Goal: Task Accomplishment & Management: Complete application form

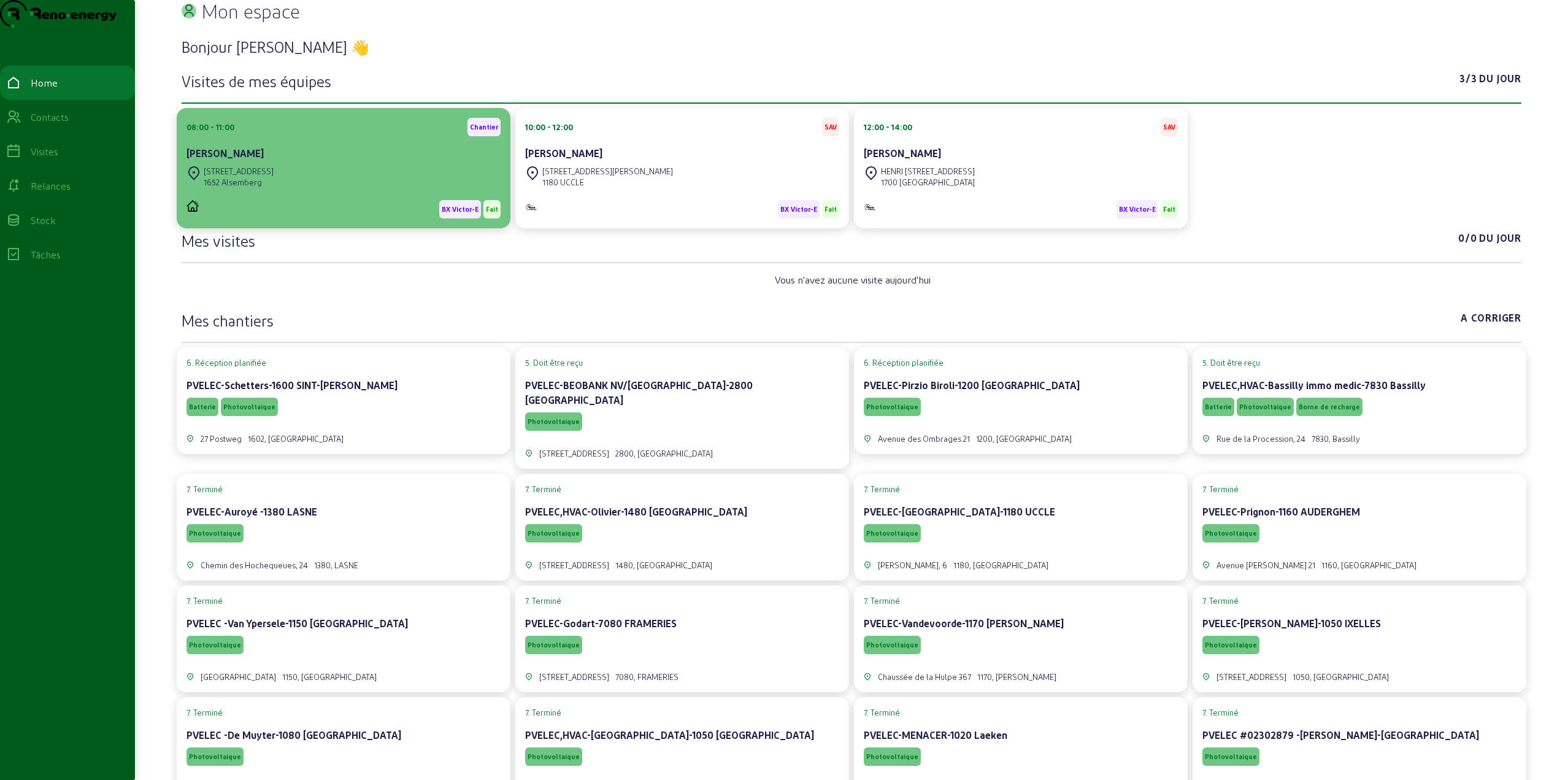
click at [261, 176] on div "[STREET_ADDRESS]" at bounding box center [239, 171] width 70 height 11
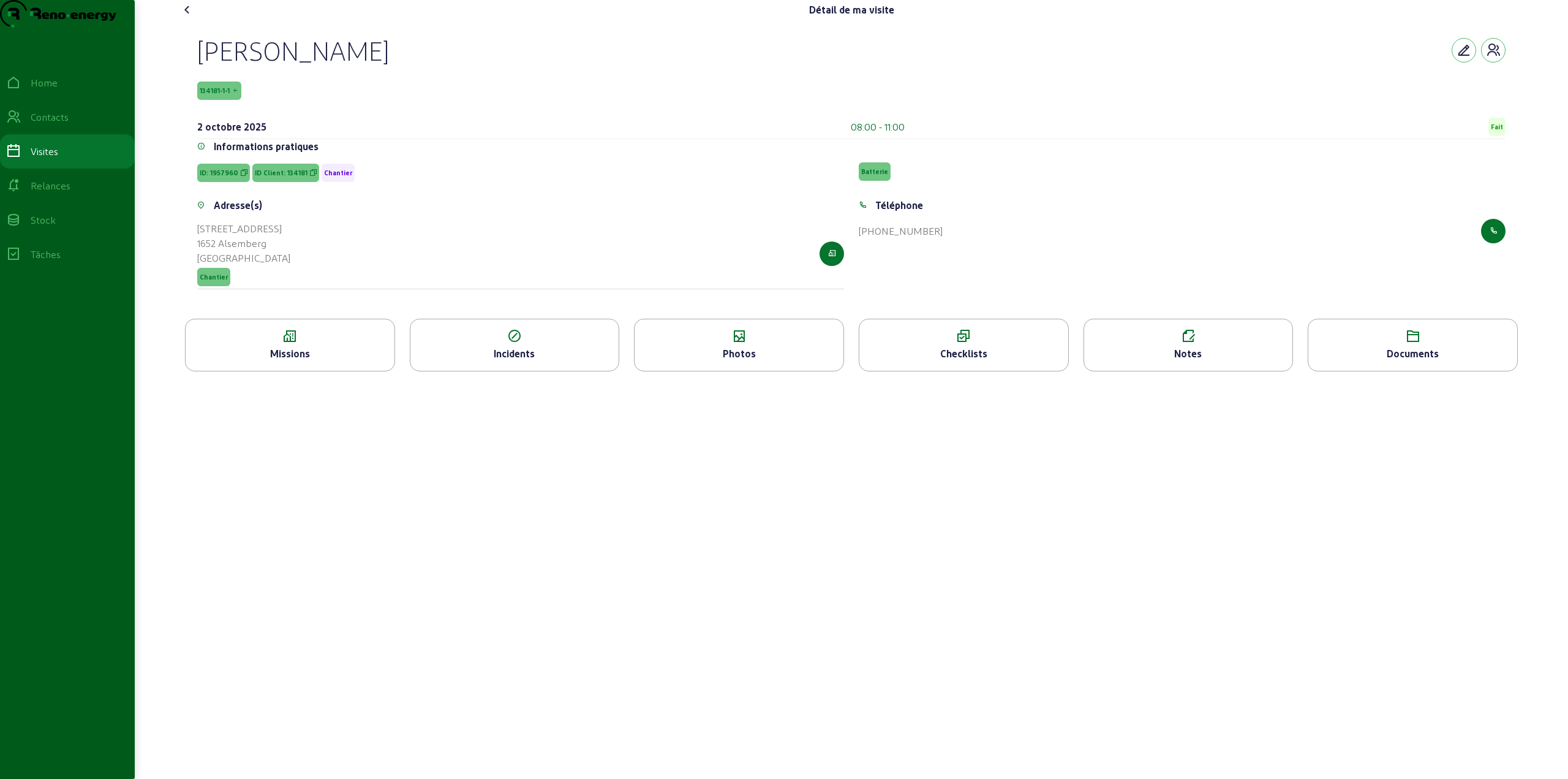
click at [966, 361] on div "Checklists" at bounding box center [964, 353] width 209 height 15
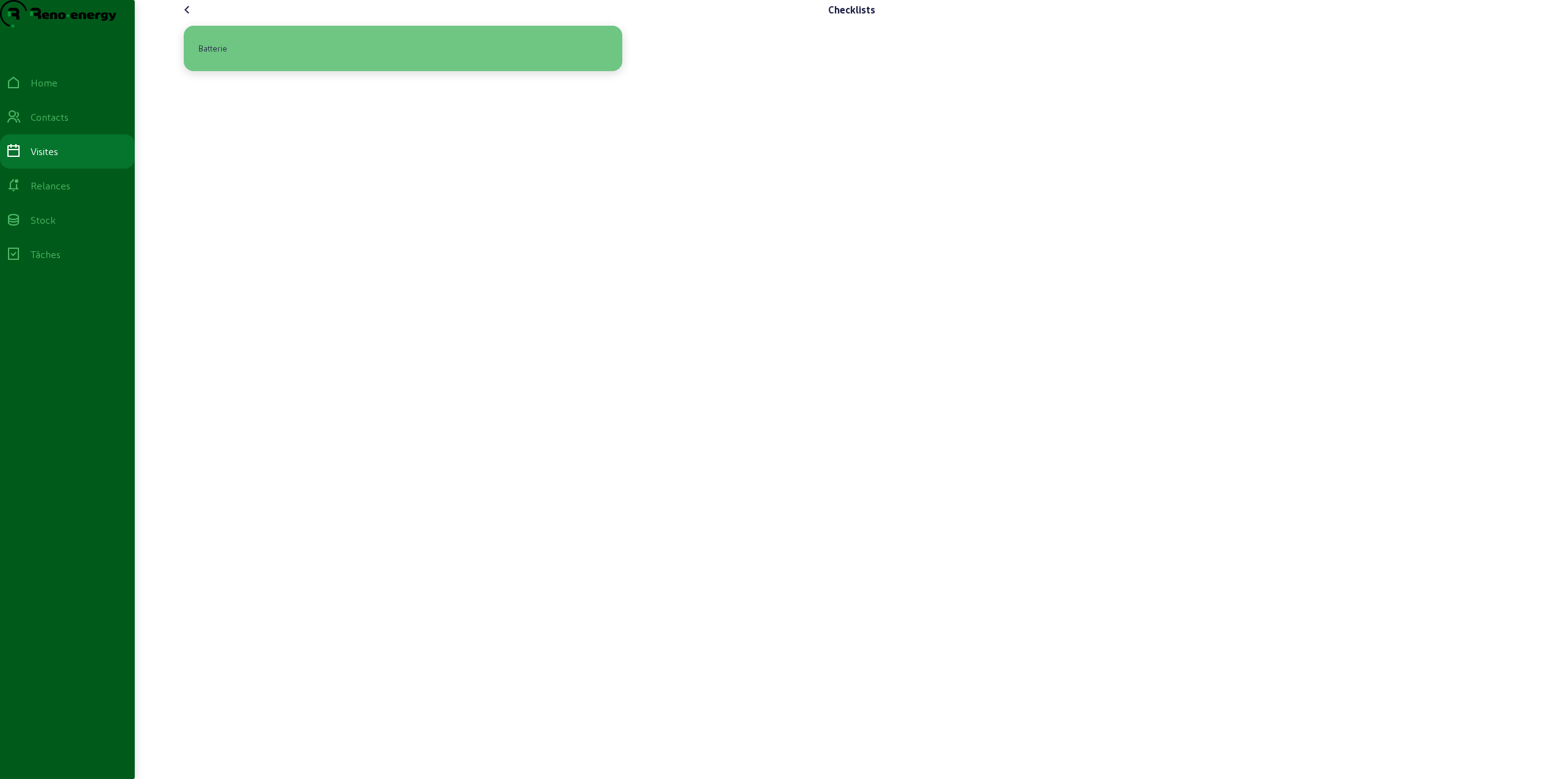
click at [394, 62] on div "Batterie" at bounding box center [403, 48] width 419 height 25
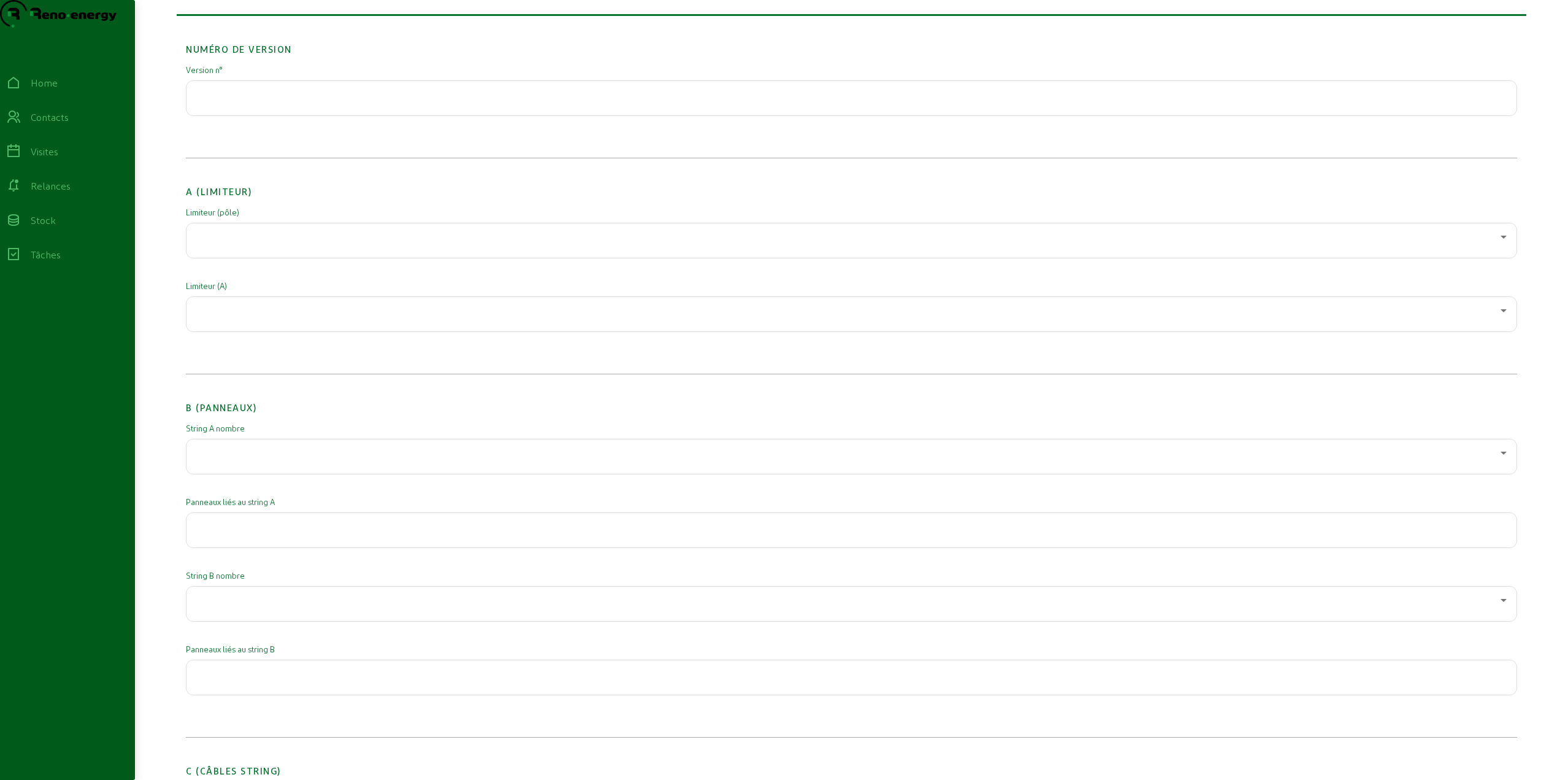
scroll to position [122, 0]
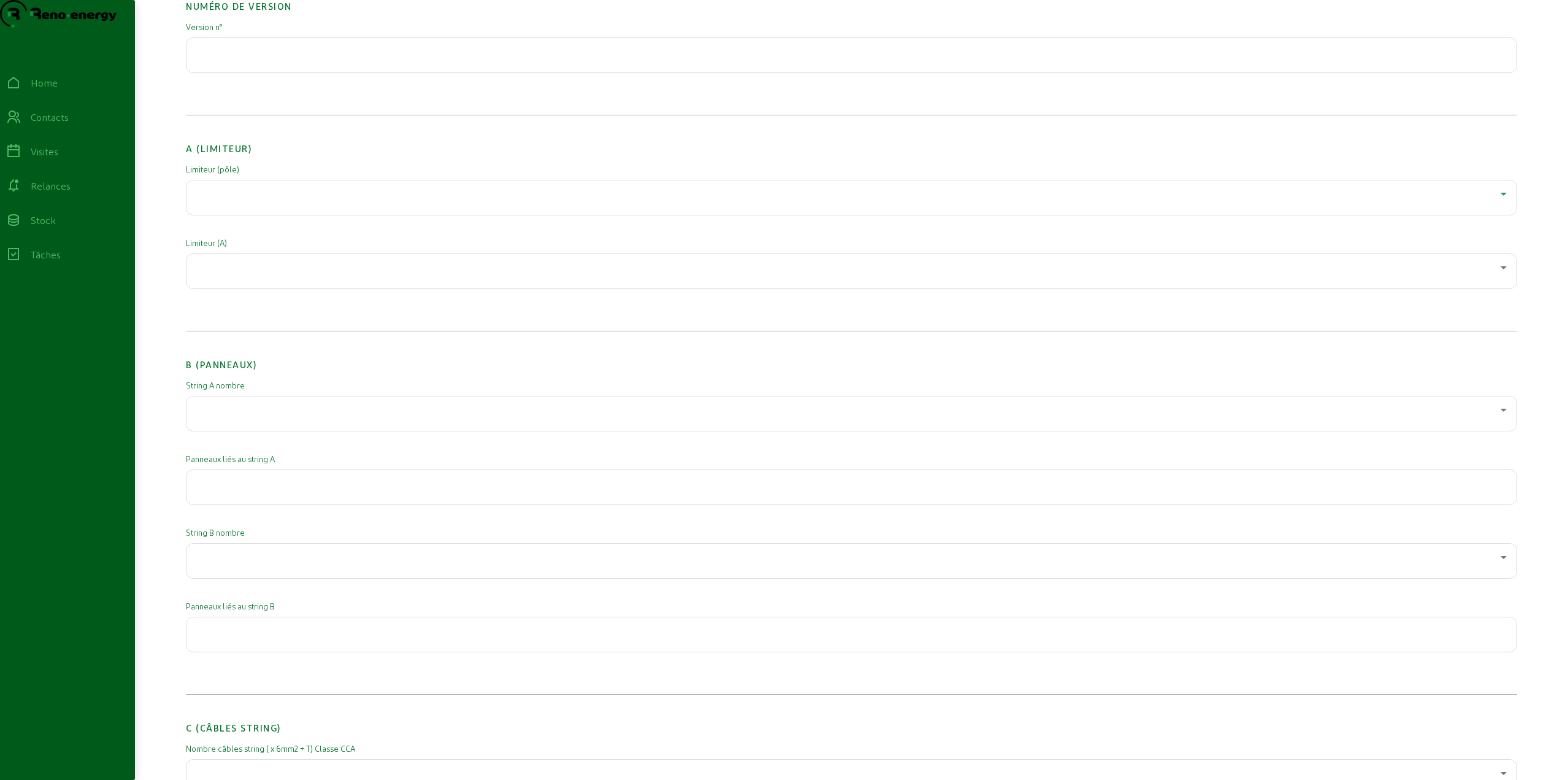
click at [255, 201] on div at bounding box center [849, 193] width 1305 height 15
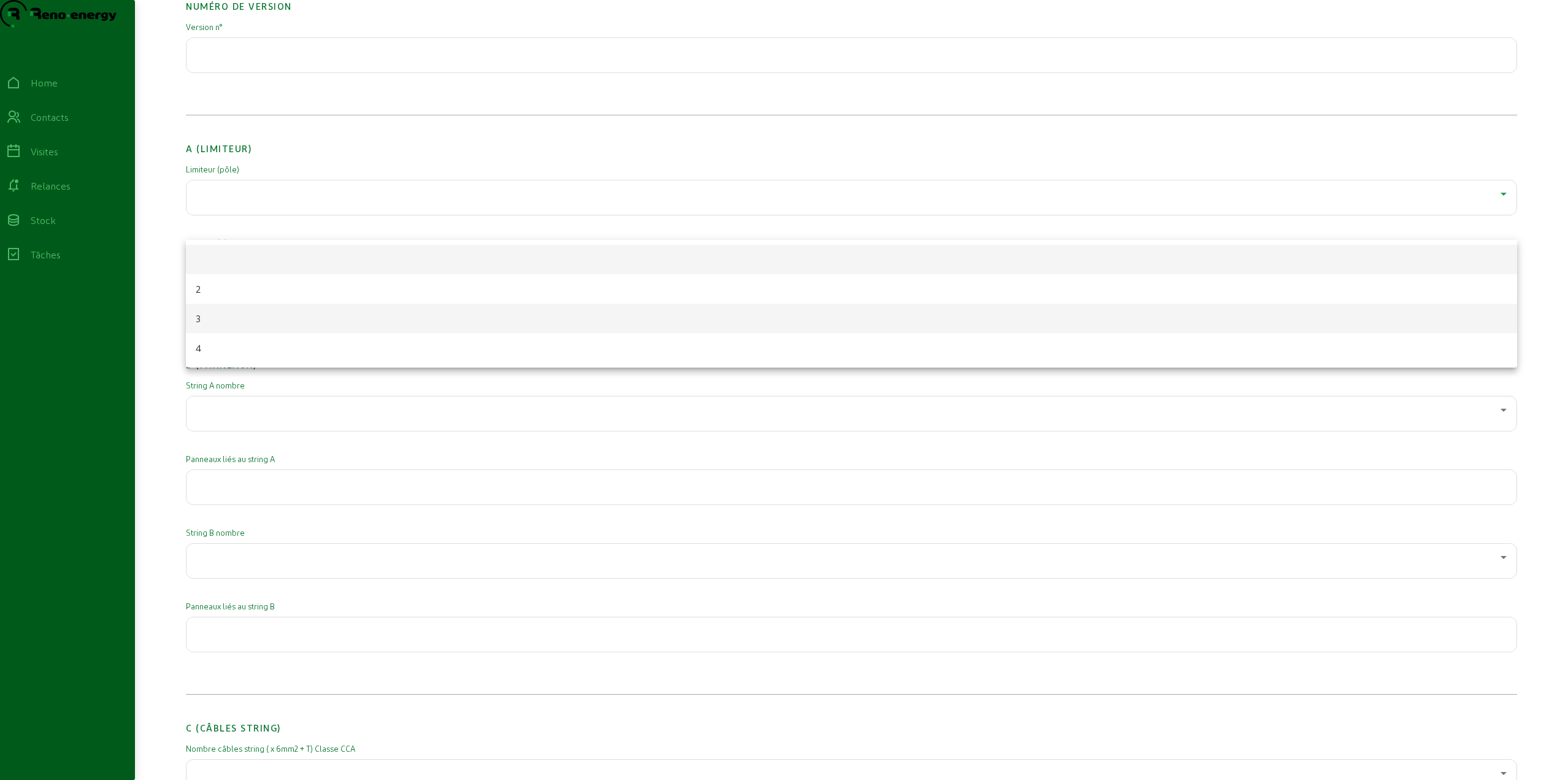
click at [216, 316] on mat-option "3" at bounding box center [851, 318] width 1332 height 29
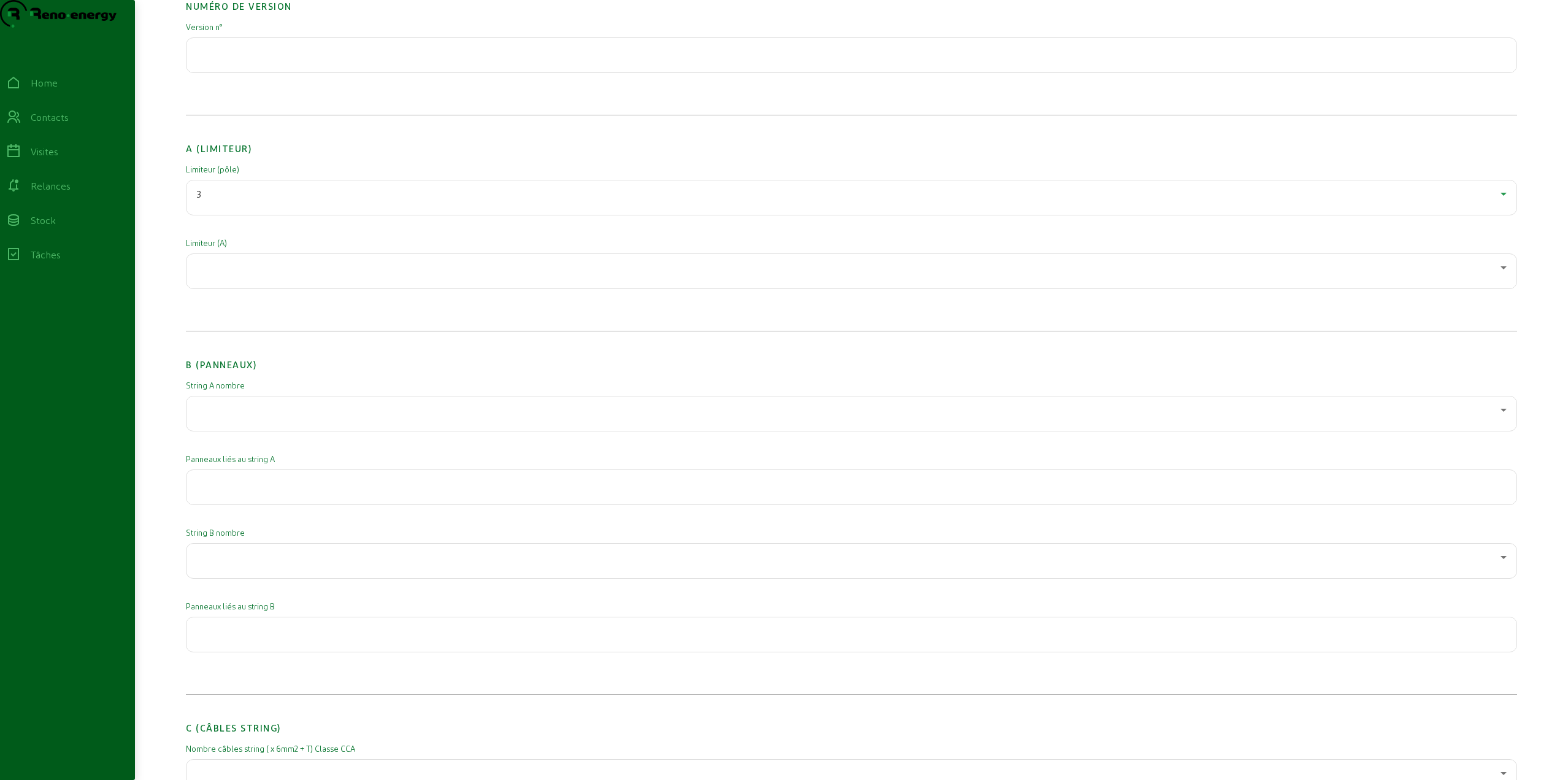
click at [244, 275] on div at bounding box center [849, 267] width 1305 height 15
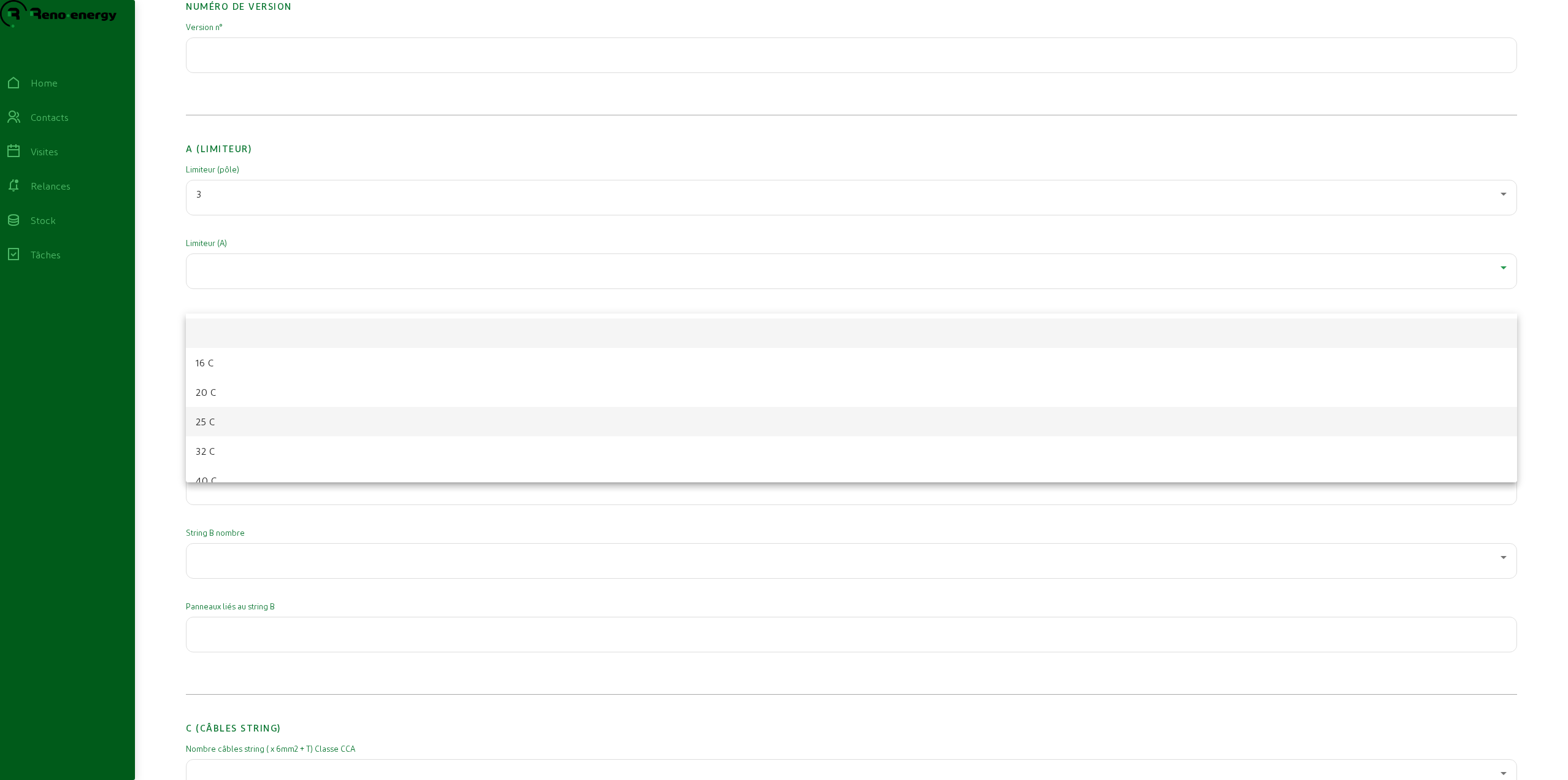
click at [214, 424] on span "25 C" at bounding box center [205, 421] width 19 height 15
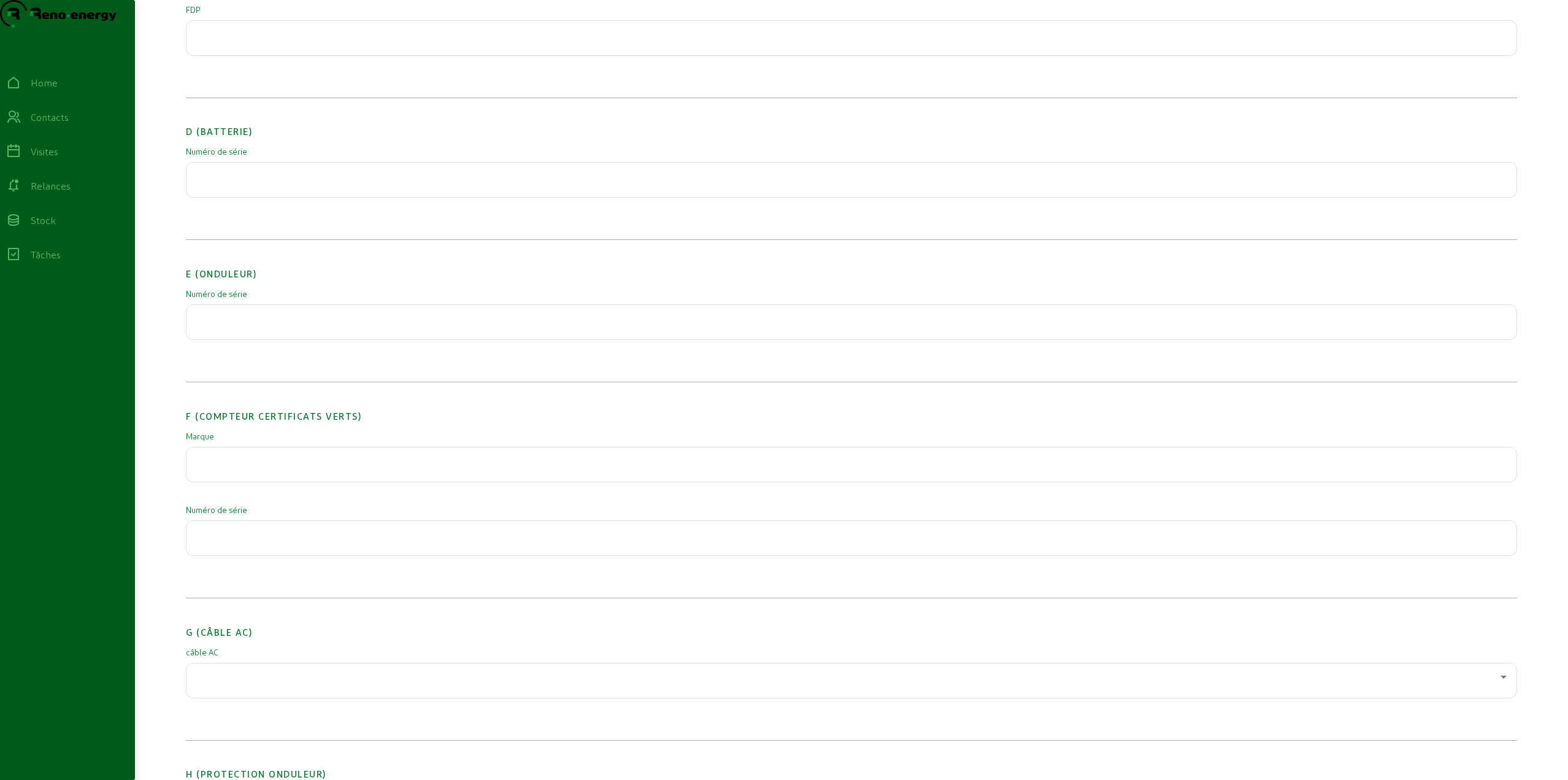
scroll to position [1104, 0]
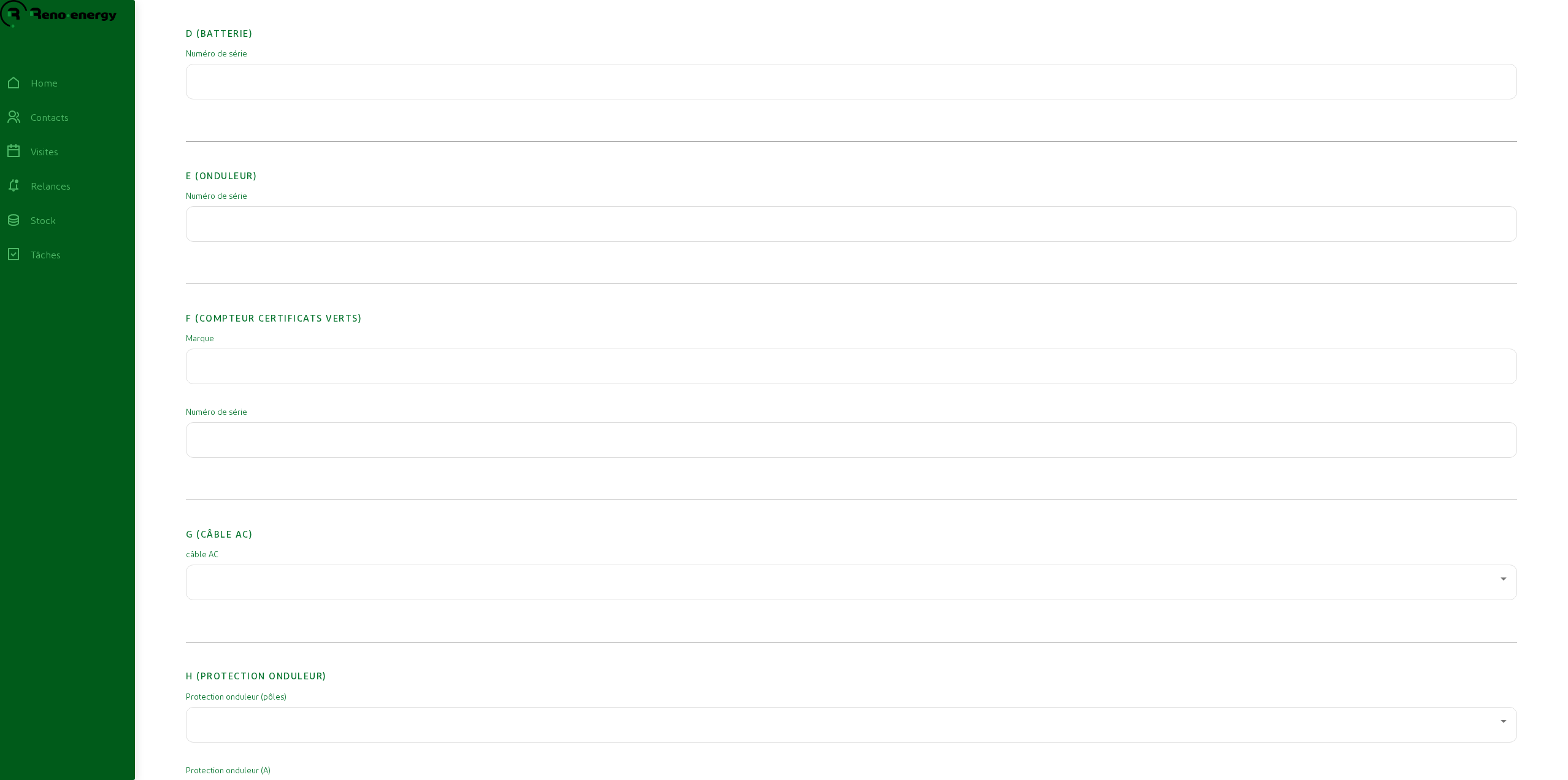
click at [253, 241] on div at bounding box center [852, 224] width 1311 height 35
type input "XUMHF3501D"
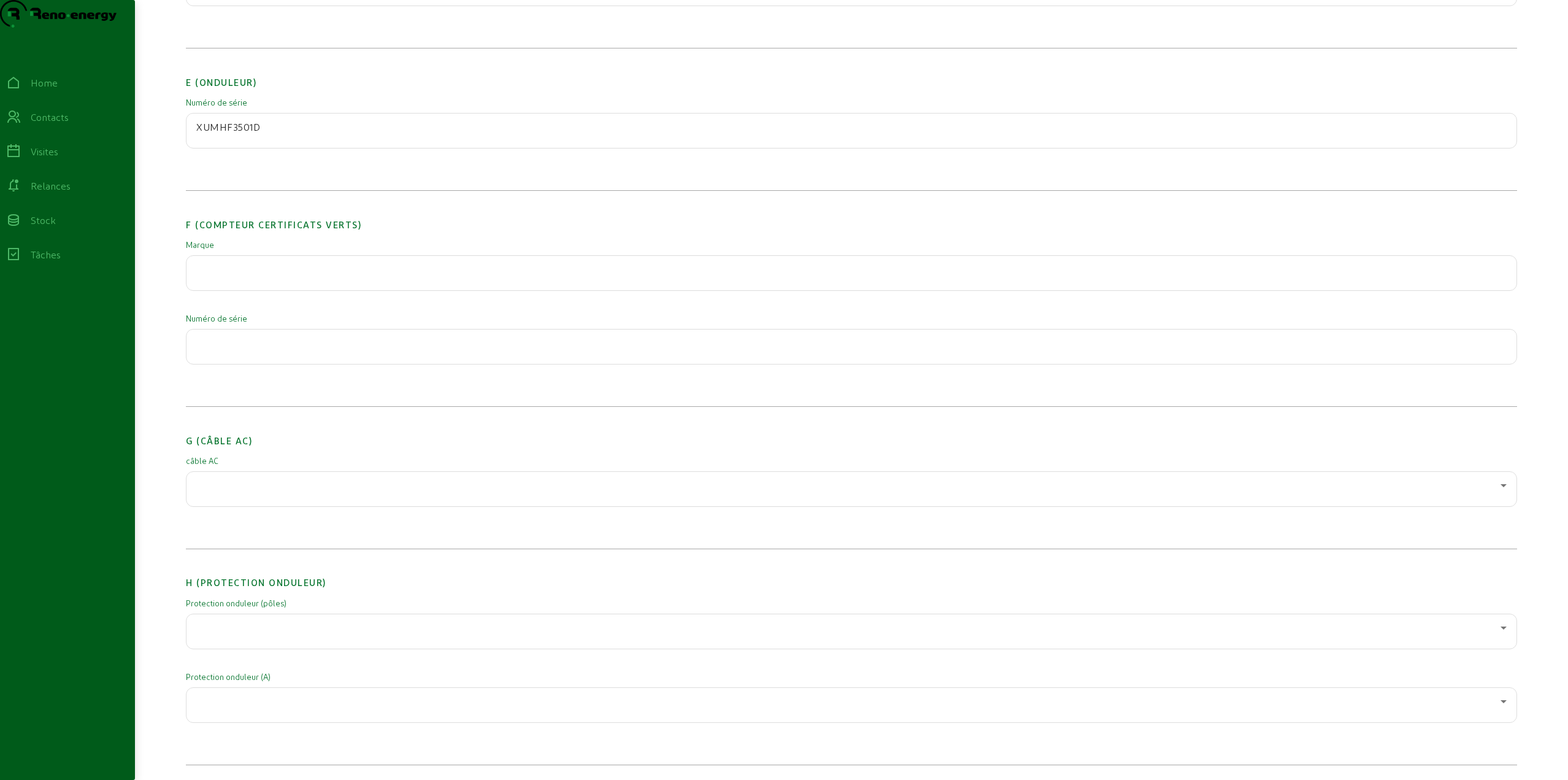
scroll to position [1288, 0]
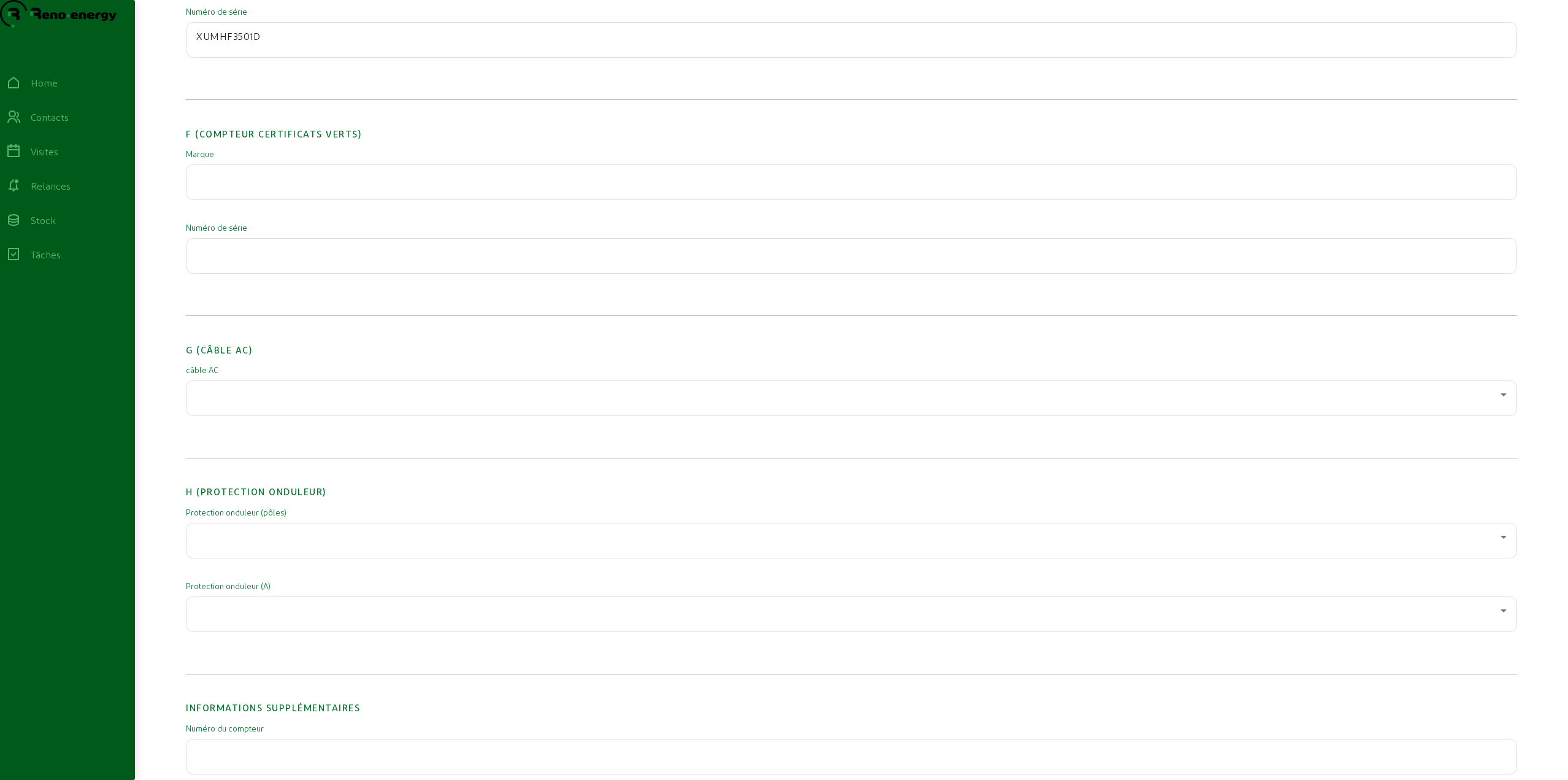
click at [252, 415] on div at bounding box center [852, 398] width 1311 height 35
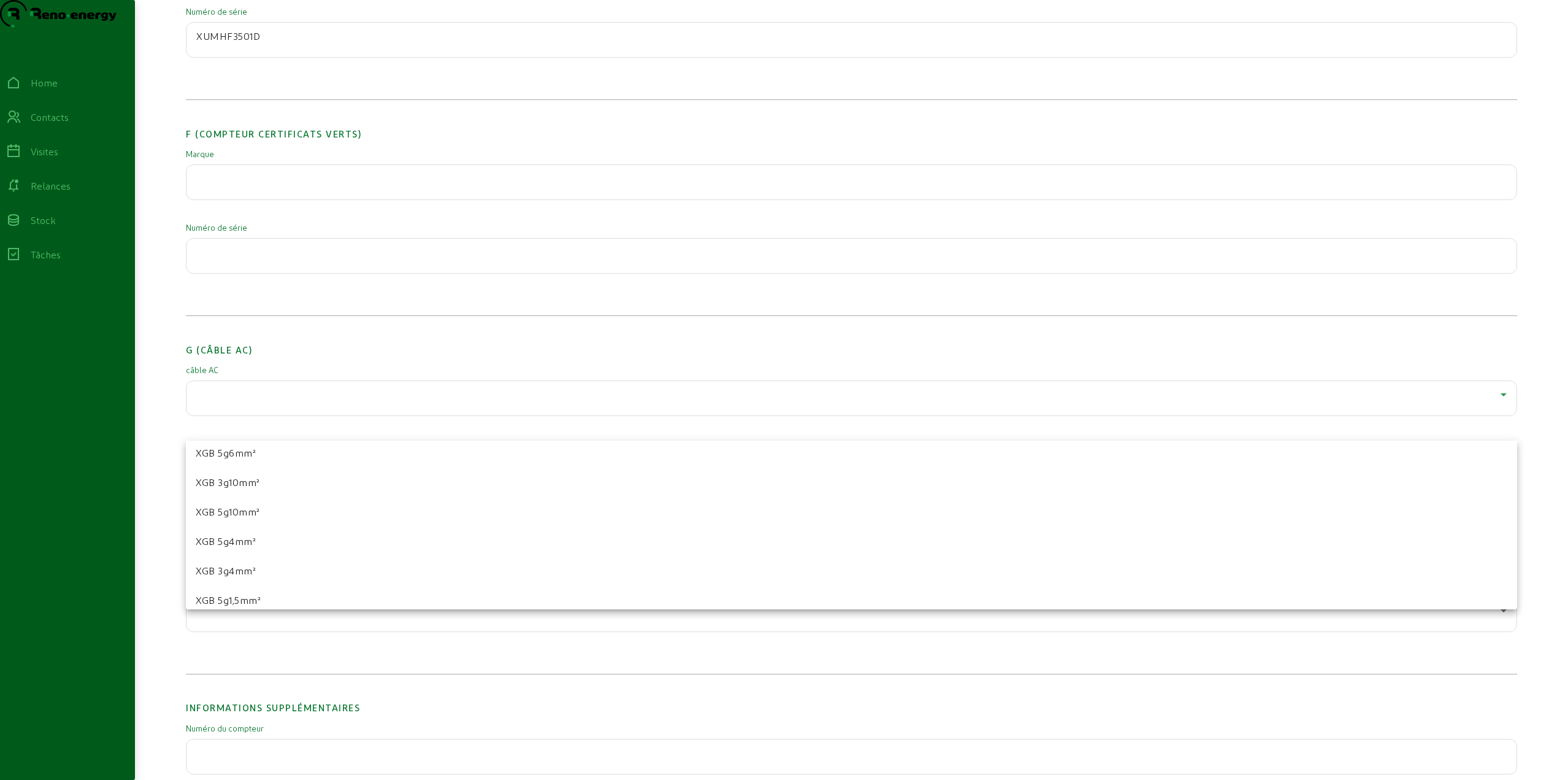
scroll to position [136, 0]
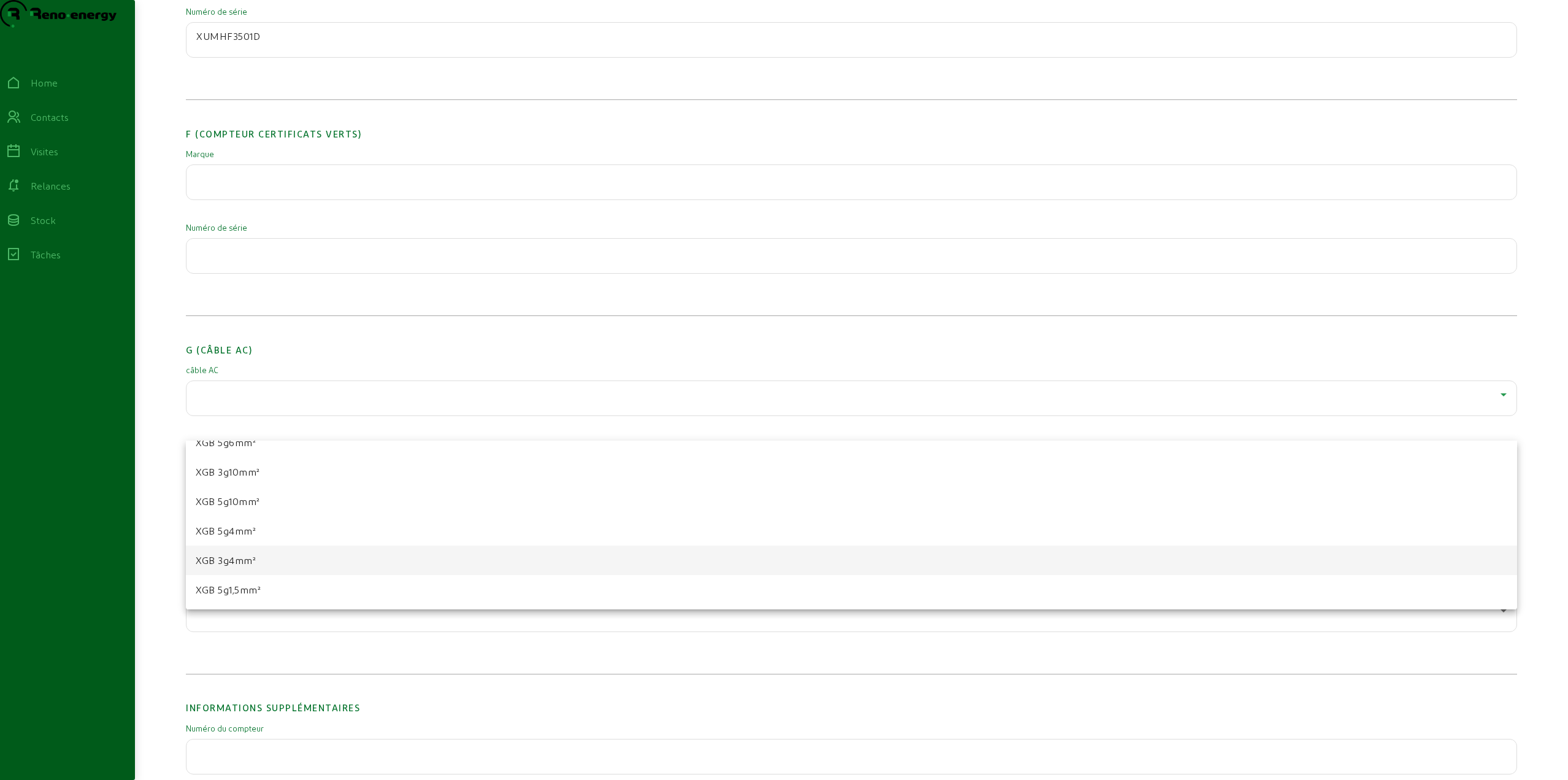
click at [243, 564] on span "XGB 3g4mm²" at bounding box center [226, 560] width 60 height 15
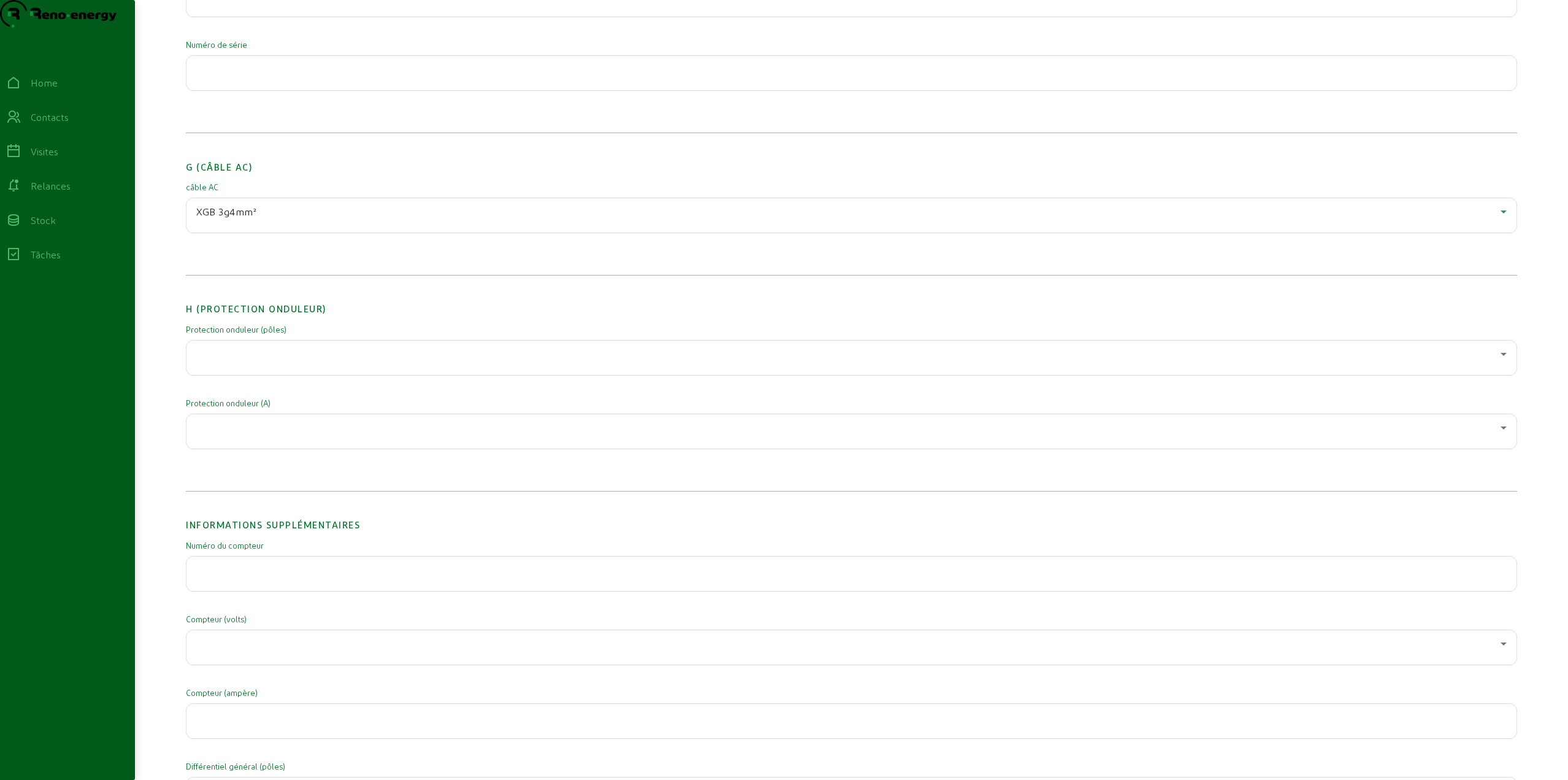
scroll to position [1472, 0]
click at [263, 373] on div at bounding box center [852, 357] width 1311 height 35
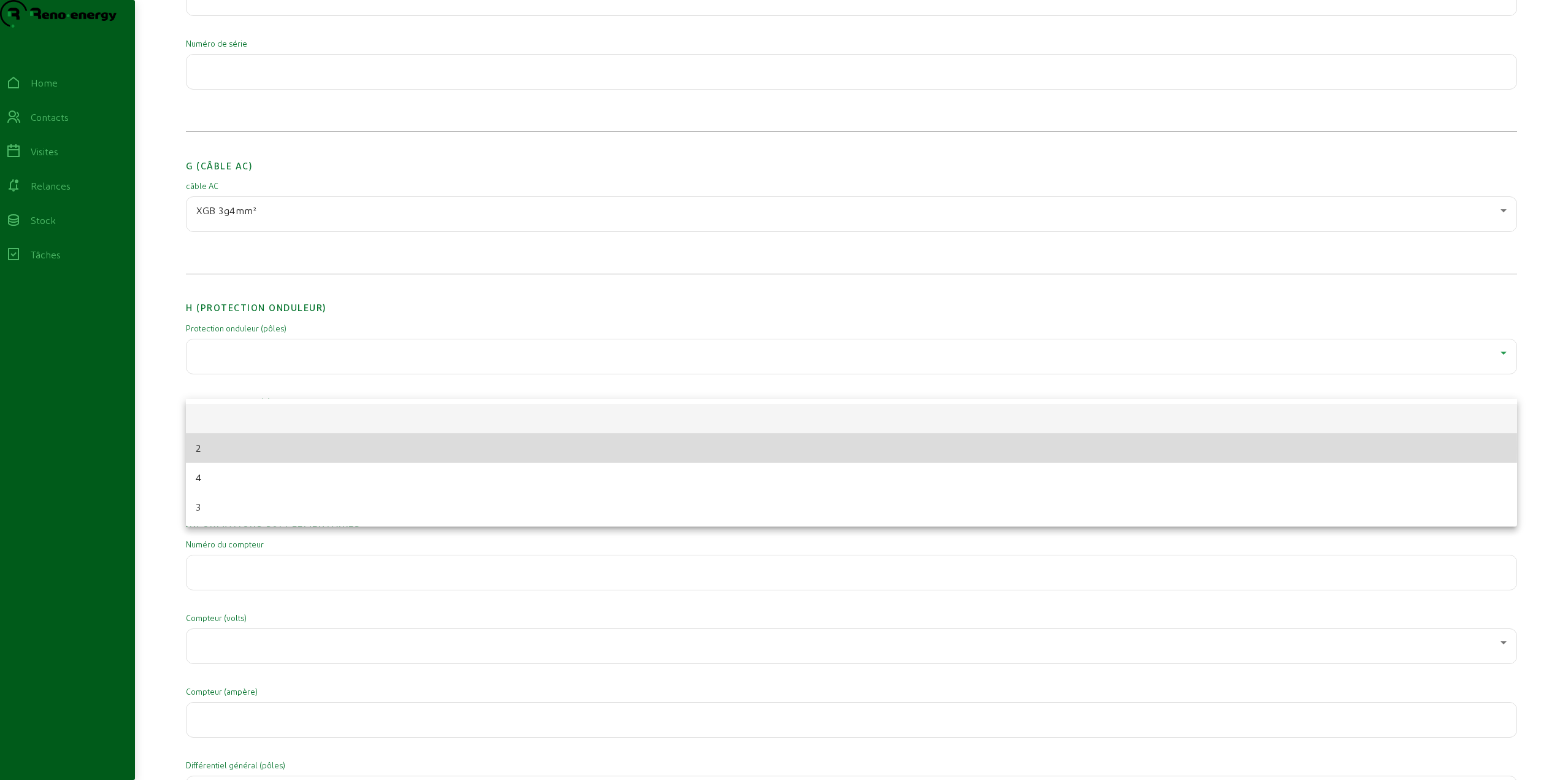
click at [236, 449] on mat-option "2" at bounding box center [851, 447] width 1332 height 29
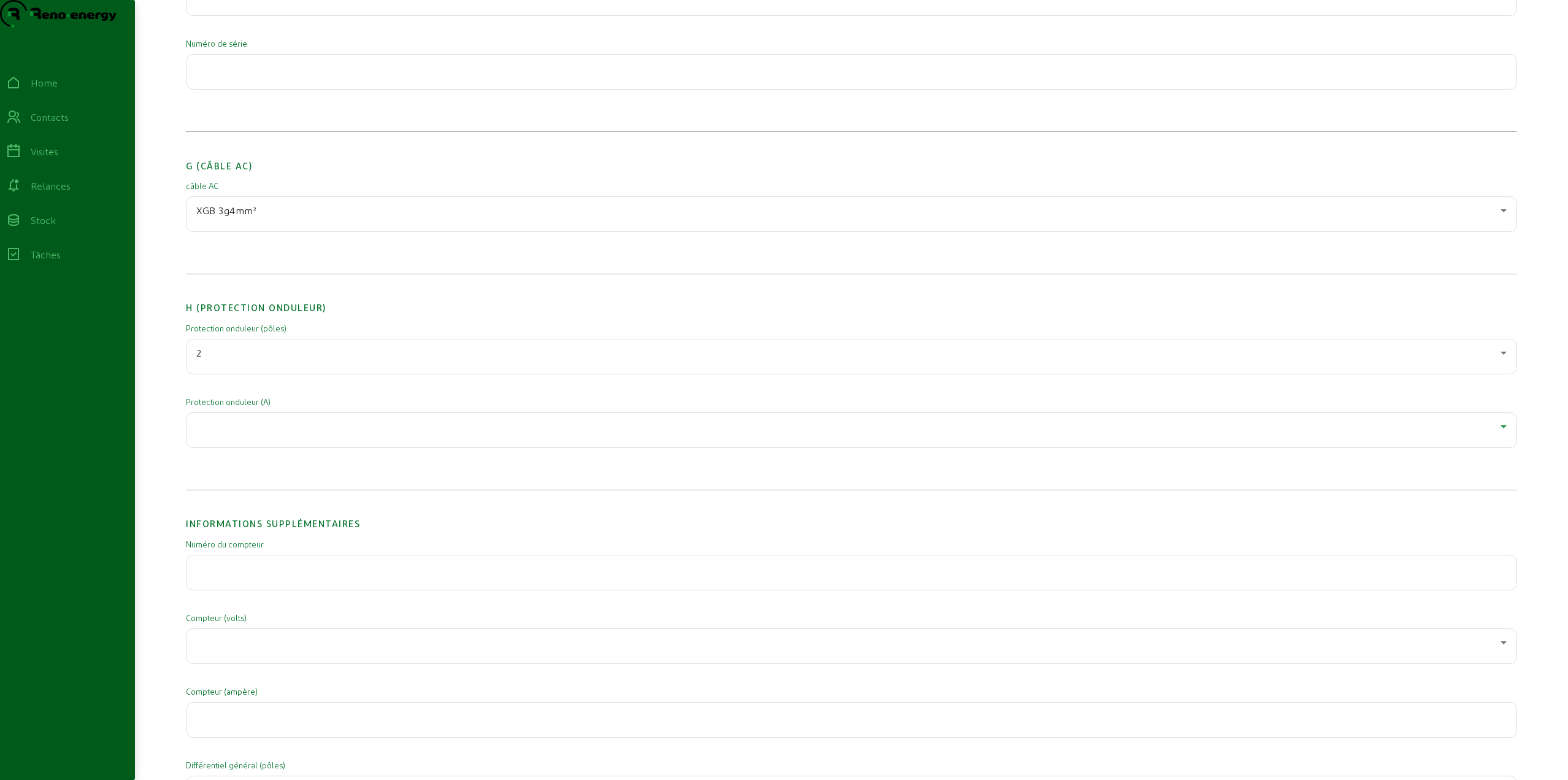
click at [246, 434] on div at bounding box center [849, 426] width 1305 height 15
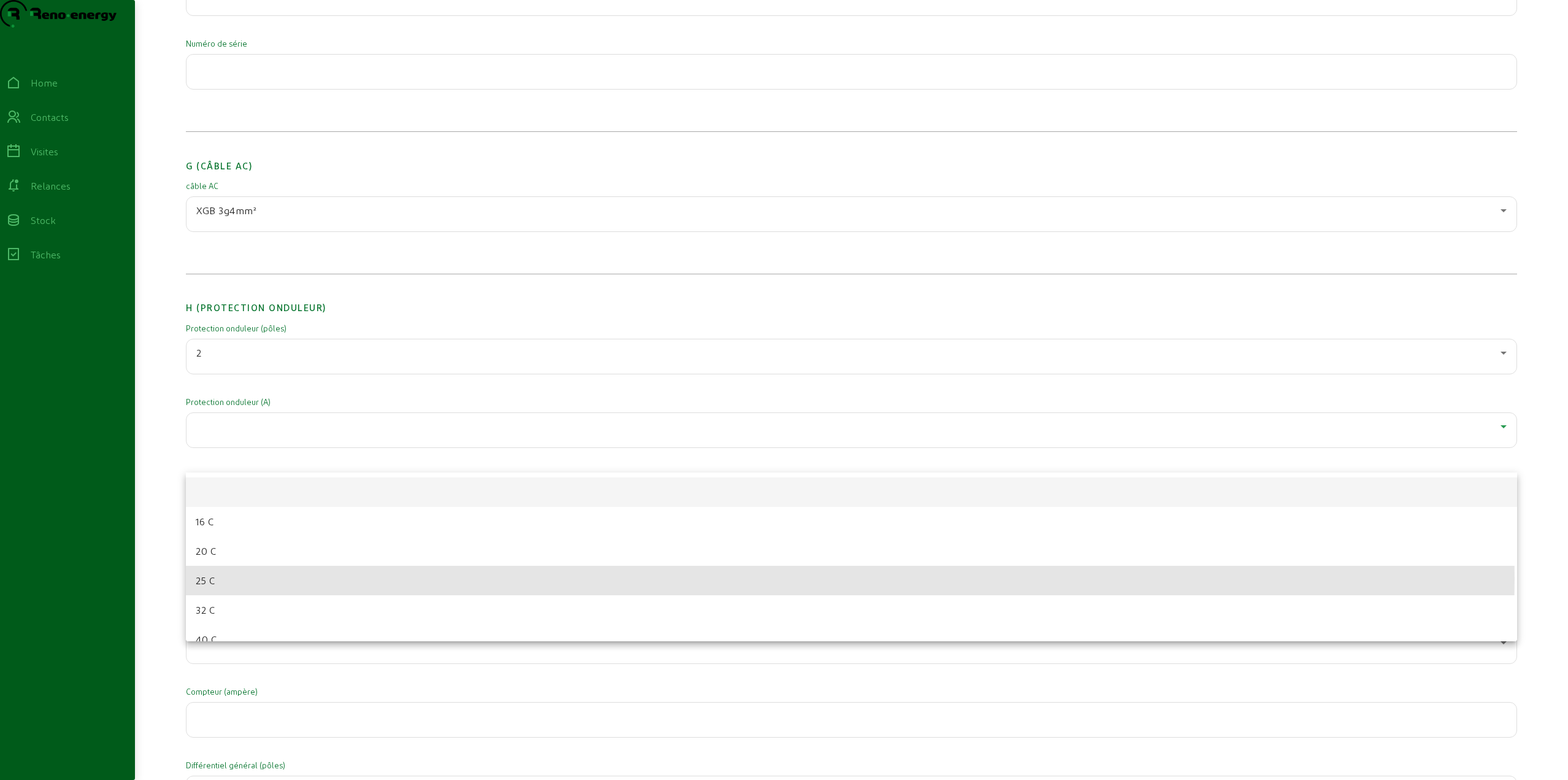
drag, startPoint x: 226, startPoint y: 578, endPoint x: 234, endPoint y: 566, distance: 14.4
click at [228, 576] on mat-option "25 C" at bounding box center [851, 581] width 1332 height 29
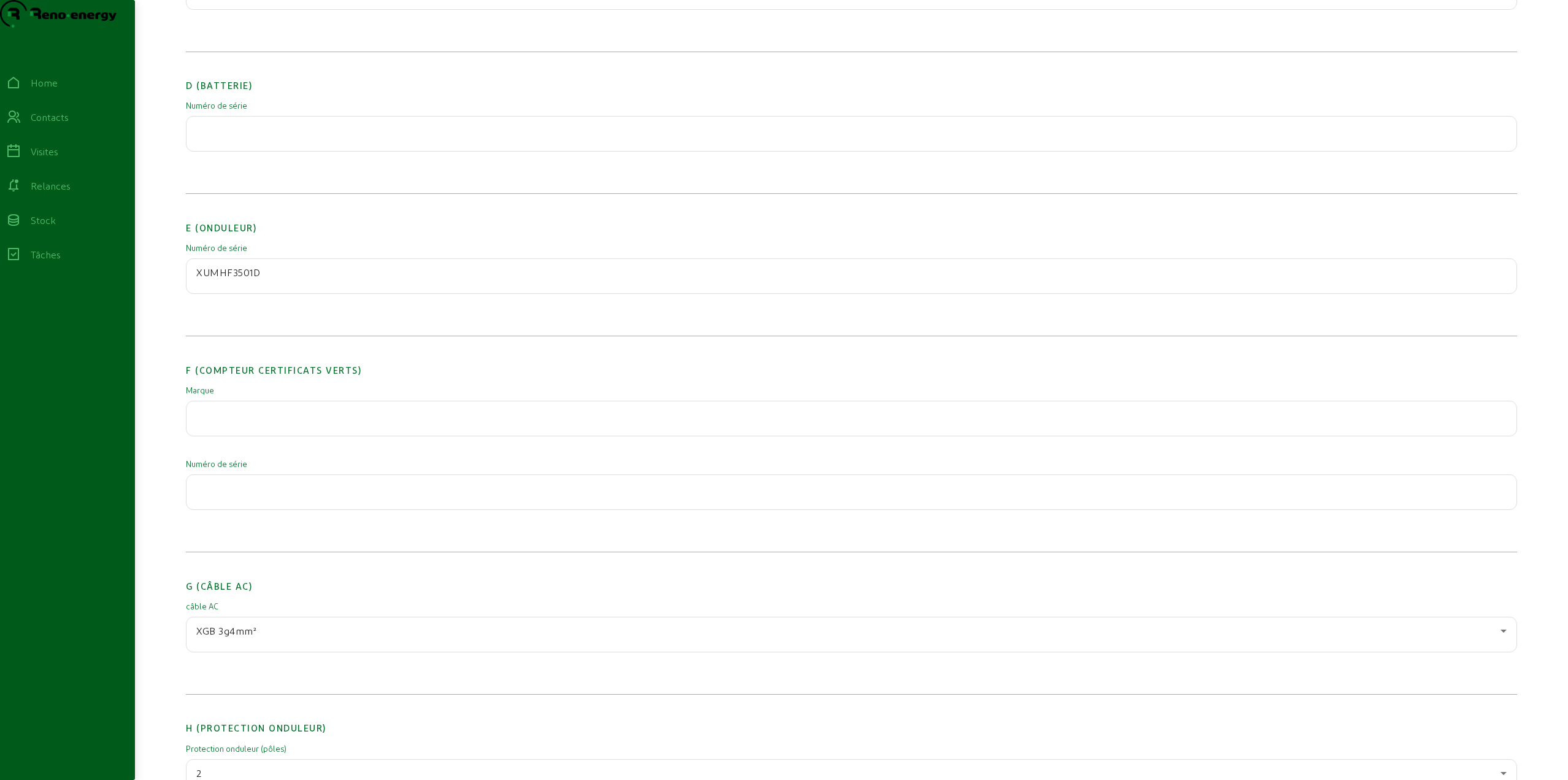
scroll to position [948, 0]
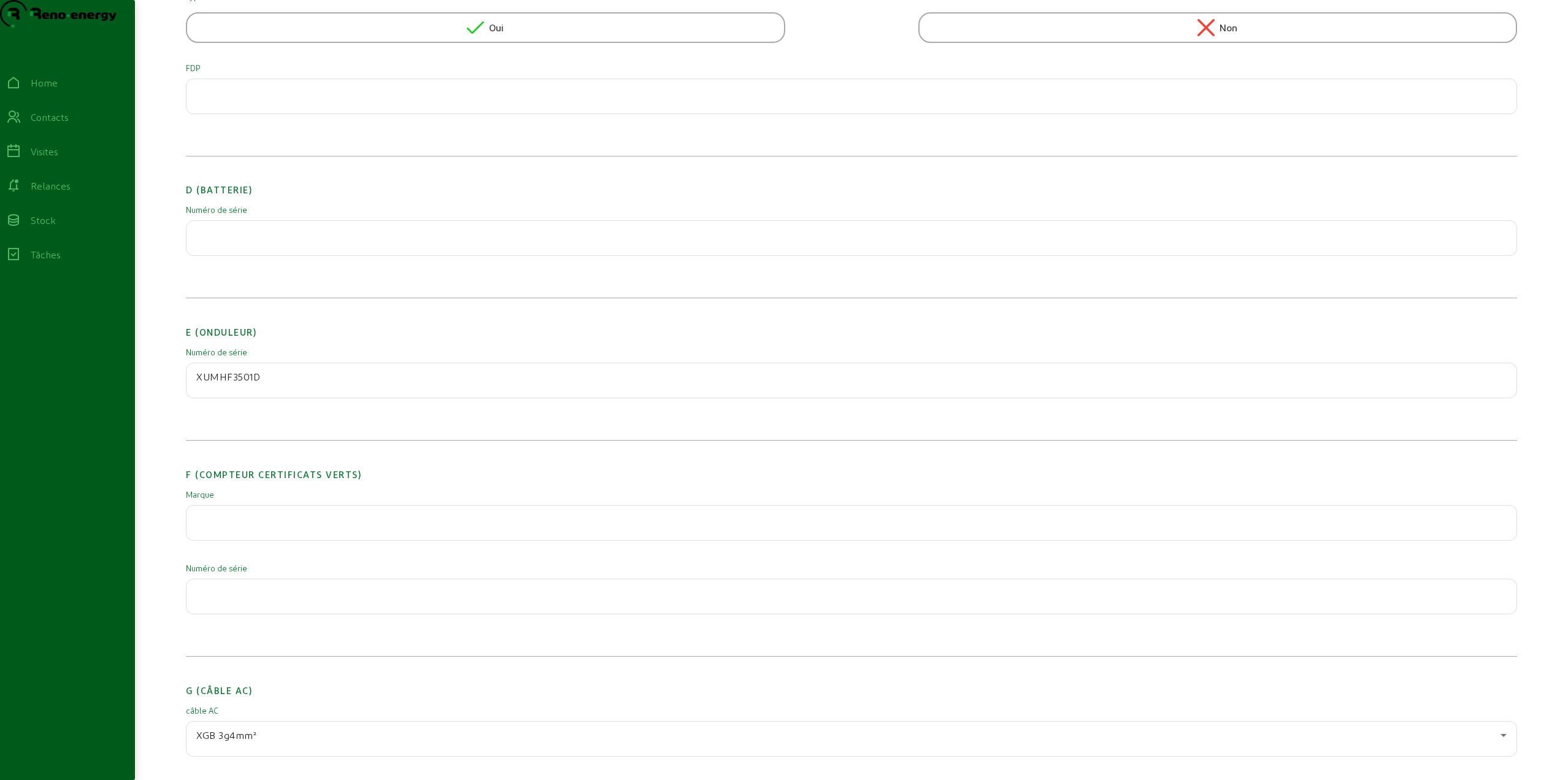
click at [223, 255] on div at bounding box center [852, 238] width 1311 height 35
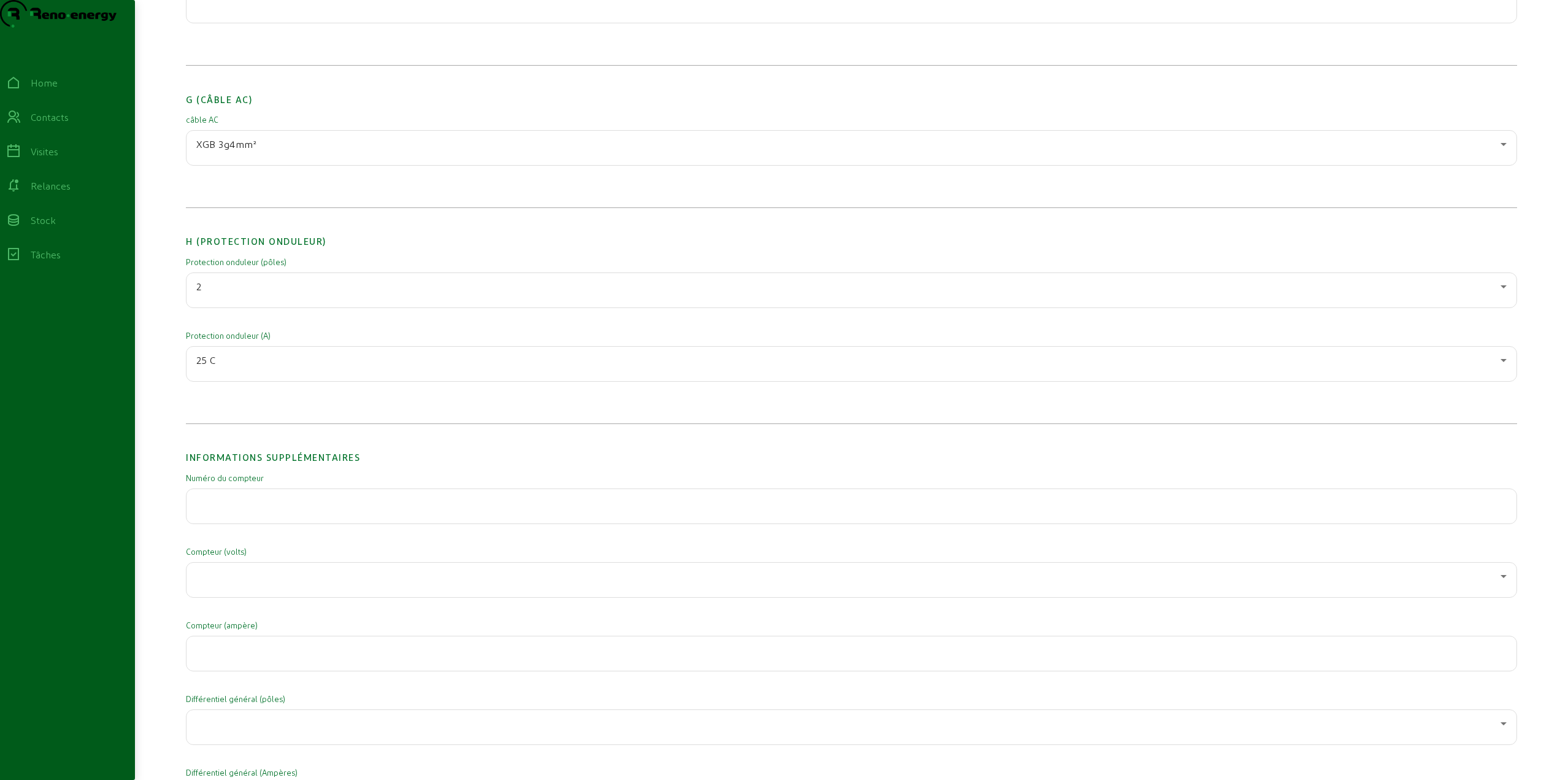
scroll to position [1622, 0]
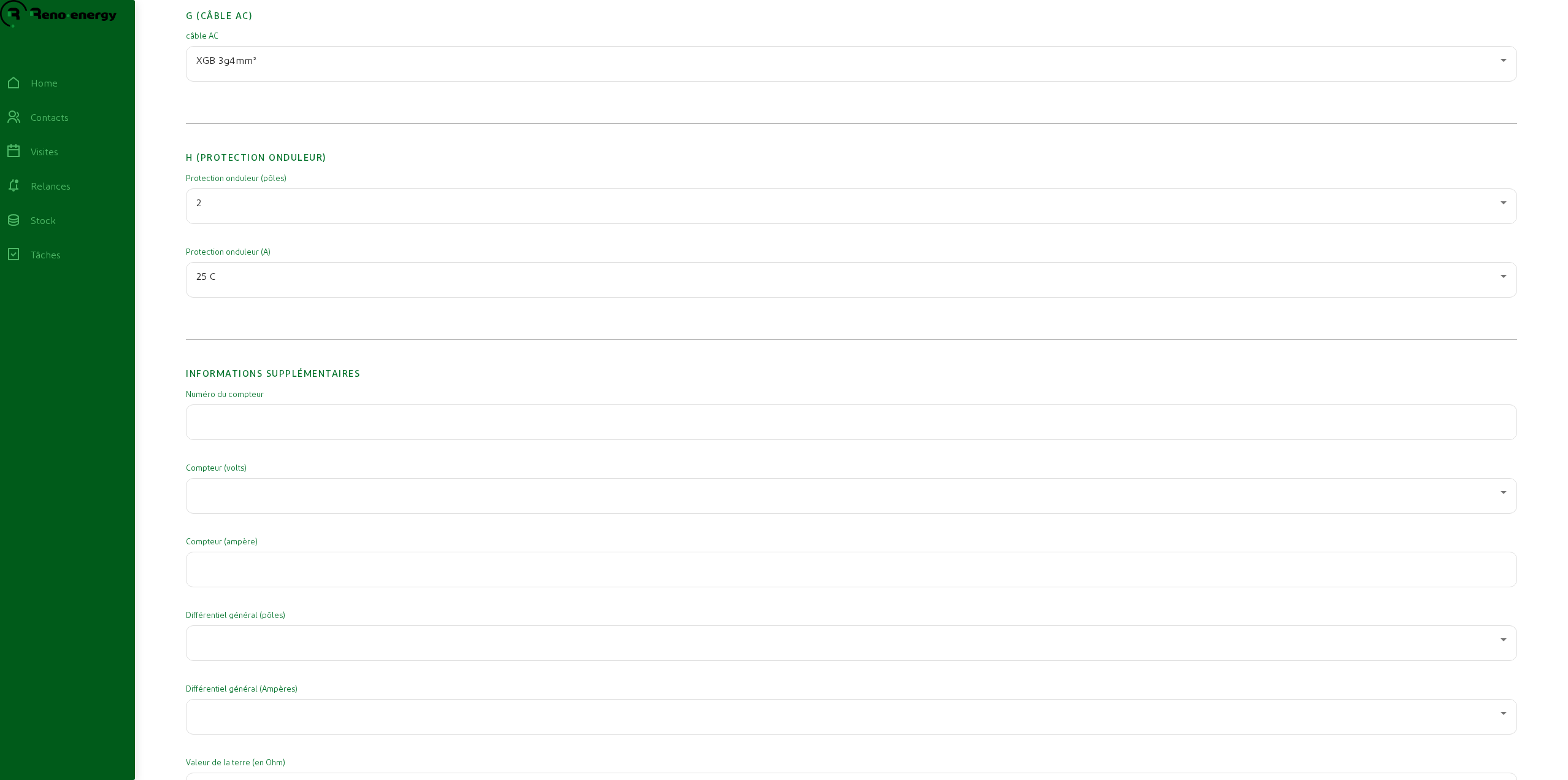
type input "0HEQB3ZR24BT00DC, 0FDPJ2ZR23GT00AG"
click at [239, 500] on div at bounding box center [849, 491] width 1305 height 15
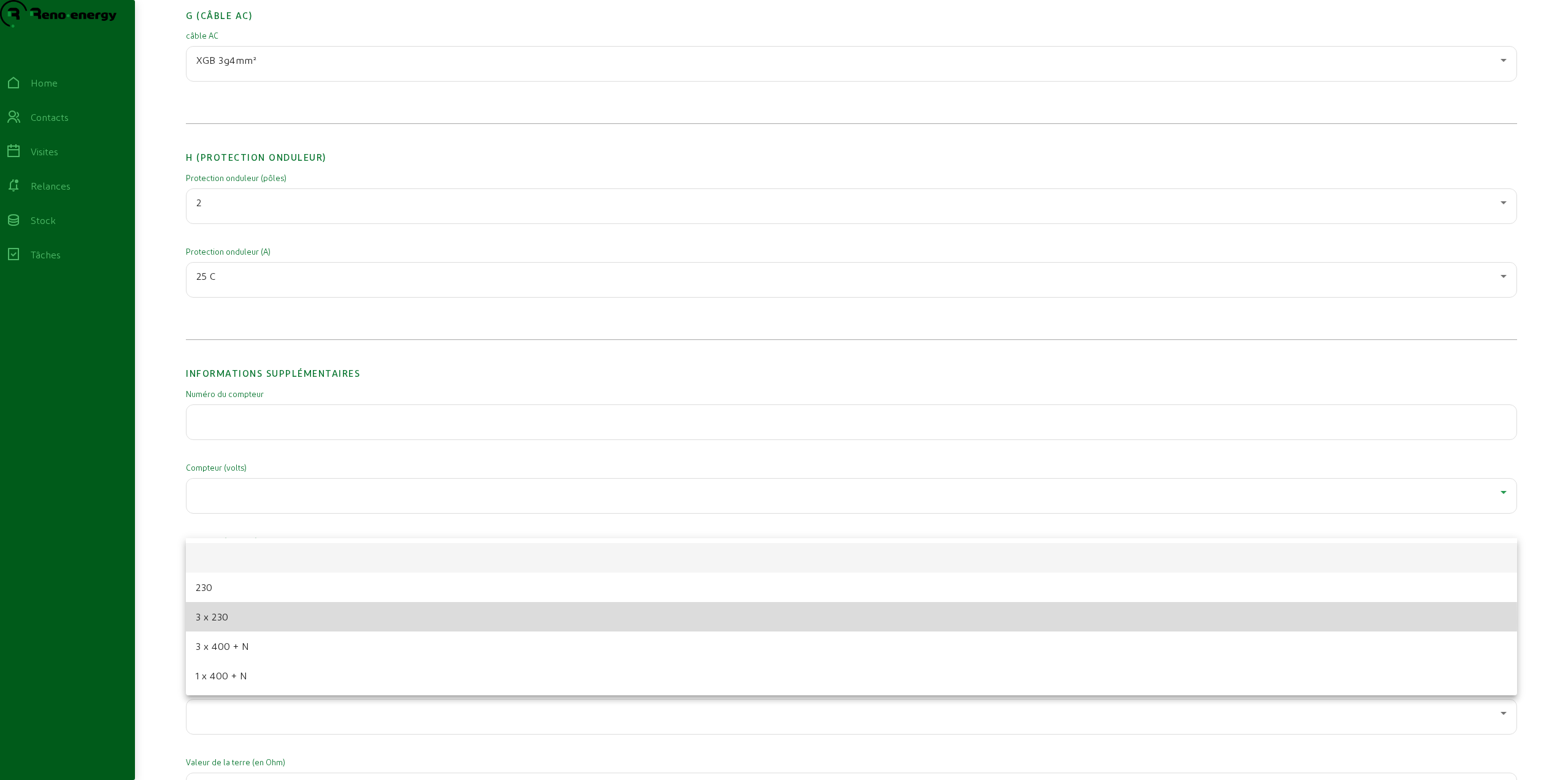
click at [226, 622] on span "3 x 230" at bounding box center [212, 616] width 33 height 15
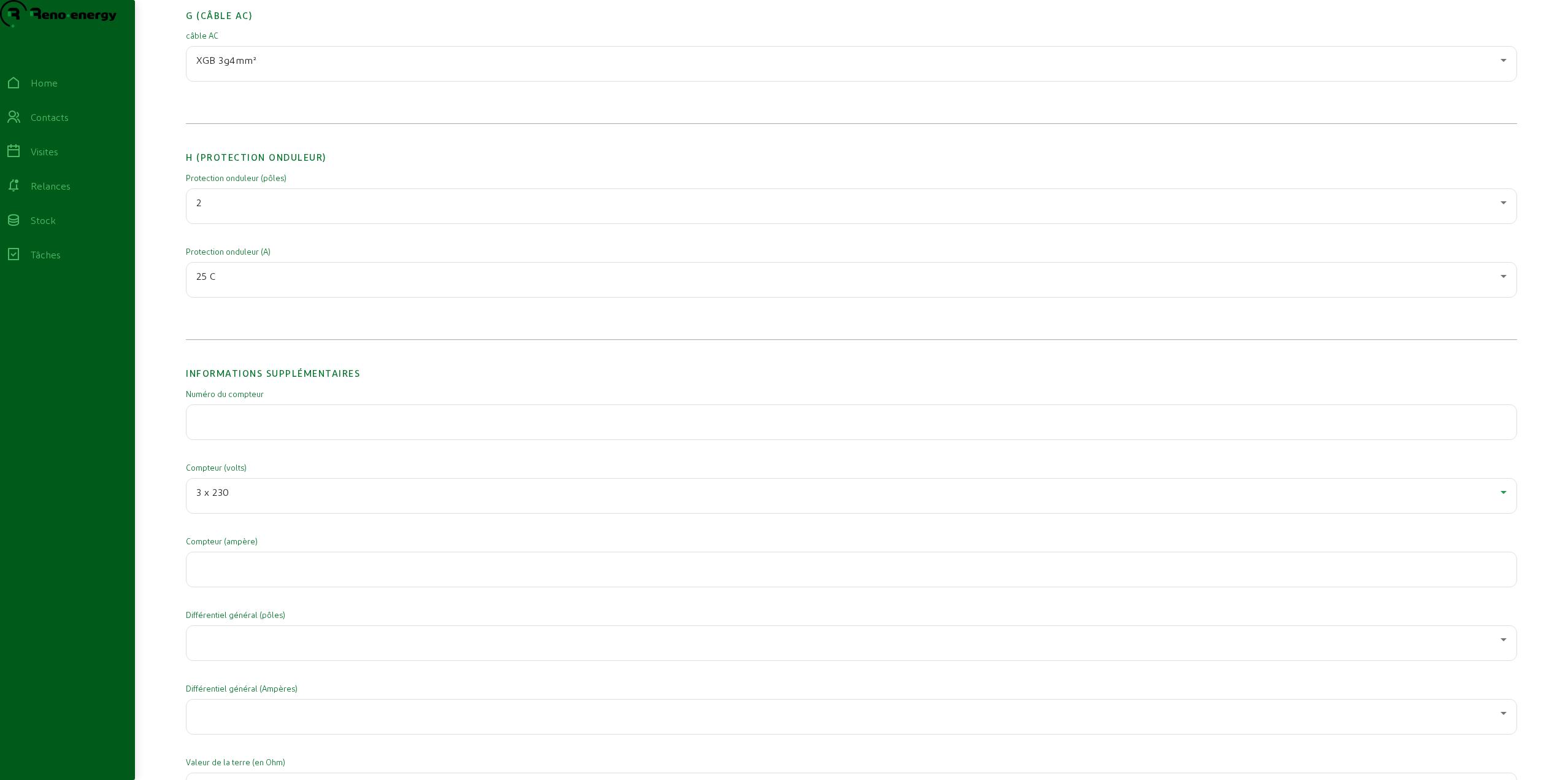
click at [249, 587] on div at bounding box center [852, 569] width 1311 height 35
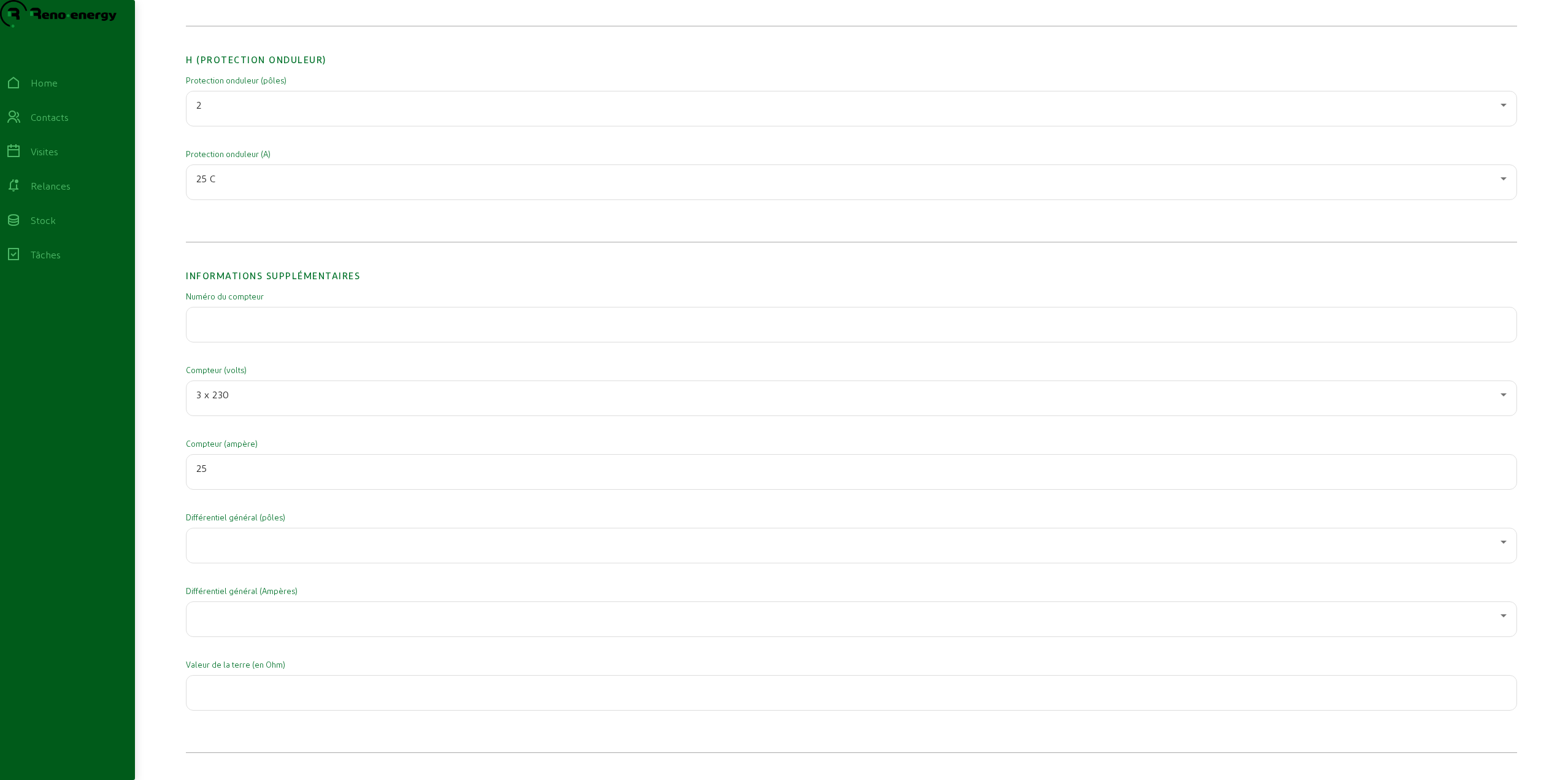
scroll to position [1746, 0]
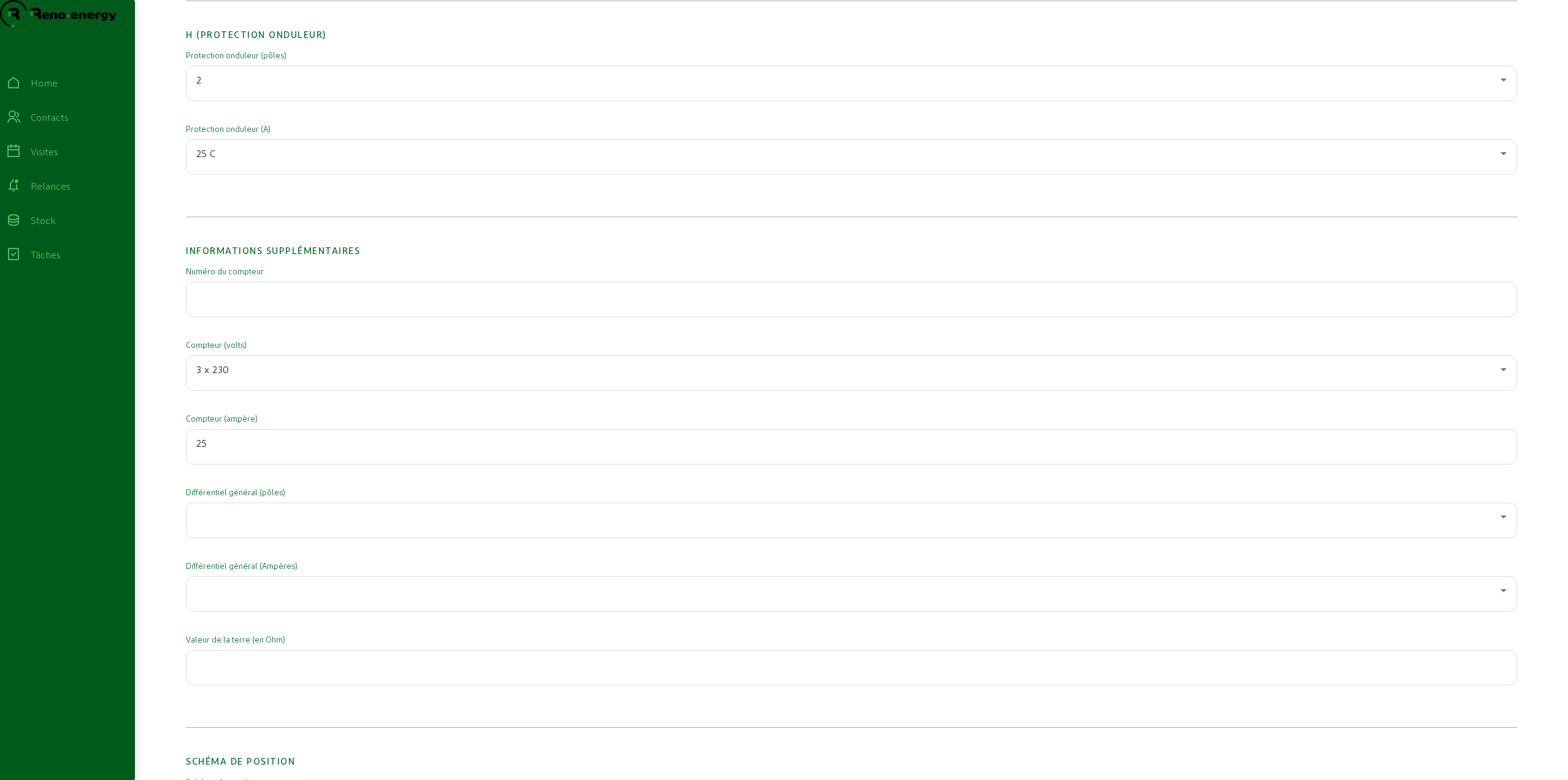
type input "25"
click at [264, 524] on div at bounding box center [849, 516] width 1305 height 15
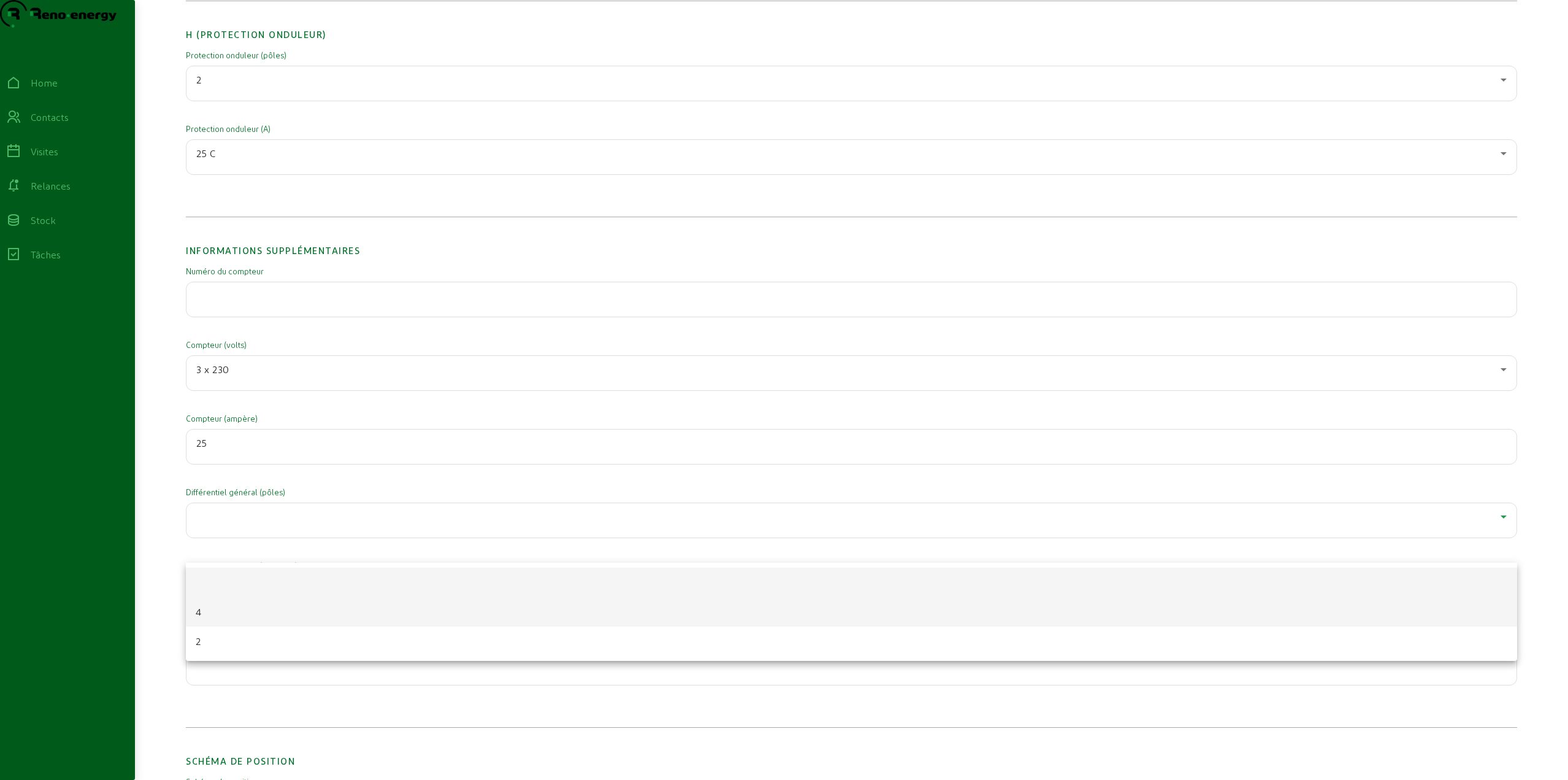
click at [217, 612] on mat-option "4" at bounding box center [851, 611] width 1332 height 29
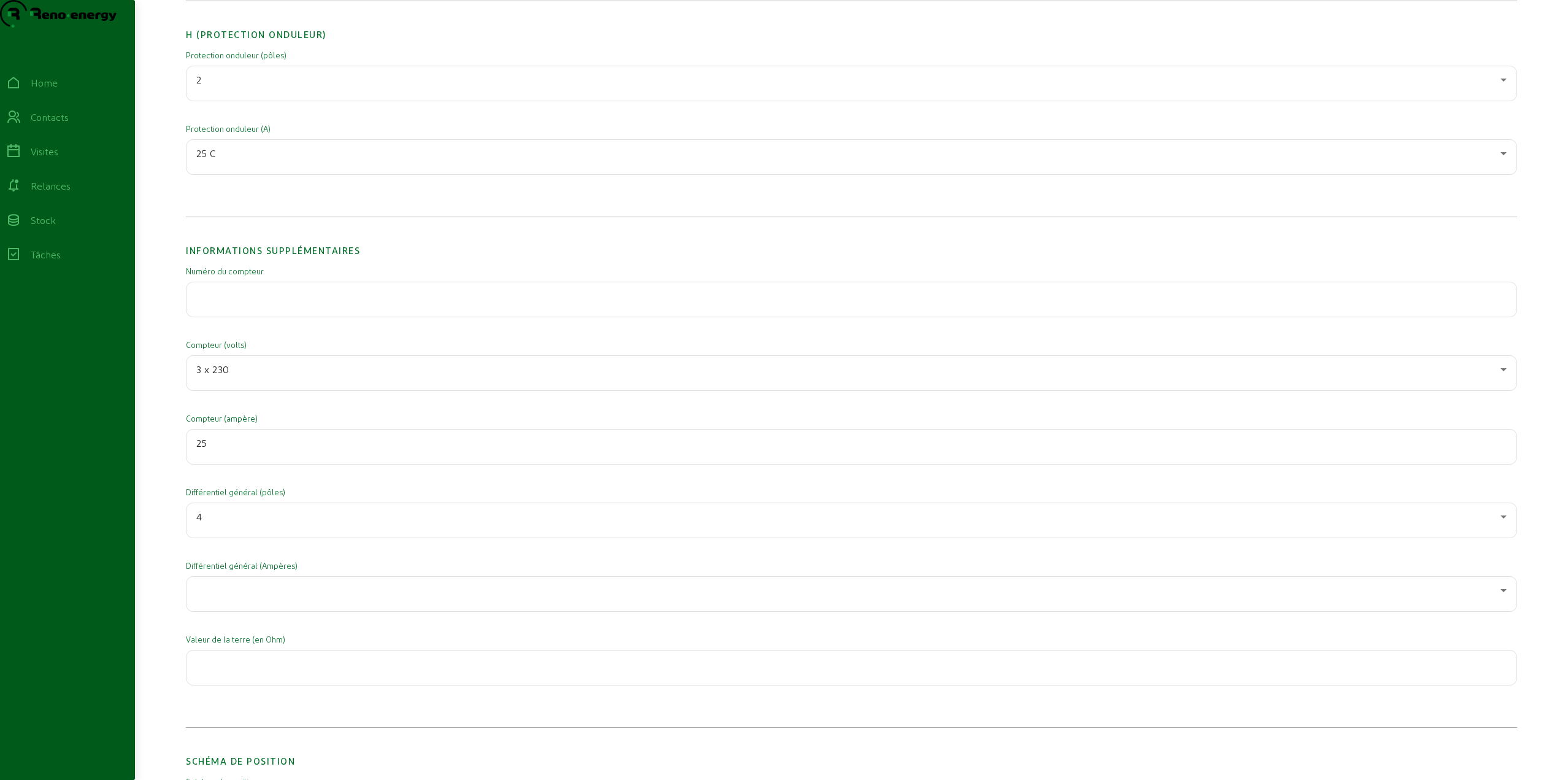
click at [267, 611] on div at bounding box center [852, 594] width 1311 height 35
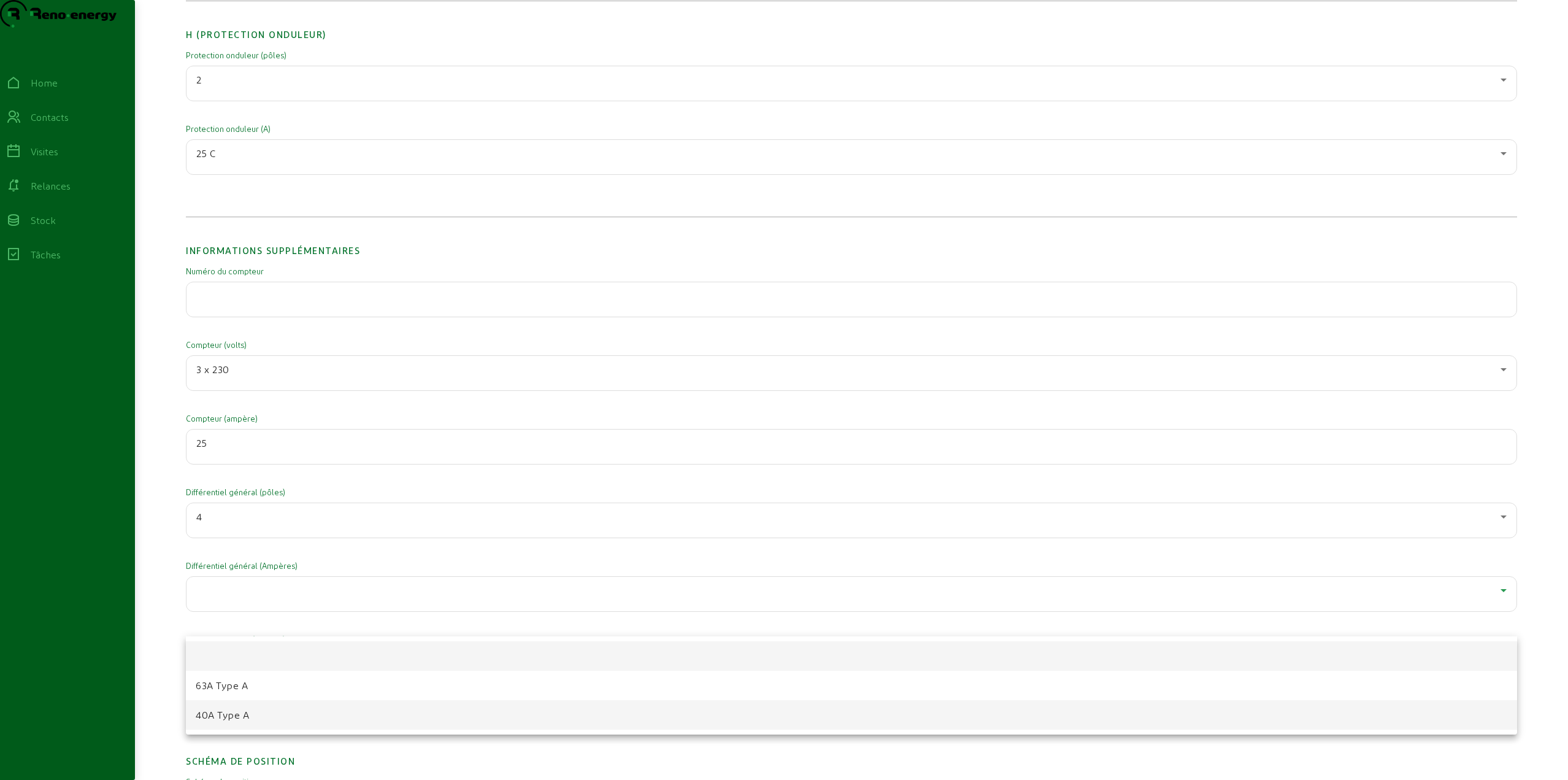
click at [233, 715] on span "40A Type A" at bounding box center [222, 715] width 53 height 15
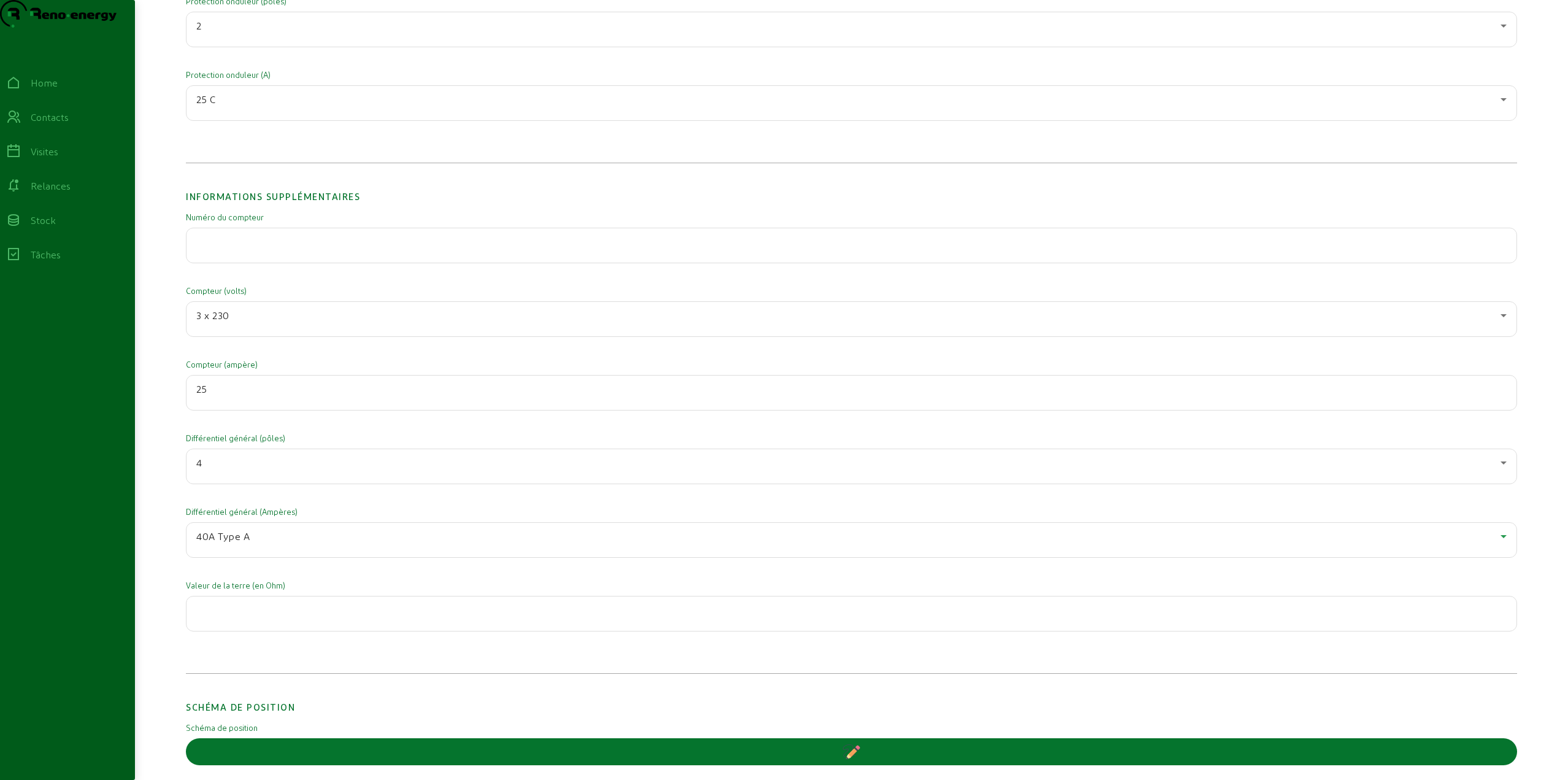
scroll to position [1806, 0]
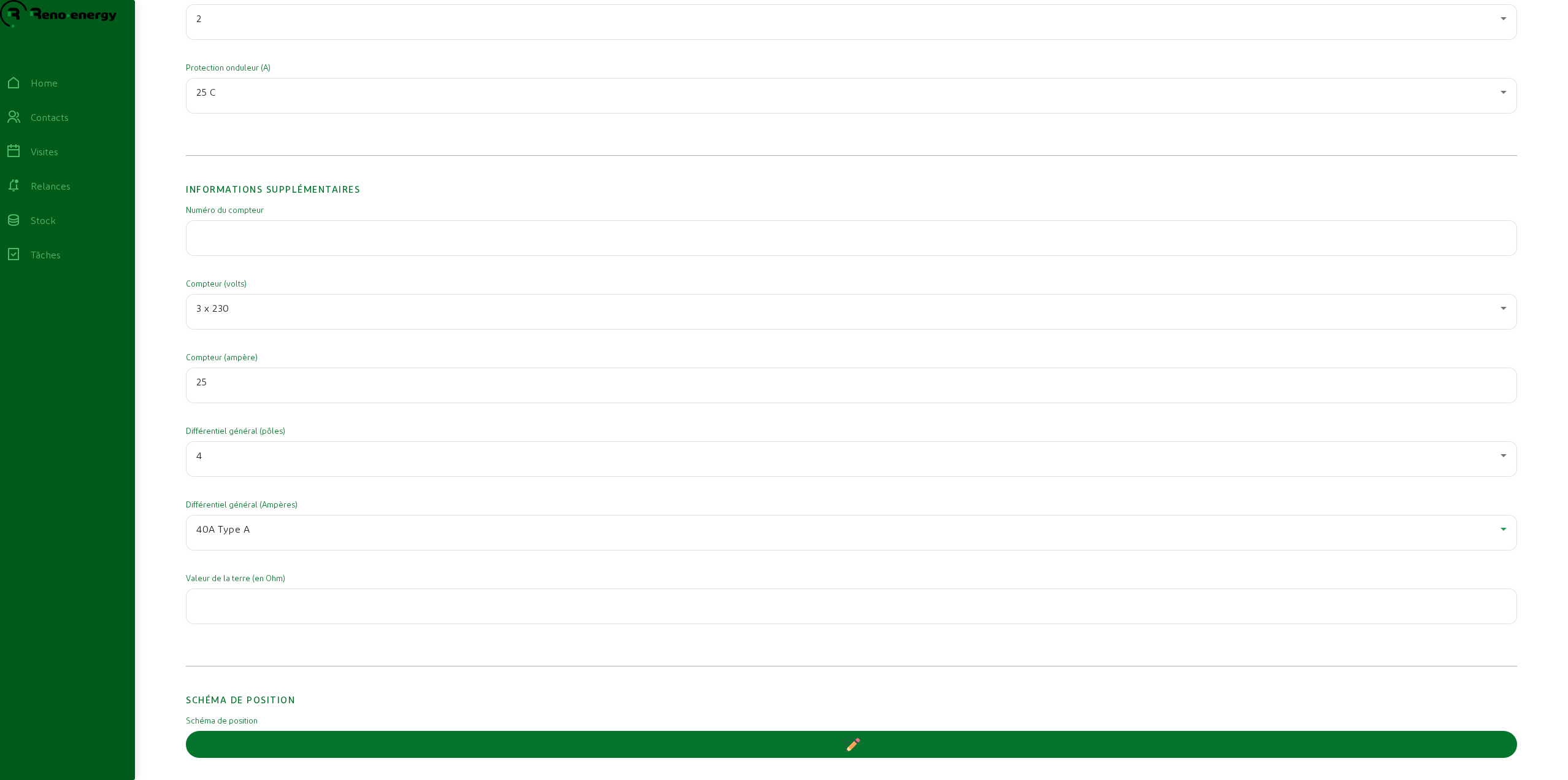
click at [244, 623] on div at bounding box center [852, 606] width 1311 height 35
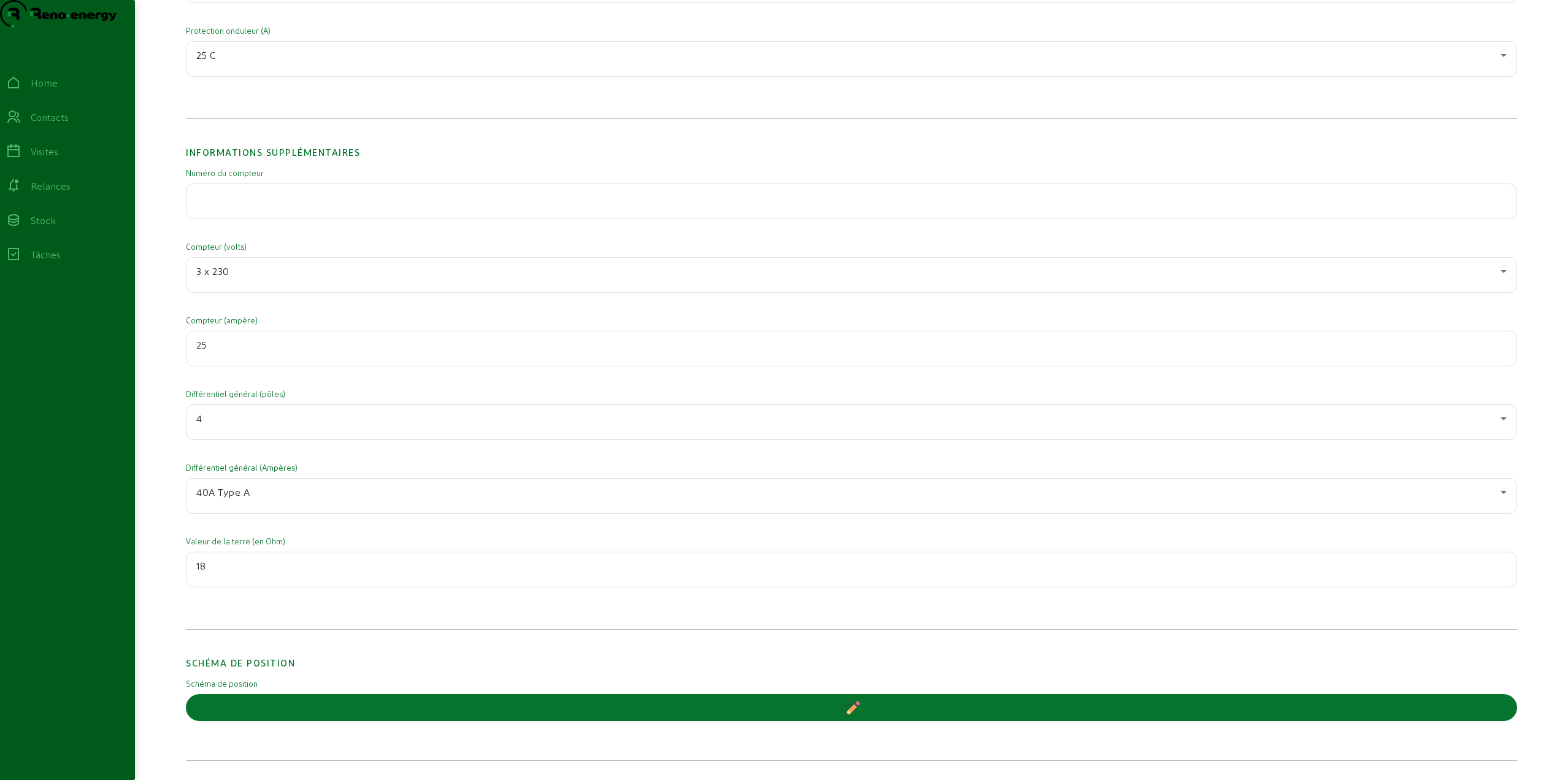
scroll to position [1868, 0]
type input "18"
click at [581, 703] on button "button" at bounding box center [851, 707] width 1332 height 27
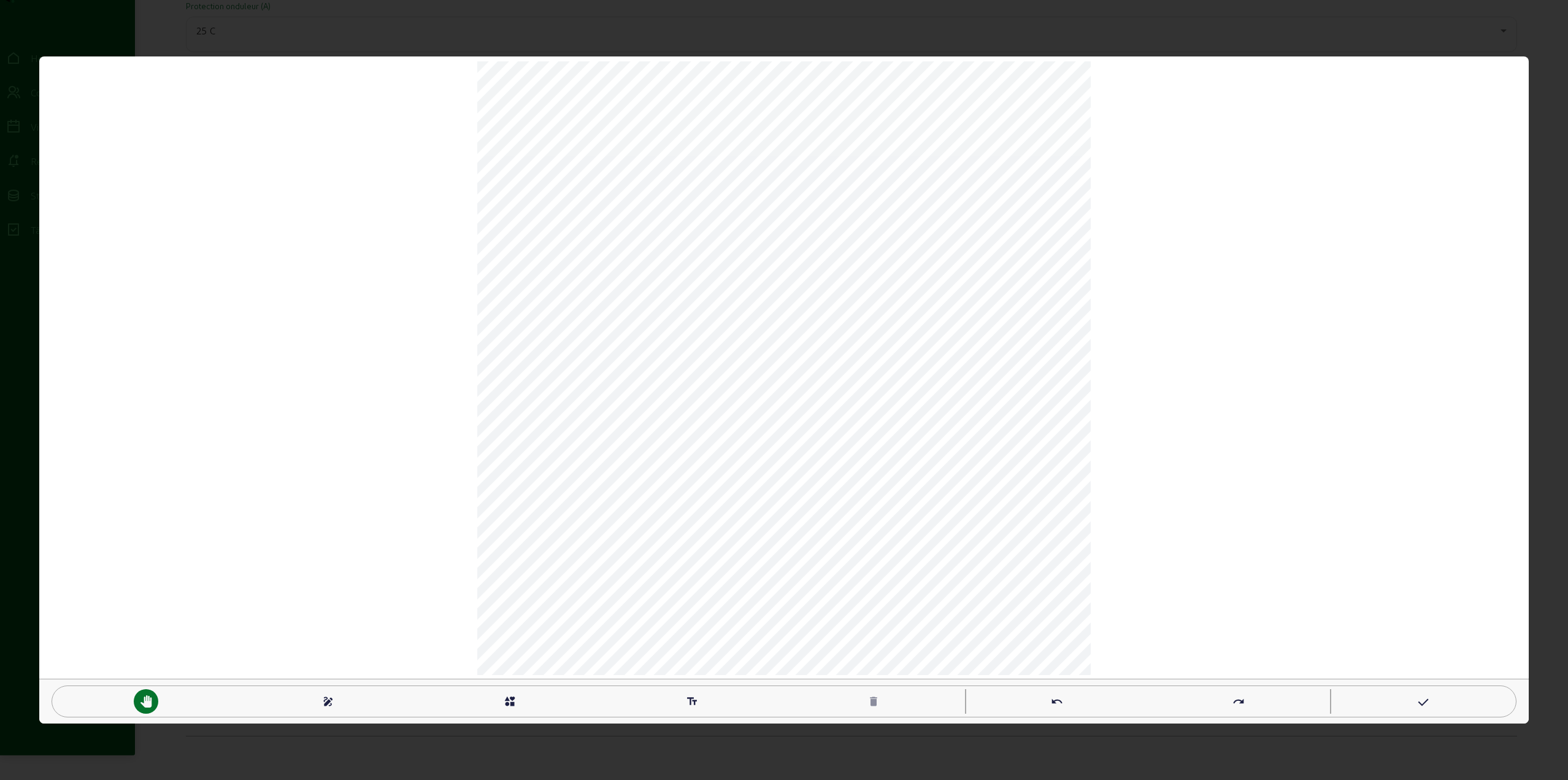
click at [503, 703] on div "interests" at bounding box center [510, 701] width 25 height 25
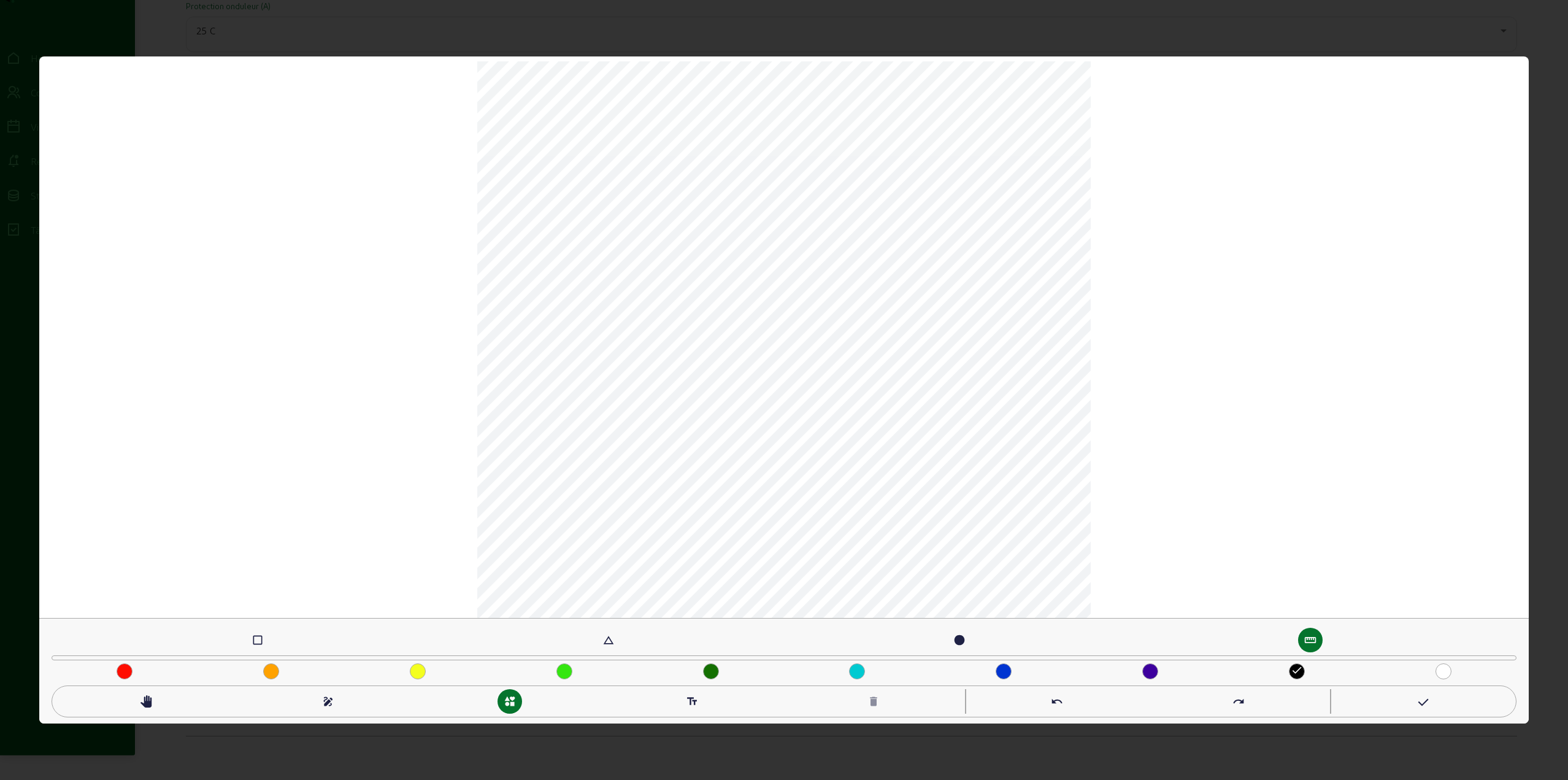
click at [257, 635] on mat-icon "check_box_outline_blank" at bounding box center [258, 640] width 12 height 12
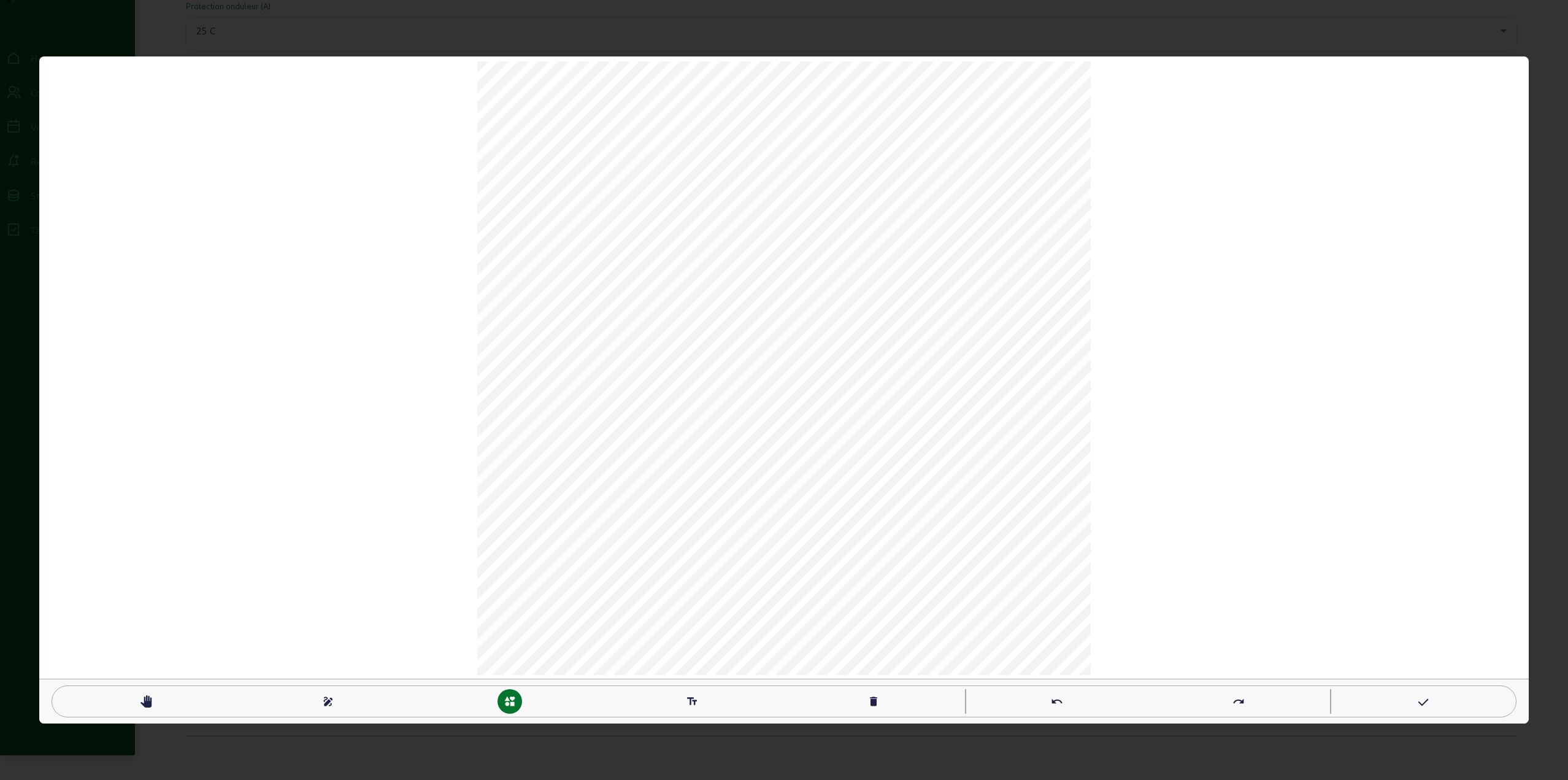
drag, startPoint x: 505, startPoint y: 702, endPoint x: 533, endPoint y: 681, distance: 35.0
click at [506, 702] on mat-icon "interests" at bounding box center [510, 701] width 12 height 12
click at [152, 701] on div "pan_tool" at bounding box center [146, 701] width 25 height 25
click at [684, 695] on div "text_fields" at bounding box center [692, 701] width 25 height 25
type textarea "p"
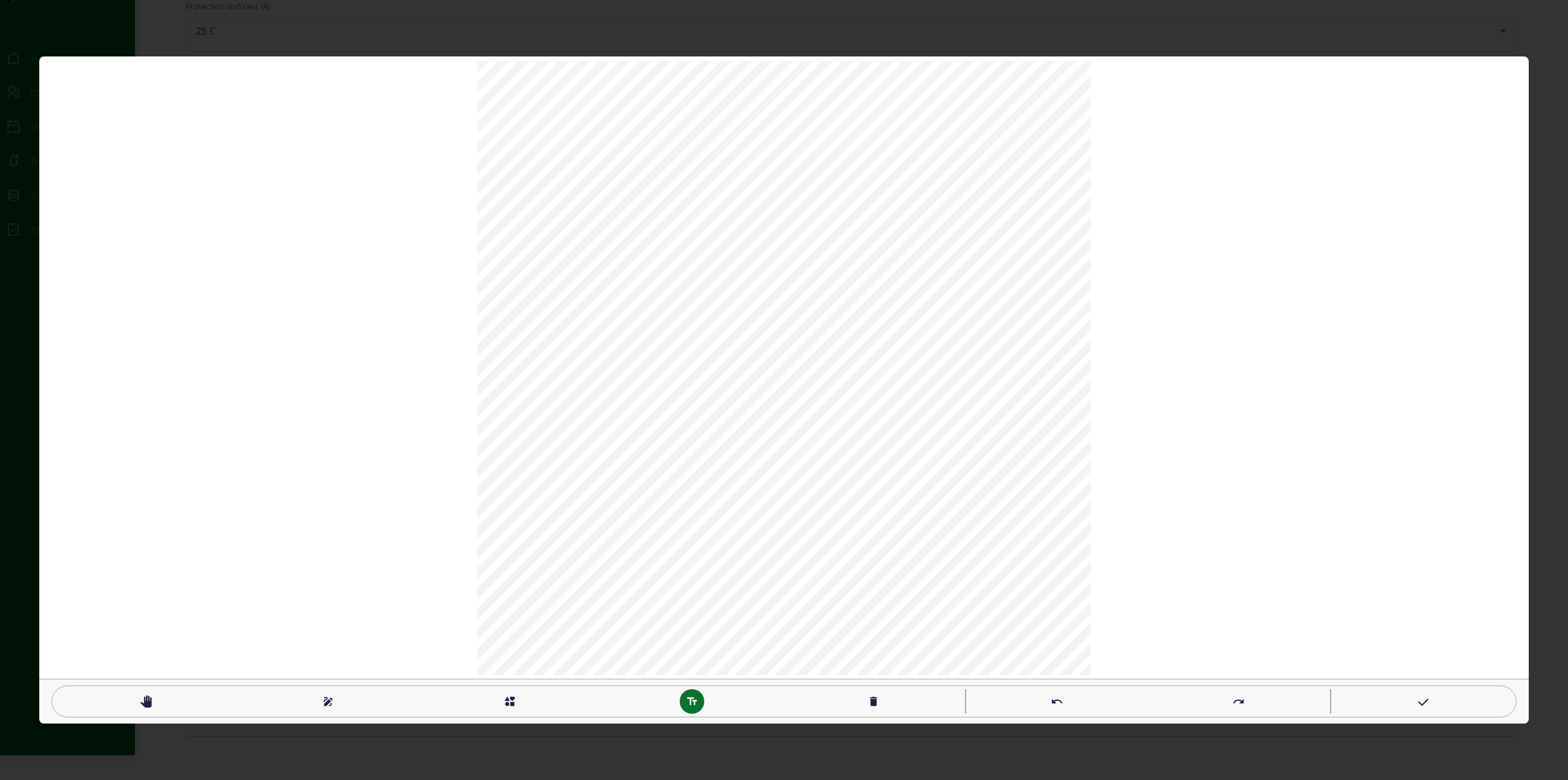
scroll to position [2, 1]
type textarea "P v"
click at [144, 699] on mat-icon "pan_tool" at bounding box center [146, 701] width 12 height 12
click at [690, 705] on mat-icon "text_fields" at bounding box center [692, 701] width 12 height 12
click at [433, 560] on div "pan_tool draw interests text_fields delete undo redo" at bounding box center [784, 390] width 1489 height 667
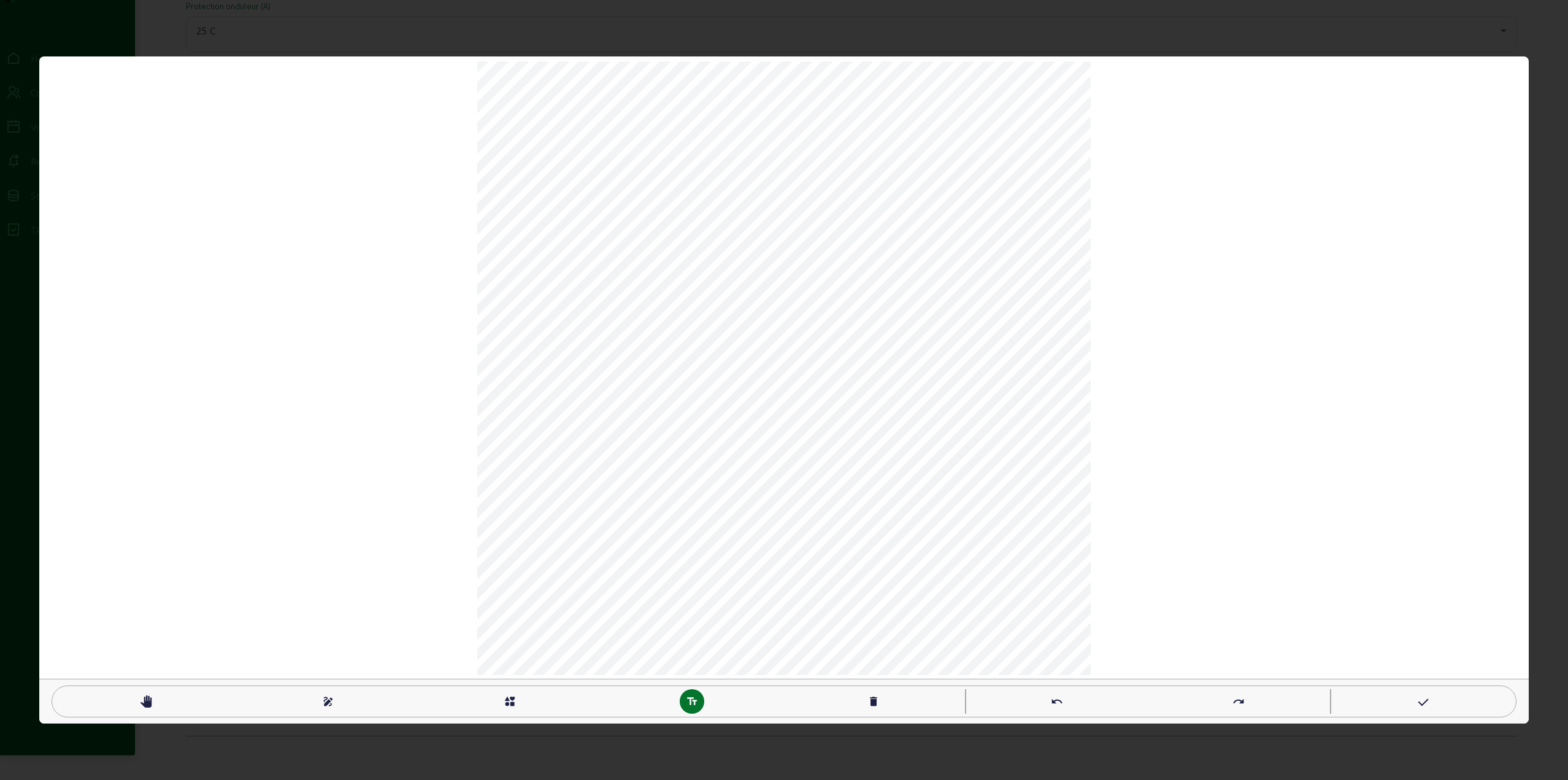
click at [142, 696] on mat-icon "pan_tool" at bounding box center [146, 701] width 12 height 12
click at [382, 592] on div "pan_tool draw interests text_fields delete undo redo" at bounding box center [784, 390] width 1489 height 667
type textarea "B A T"
click at [442, 381] on div "pan_tool draw interests text_fields delete undo redo" at bounding box center [784, 390] width 1489 height 667
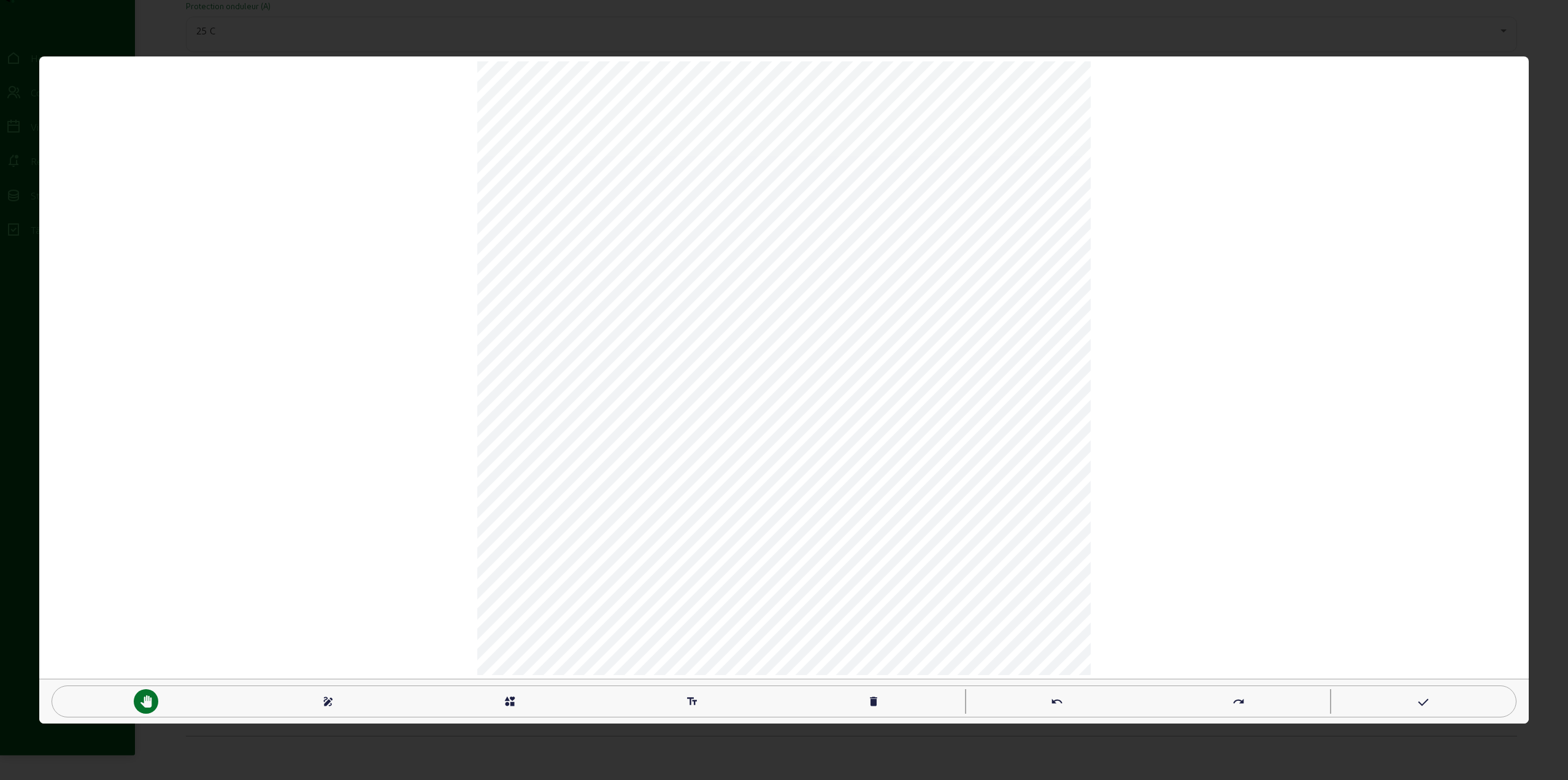
drag, startPoint x: 444, startPoint y: 380, endPoint x: 466, endPoint y: 379, distance: 22.0
click at [466, 379] on div "pan_tool draw interests text_fields delete undo redo" at bounding box center [784, 390] width 1489 height 667
click at [544, 392] on div "pan_tool draw interests text_fields delete undo redo" at bounding box center [784, 390] width 1489 height 667
click at [598, 450] on div "pan_tool draw interests text_fields delete undo redo" at bounding box center [784, 390] width 1489 height 667
click at [566, 389] on div "pan_tool draw interests text_fields delete undo redo" at bounding box center [784, 390] width 1489 height 667
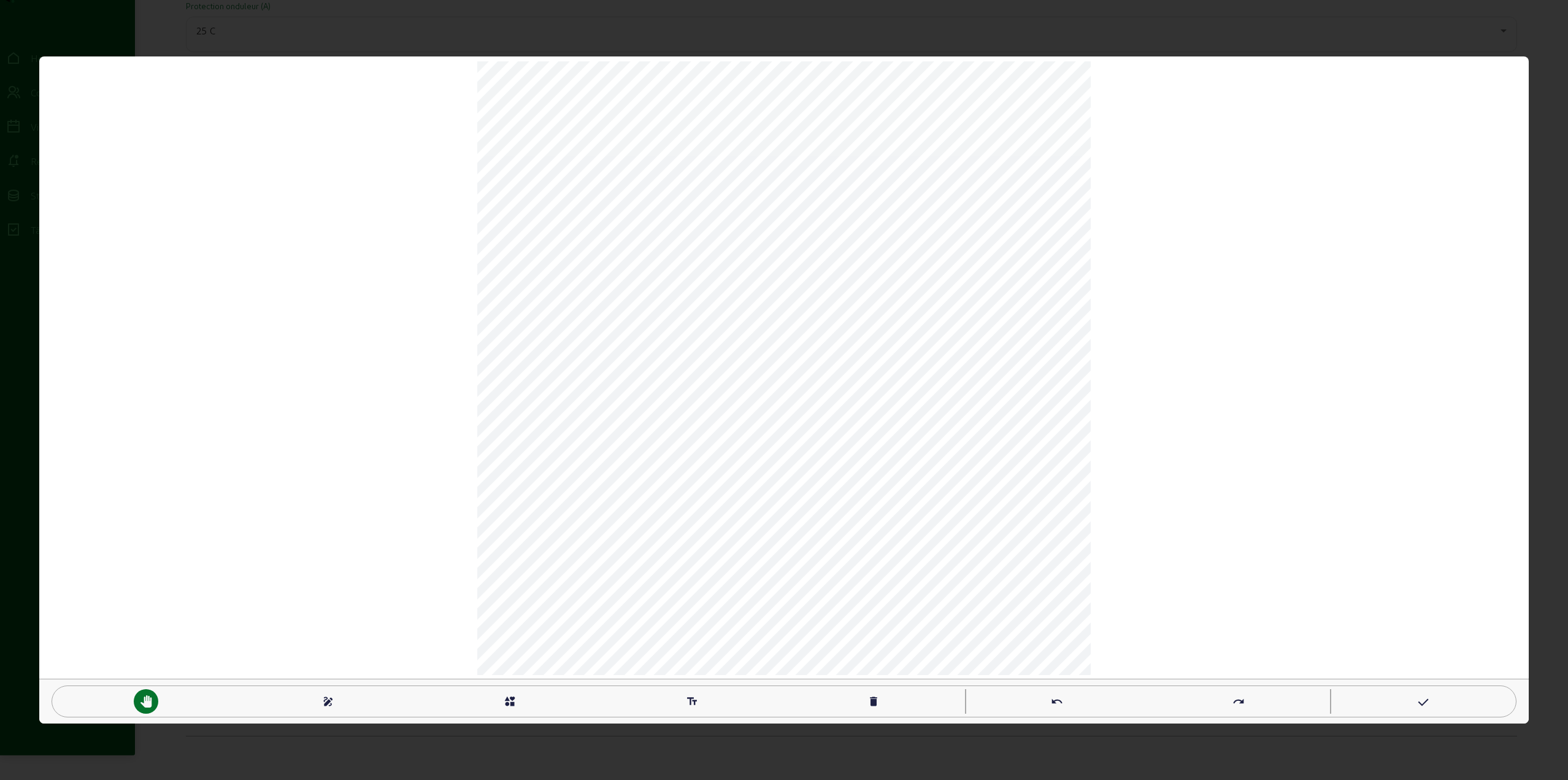
click at [687, 701] on mat-icon "text_fields" at bounding box center [692, 701] width 12 height 12
type textarea "BAT"
click at [154, 707] on div "pan_tool" at bounding box center [146, 701] width 25 height 25
type textarea "B A T"
click at [687, 701] on mat-icon "text_fields" at bounding box center [692, 701] width 12 height 12
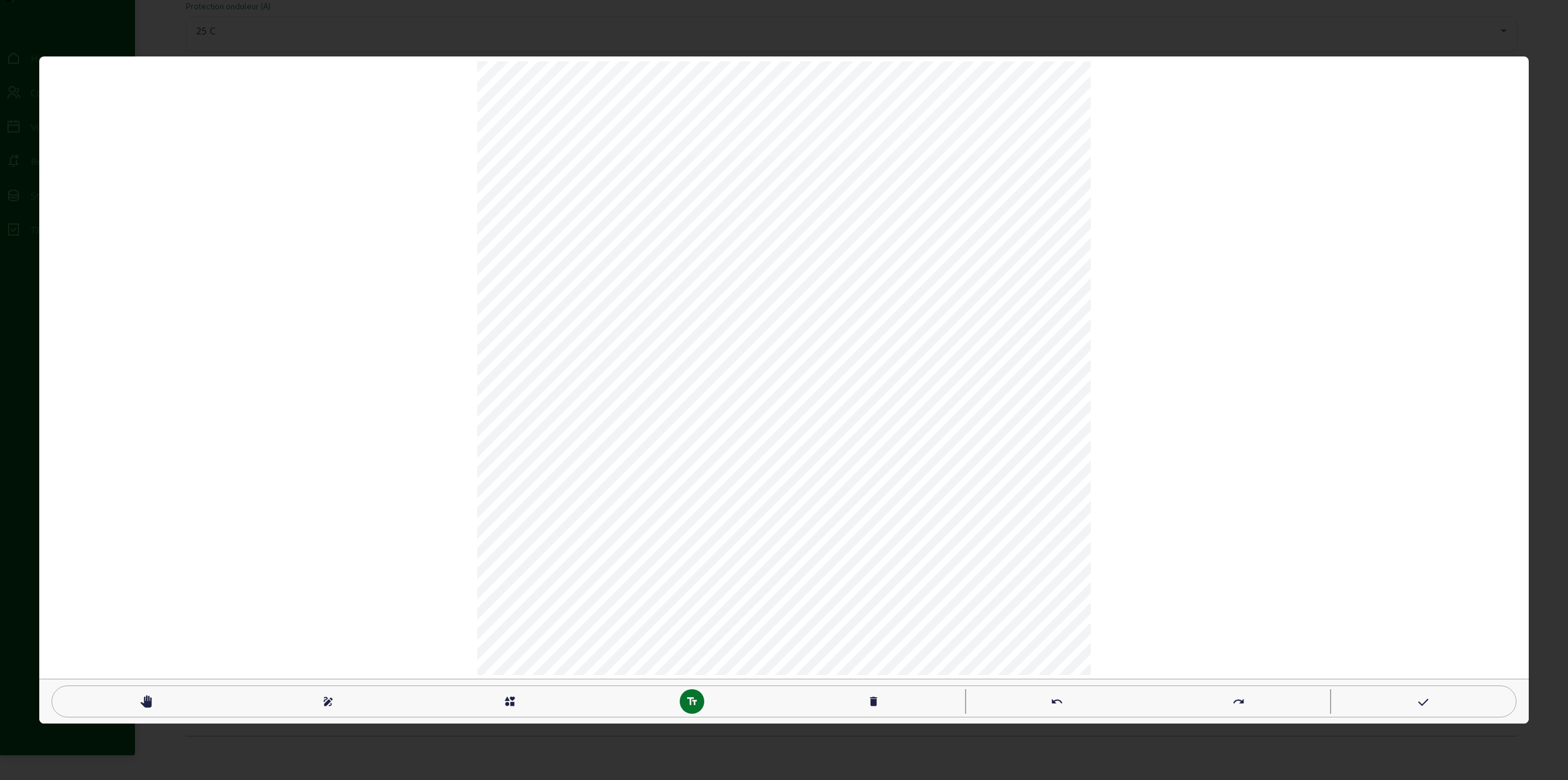
type textarea "c"
type textarea "CAVE"
click at [152, 699] on div "pan_tool" at bounding box center [146, 701] width 25 height 25
click at [322, 698] on mat-icon "draw" at bounding box center [328, 701] width 12 height 12
click at [146, 701] on mat-icon "pan_tool" at bounding box center [146, 701] width 12 height 12
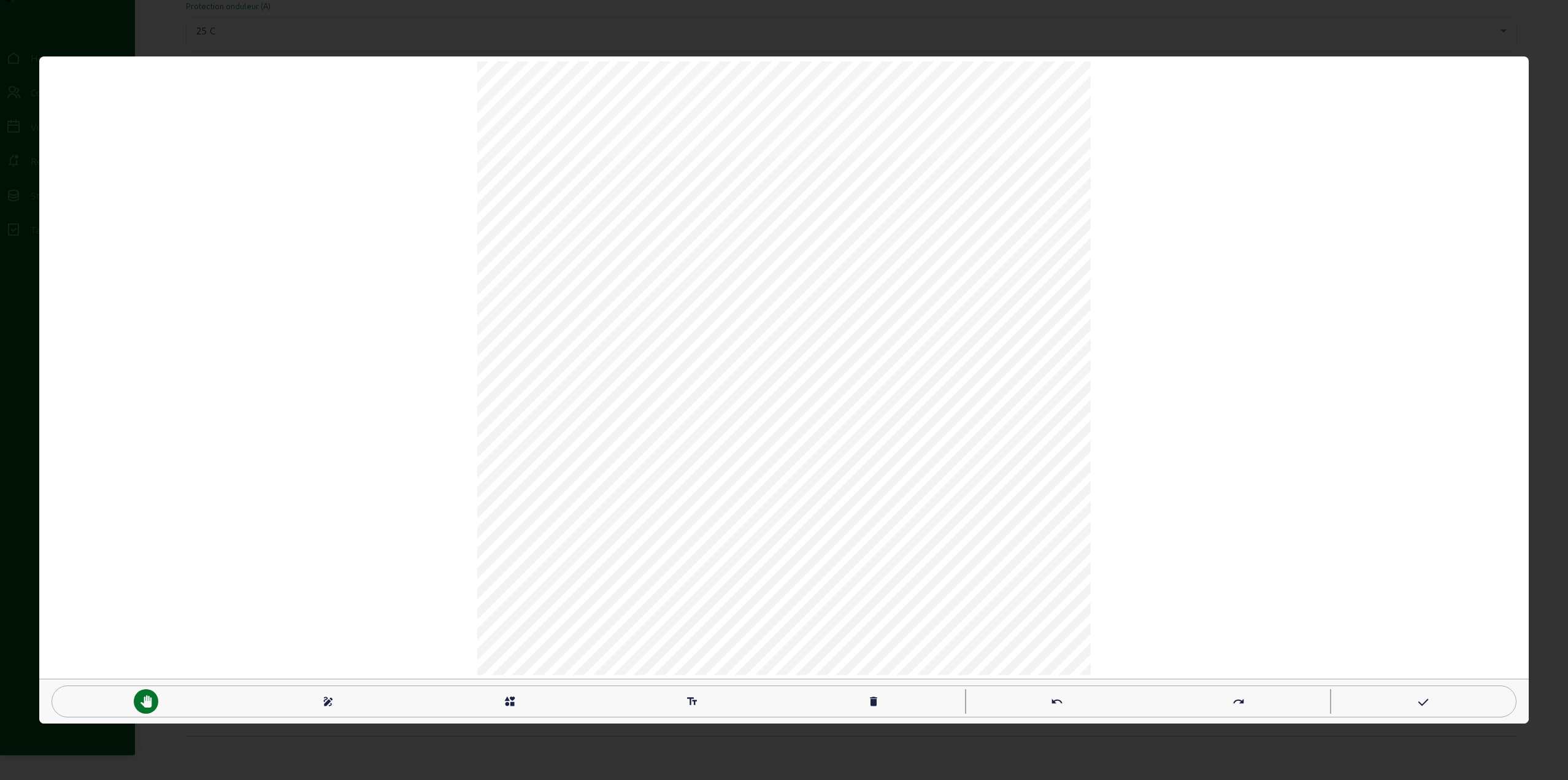
click at [689, 701] on mat-icon "text_fields" at bounding box center [692, 701] width 12 height 12
click at [146, 701] on mat-icon "pan_tool" at bounding box center [146, 701] width 12 height 12
type textarea "T"
type textarea "TGBT"
type textarea "T"
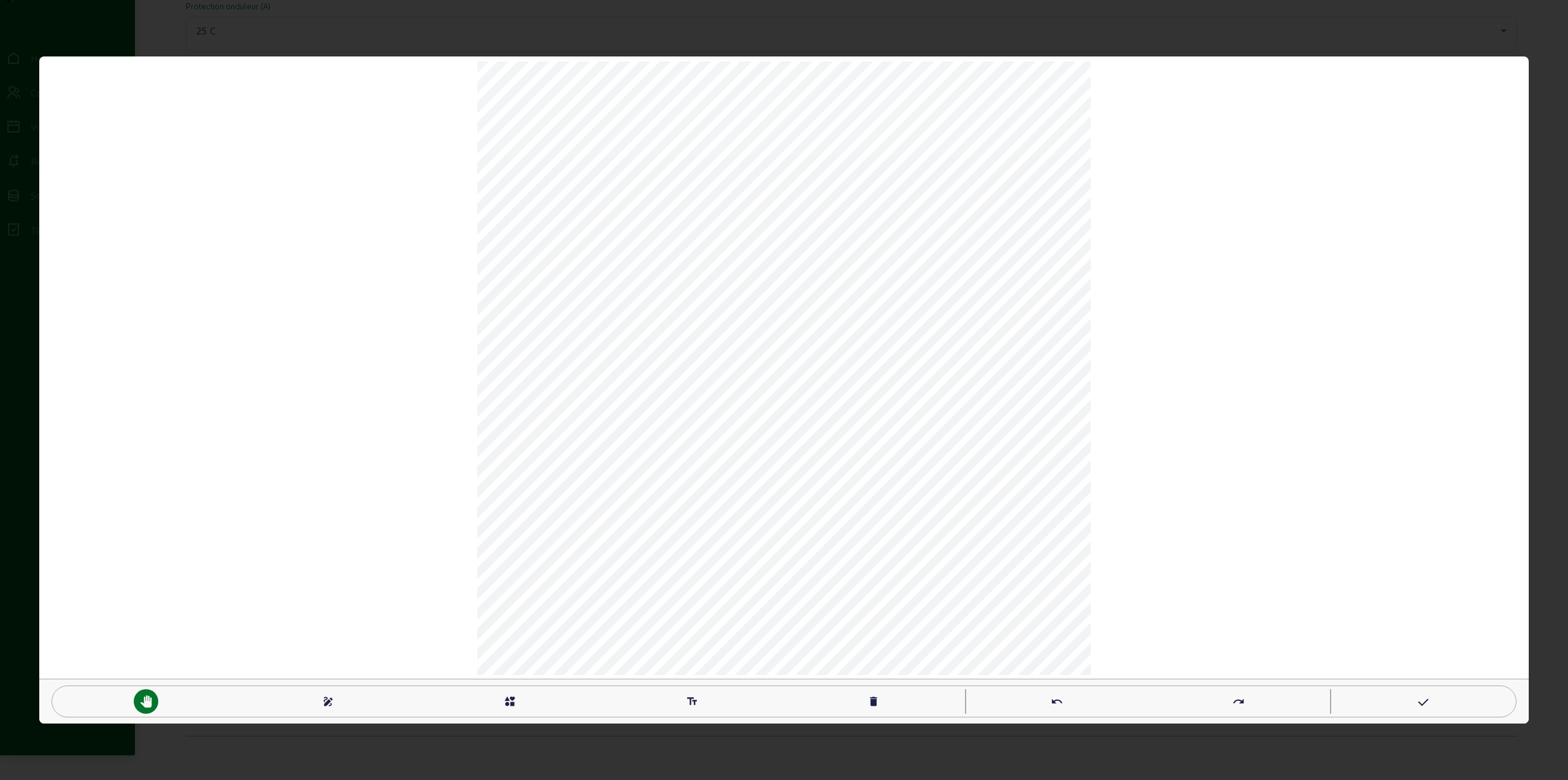
type textarea "KWH"
type textarea "T"
type textarea "ST"
click at [142, 701] on mat-icon "pan_tool" at bounding box center [146, 701] width 12 height 12
click at [690, 705] on mat-icon "text_fields" at bounding box center [692, 701] width 12 height 12
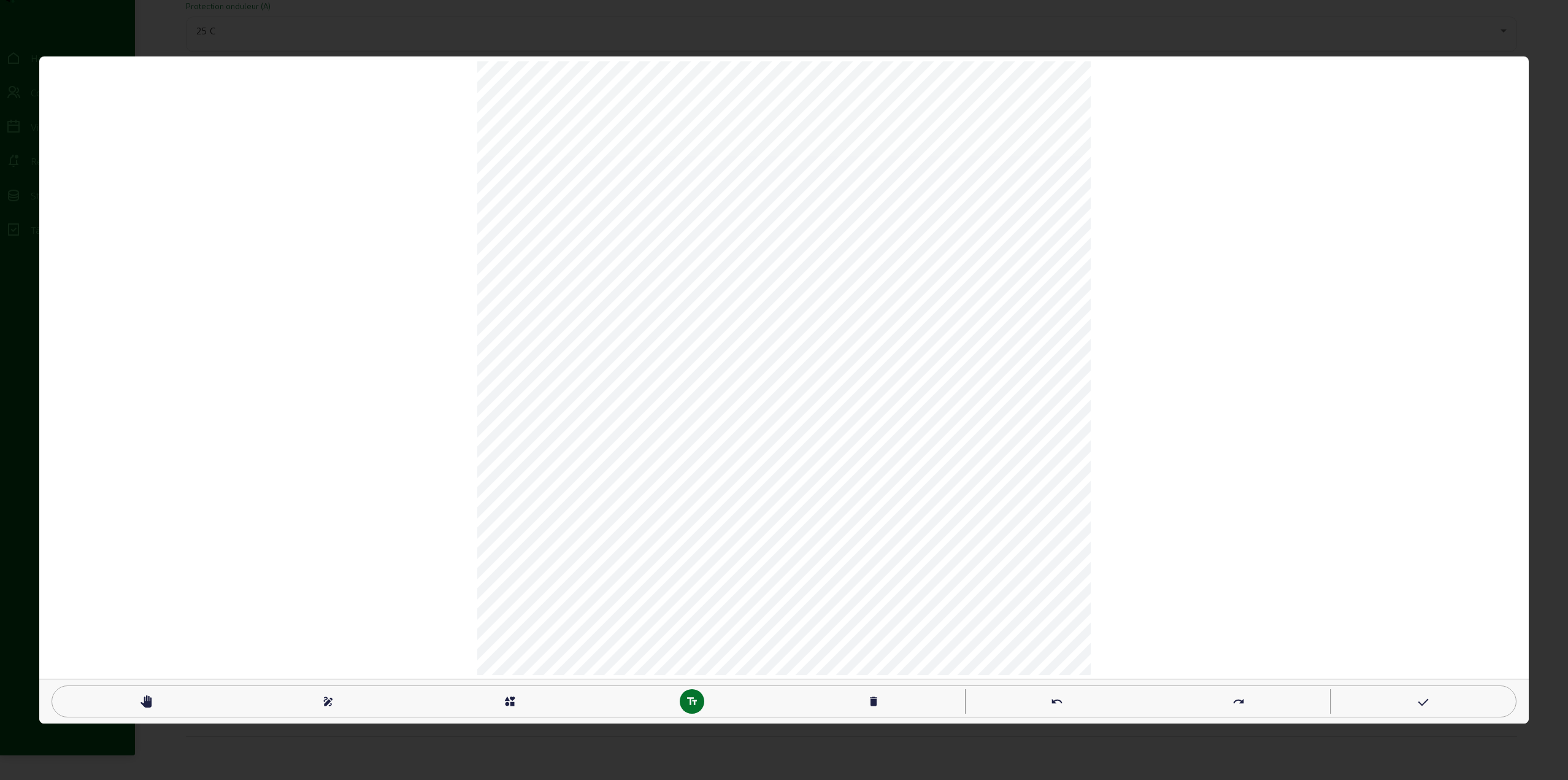
type textarea "l"
type textarea "L"
paste textarea "entrées"
type textarea "ENTRESentrées"
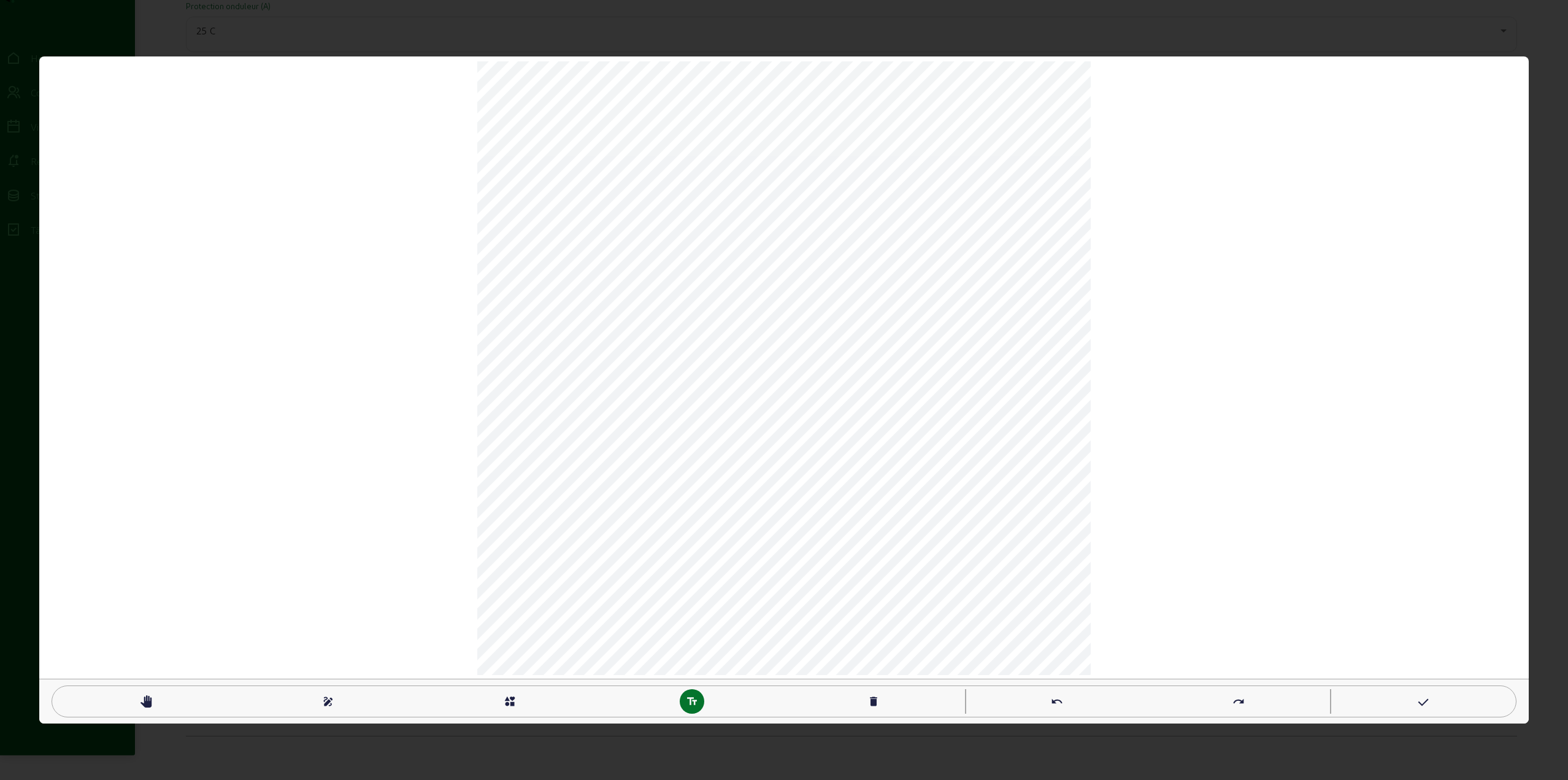
click at [146, 705] on mat-icon "pan_tool" at bounding box center [146, 701] width 12 height 12
click at [1127, 521] on div "pan_tool draw interests text_fields delete undo redo" at bounding box center [784, 390] width 1489 height 667
type textarea "ENTREÉS"
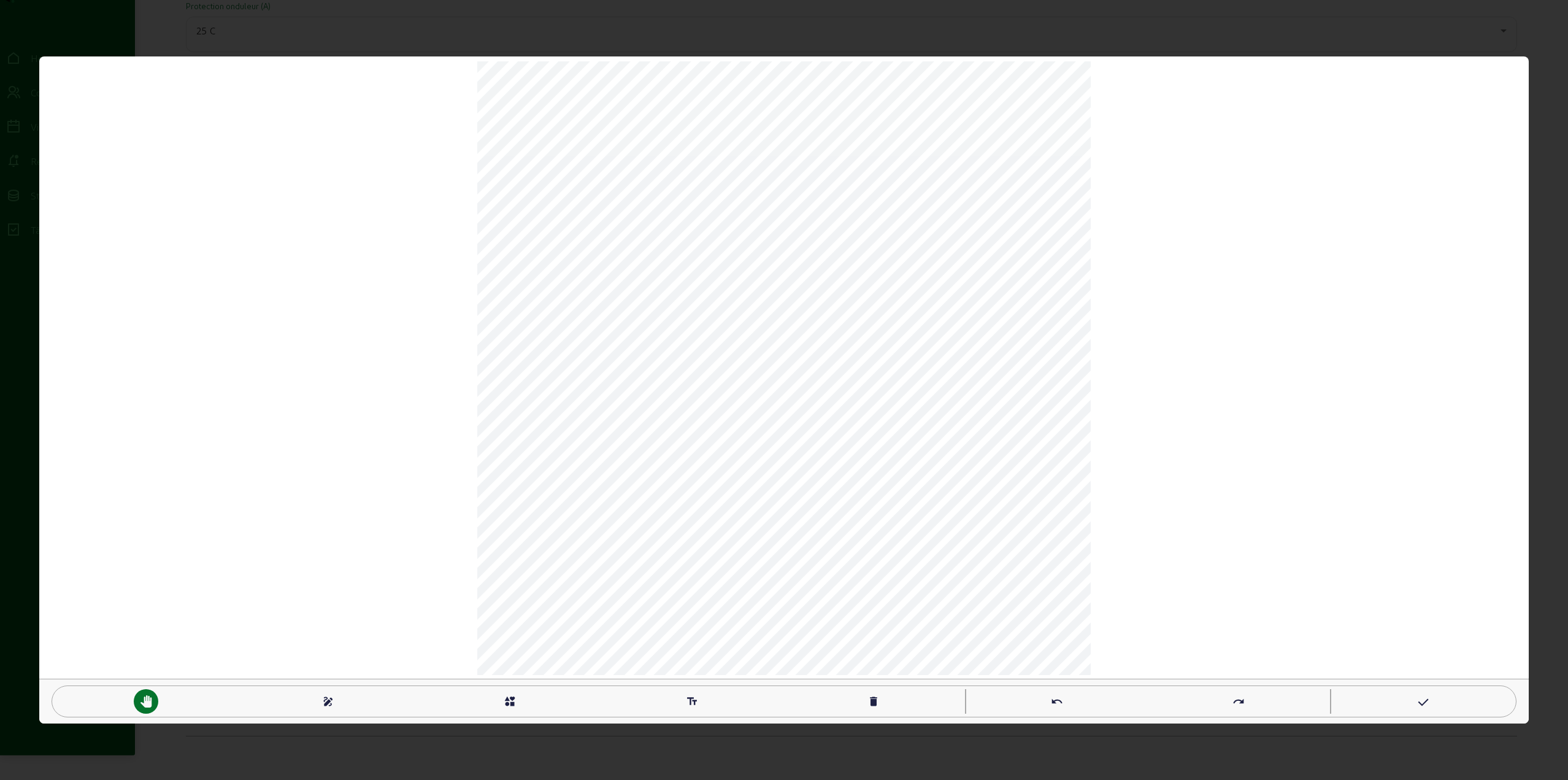
type textarea "ENTREÉ"
click at [324, 703] on mat-icon "draw" at bounding box center [328, 701] width 12 height 12
click at [145, 705] on mat-icon "pan_tool" at bounding box center [146, 701] width 12 height 12
click at [1429, 700] on icon at bounding box center [1422, 702] width 12 height 15
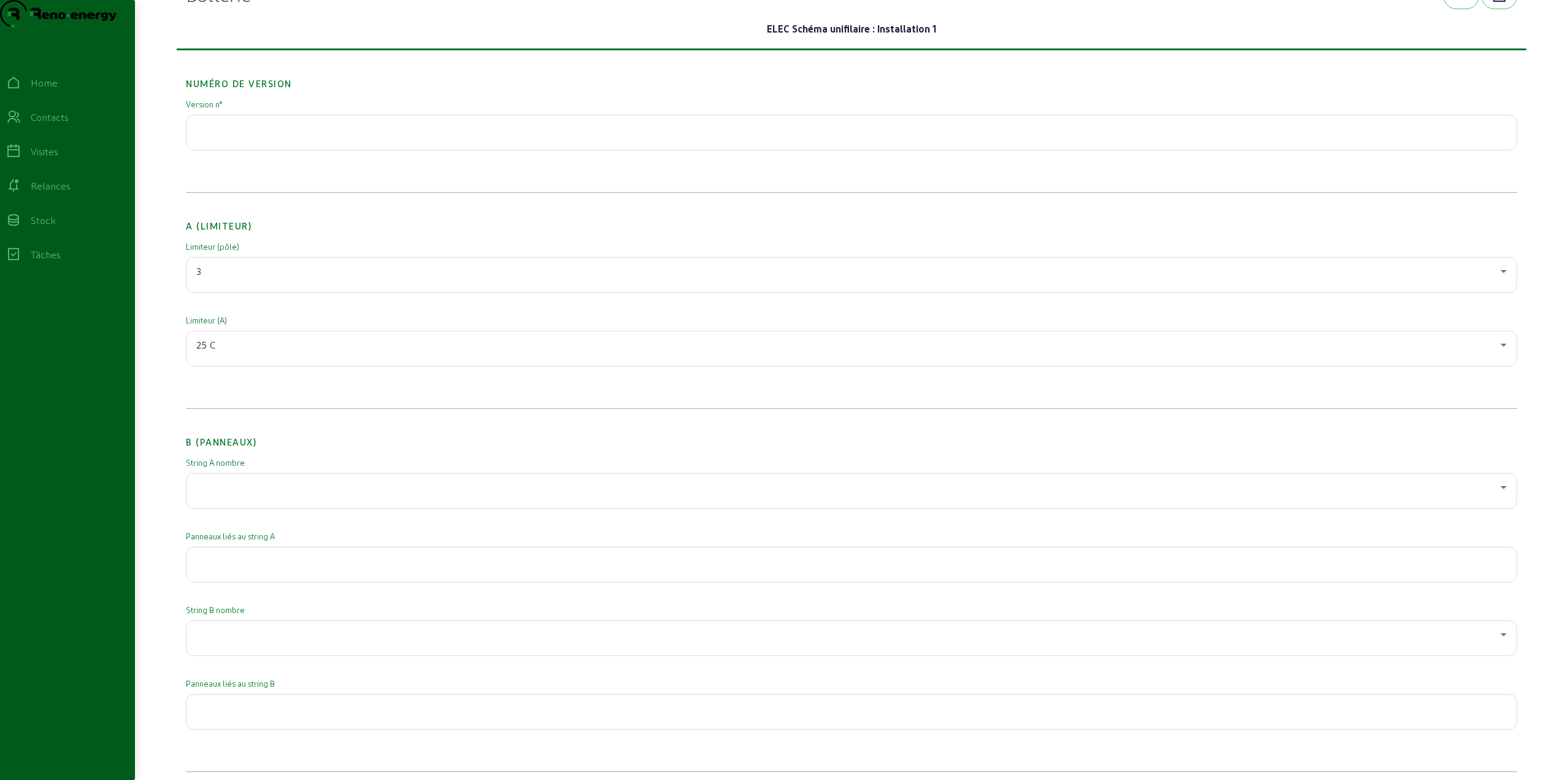
scroll to position [0, 0]
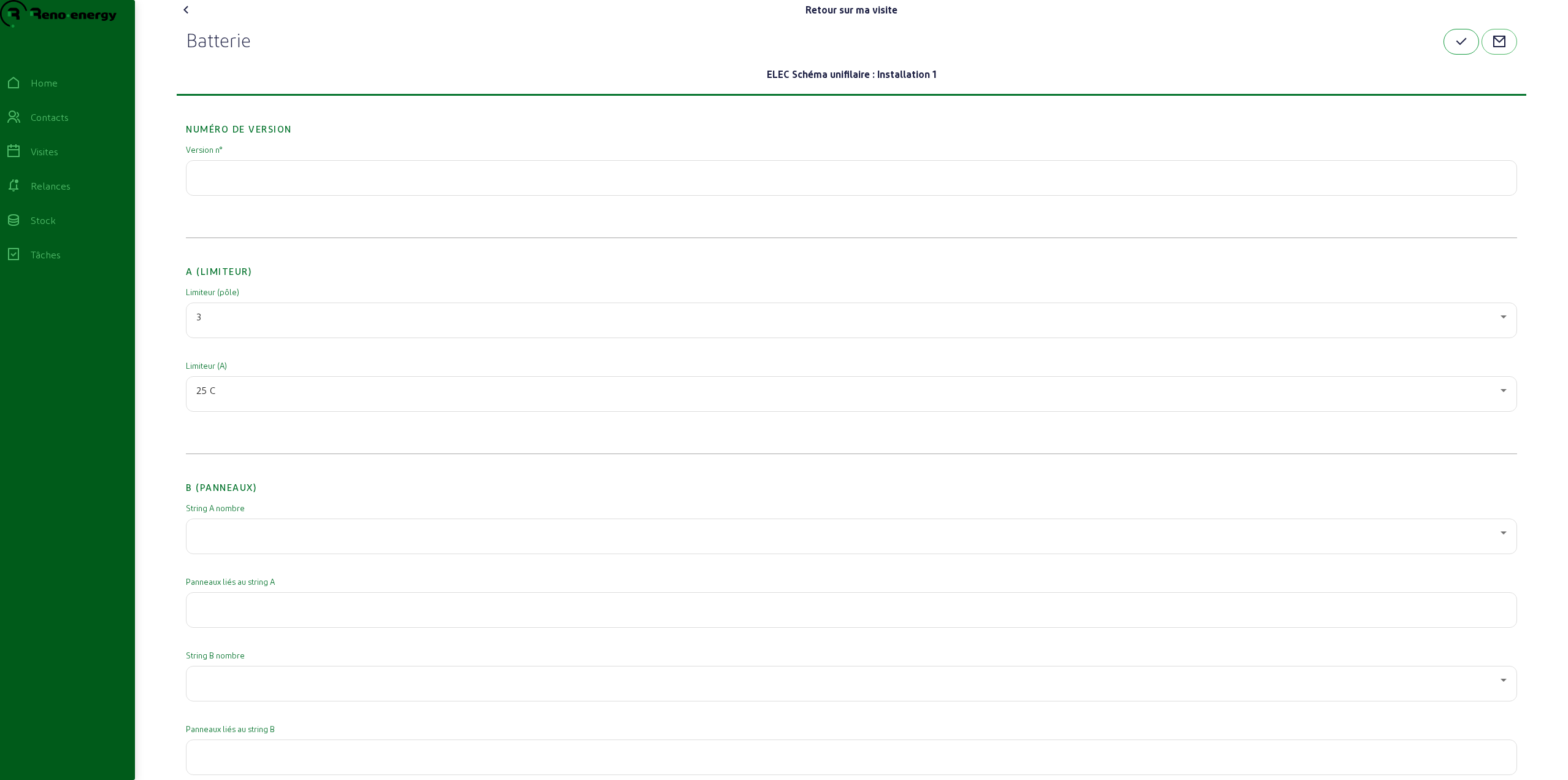
click at [1461, 49] on icon "button" at bounding box center [1461, 42] width 15 height 15
click at [59, 159] on div "Visites" at bounding box center [45, 151] width 28 height 15
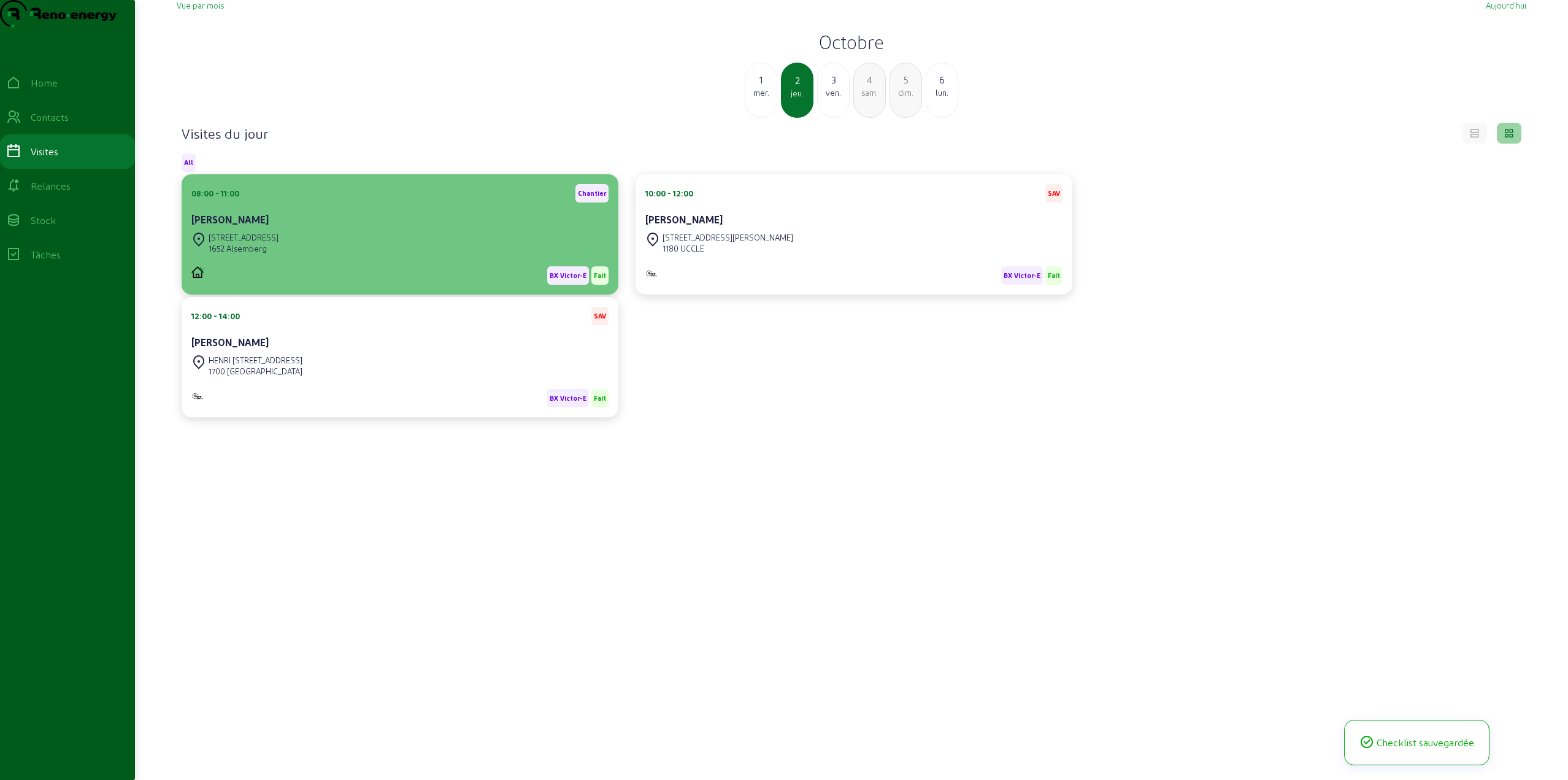
click at [279, 243] on div "[STREET_ADDRESS]" at bounding box center [243, 237] width 70 height 11
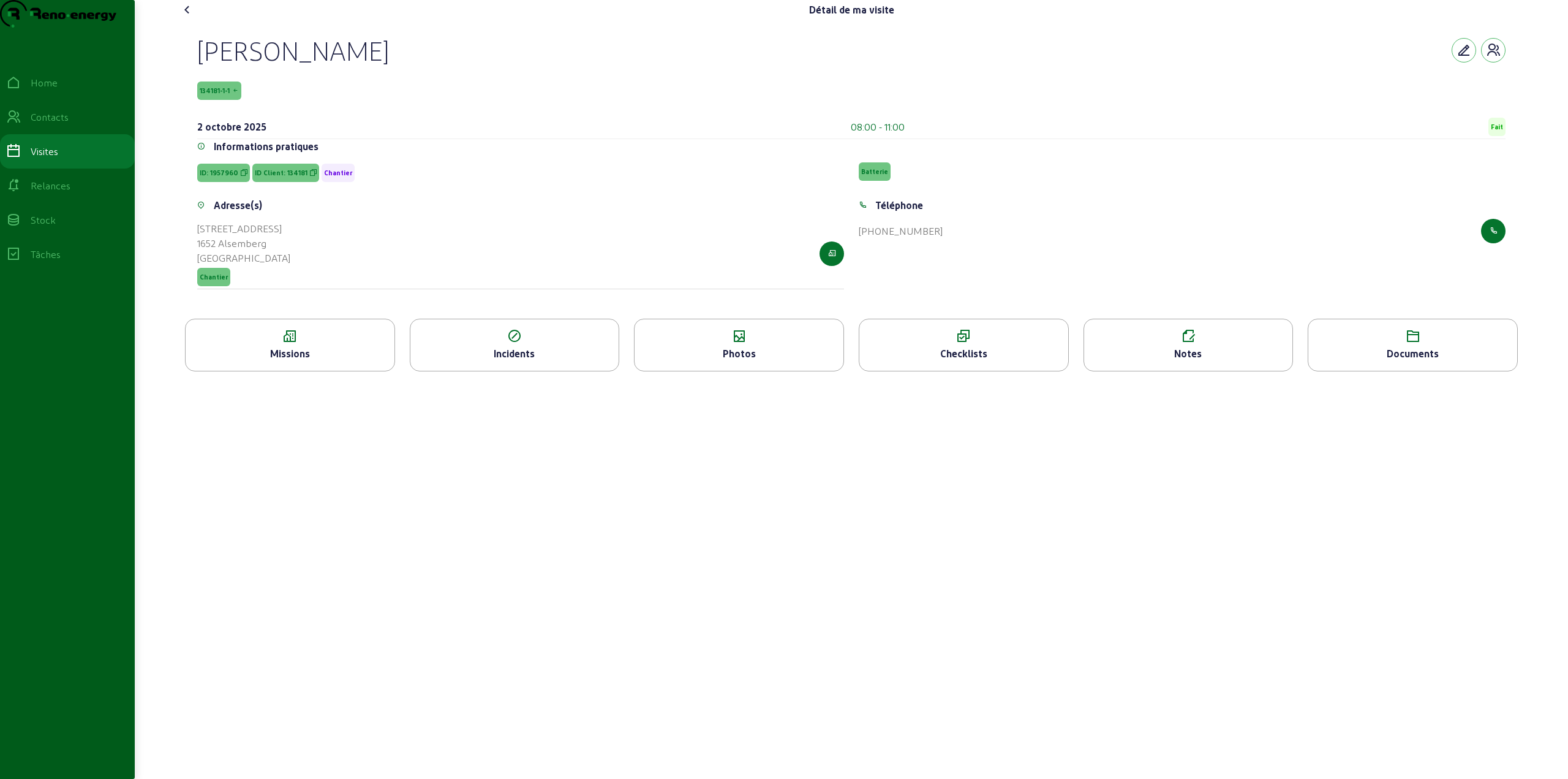
click at [530, 481] on div "Détail de ma visite Julie BARETTE 134181-1-1 2 octobre 2025 08:00 - 11:00 Fait …" at bounding box center [851, 389] width 1433 height 779
click at [985, 361] on div "Checklists" at bounding box center [964, 353] width 209 height 15
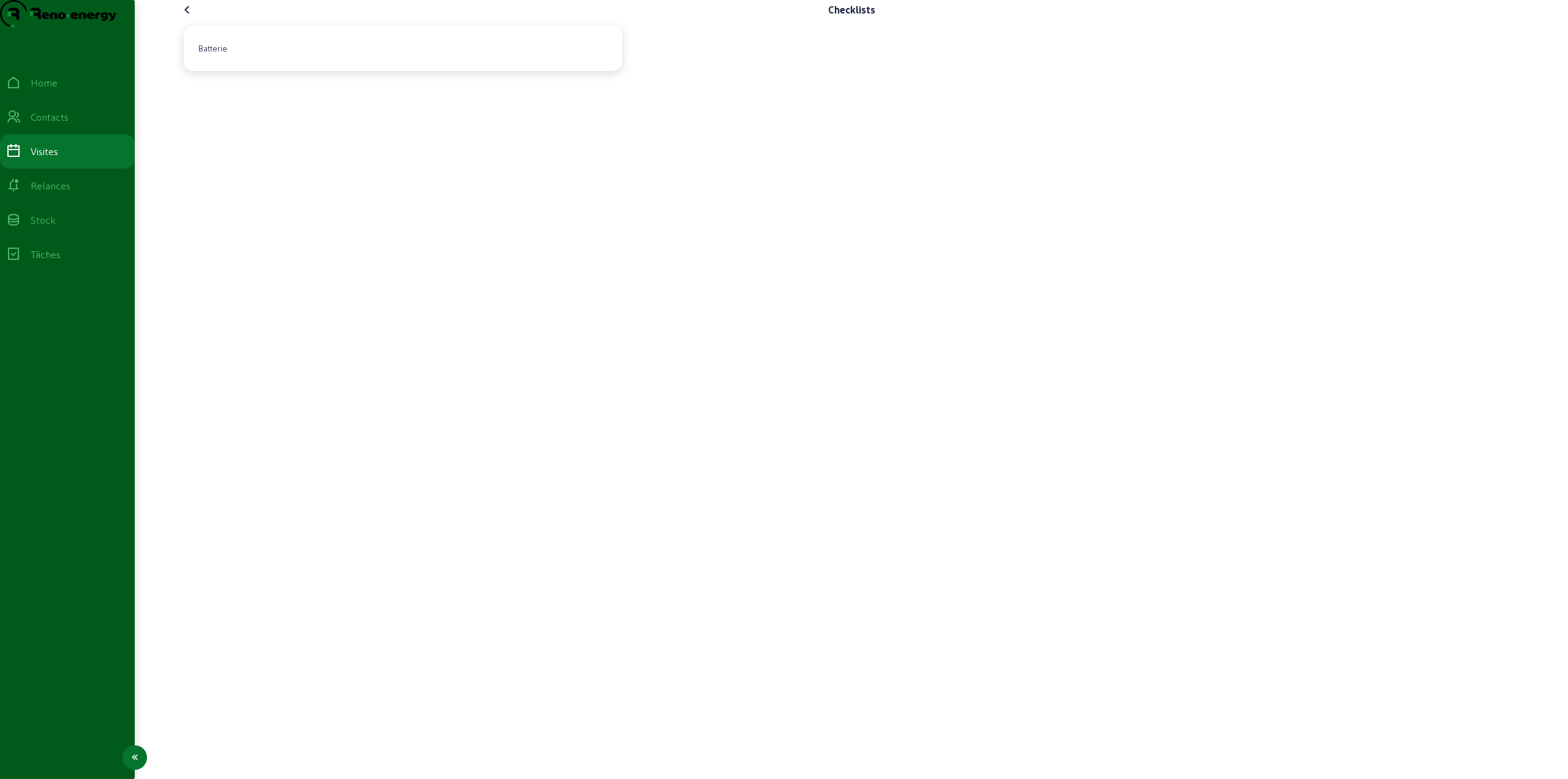
click at [58, 158] on div "Visites" at bounding box center [45, 151] width 28 height 15
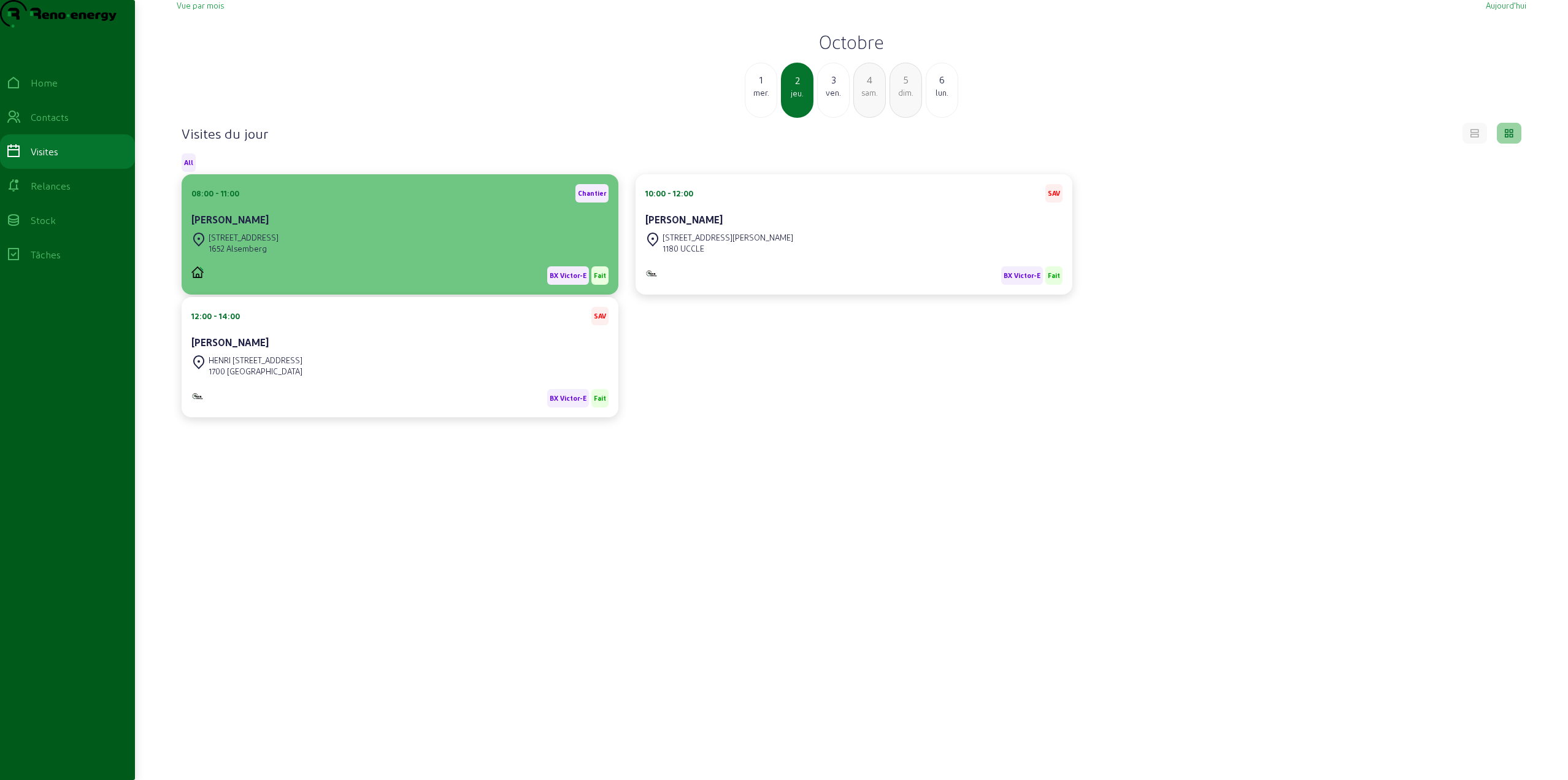
click at [411, 256] on div "[STREET_ADDRESS]" at bounding box center [400, 243] width 417 height 27
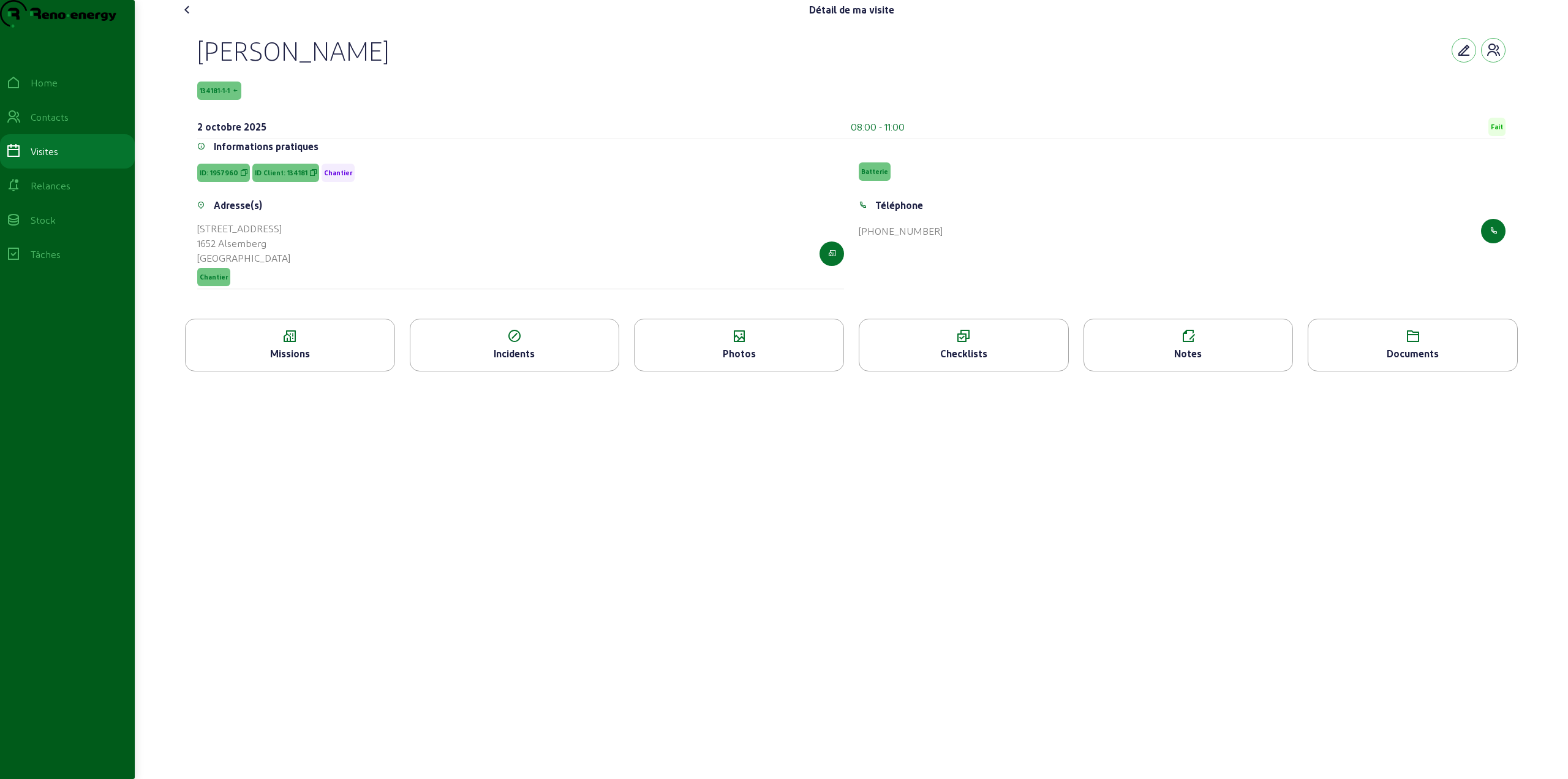
click at [742, 344] on icon at bounding box center [739, 336] width 209 height 15
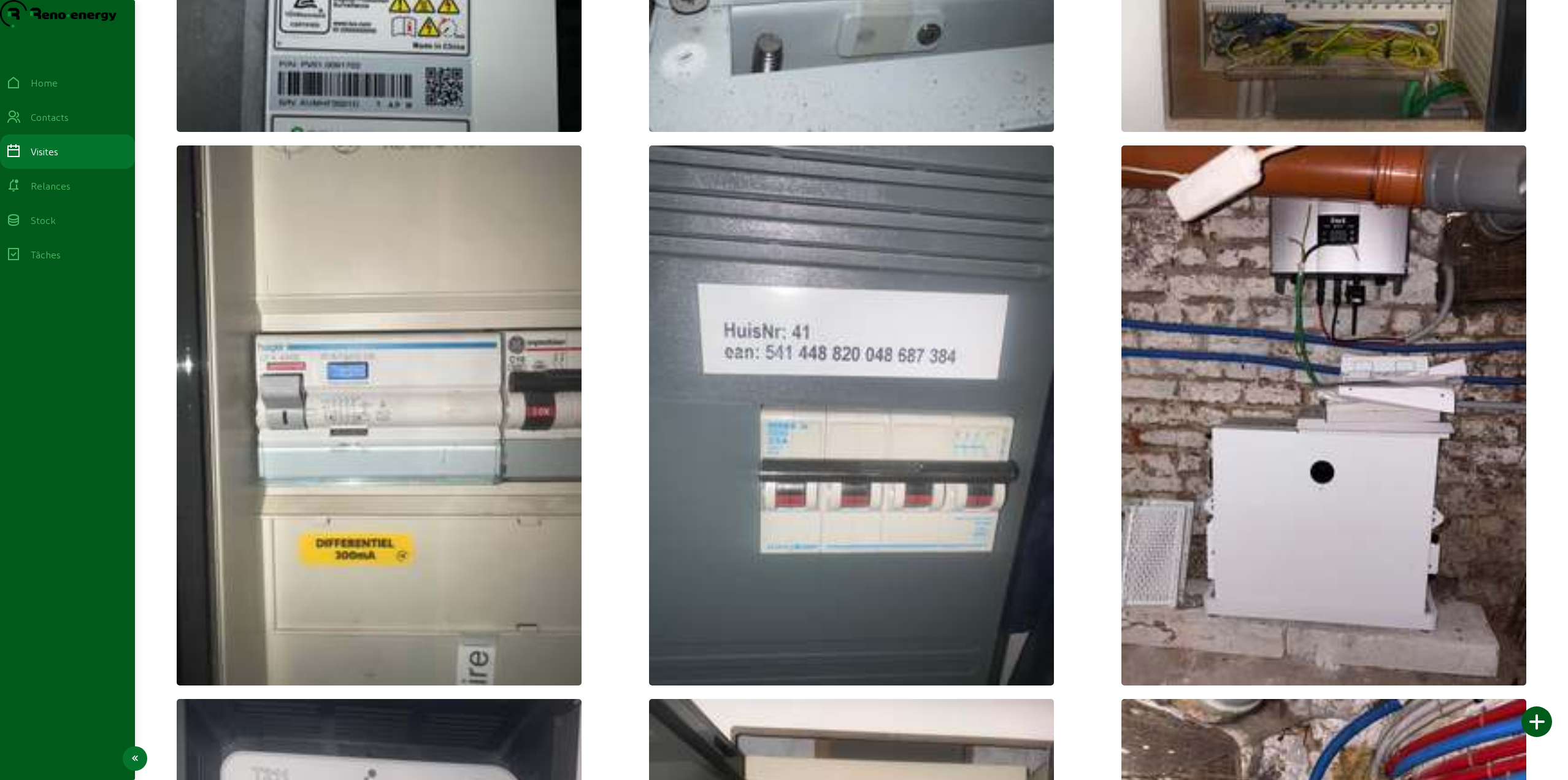
scroll to position [2700, 0]
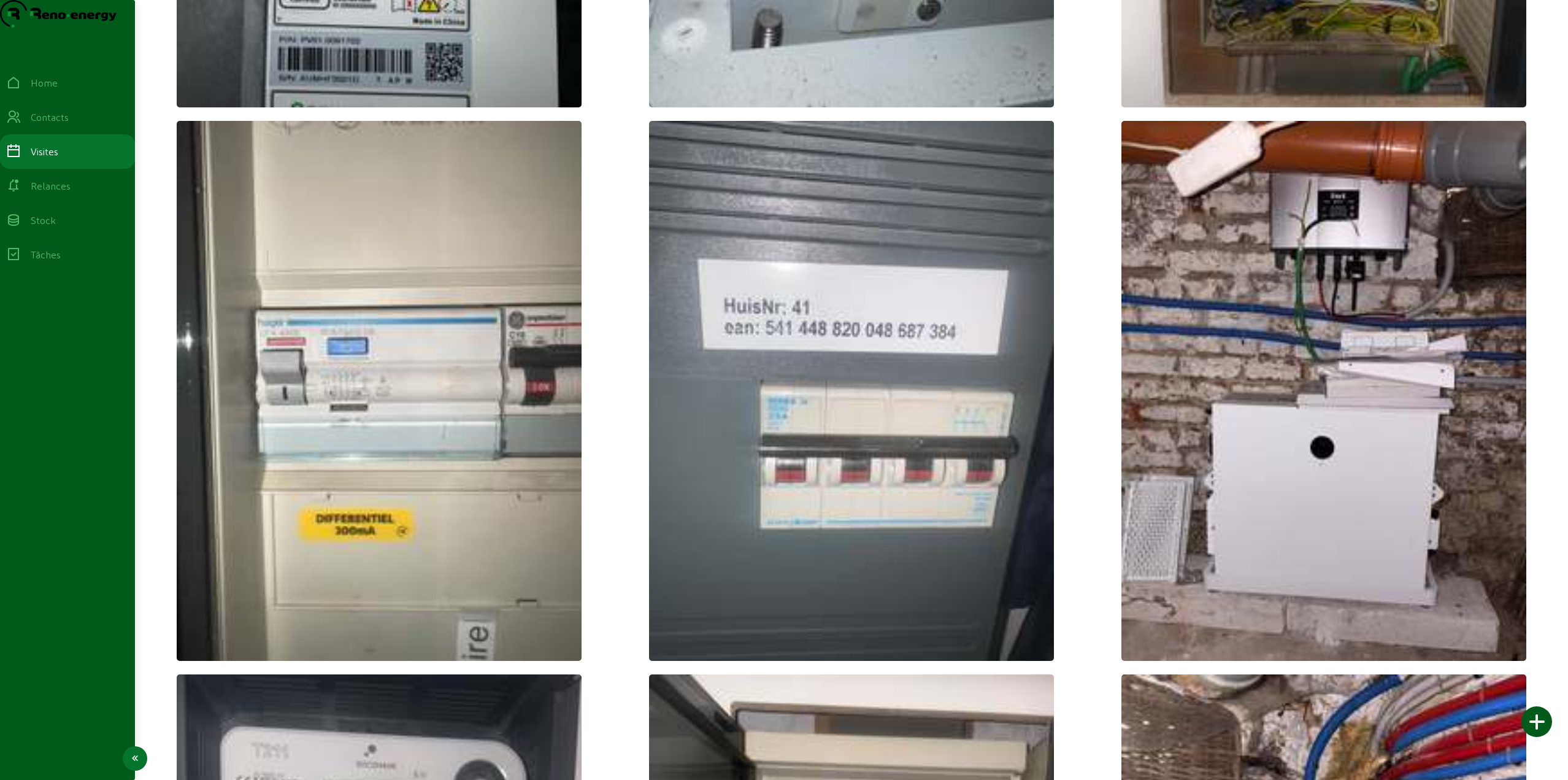
click at [55, 159] on div "Visites" at bounding box center [45, 151] width 28 height 15
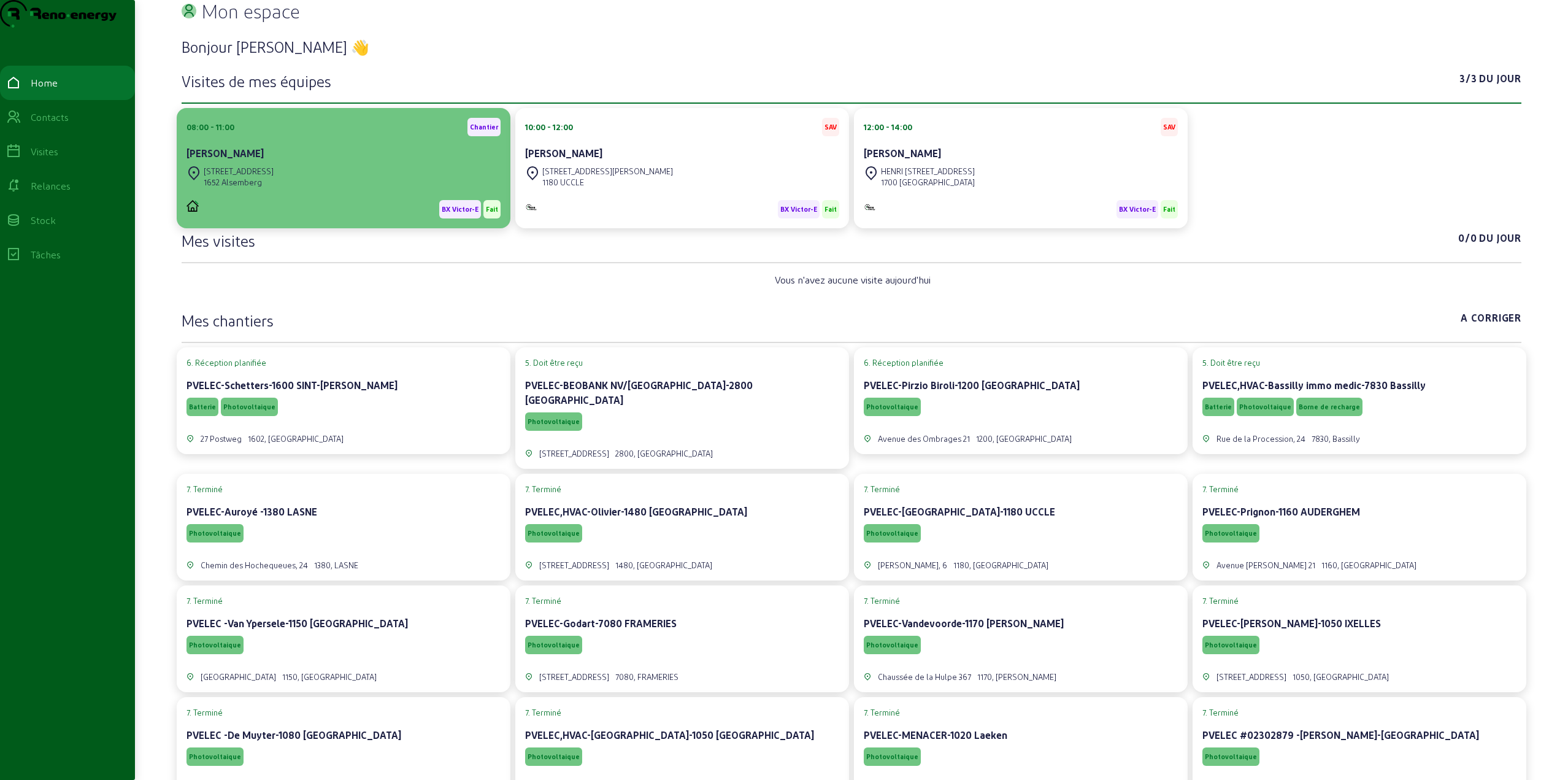
click at [315, 190] on div "[STREET_ADDRESS]" at bounding box center [343, 176] width 314 height 27
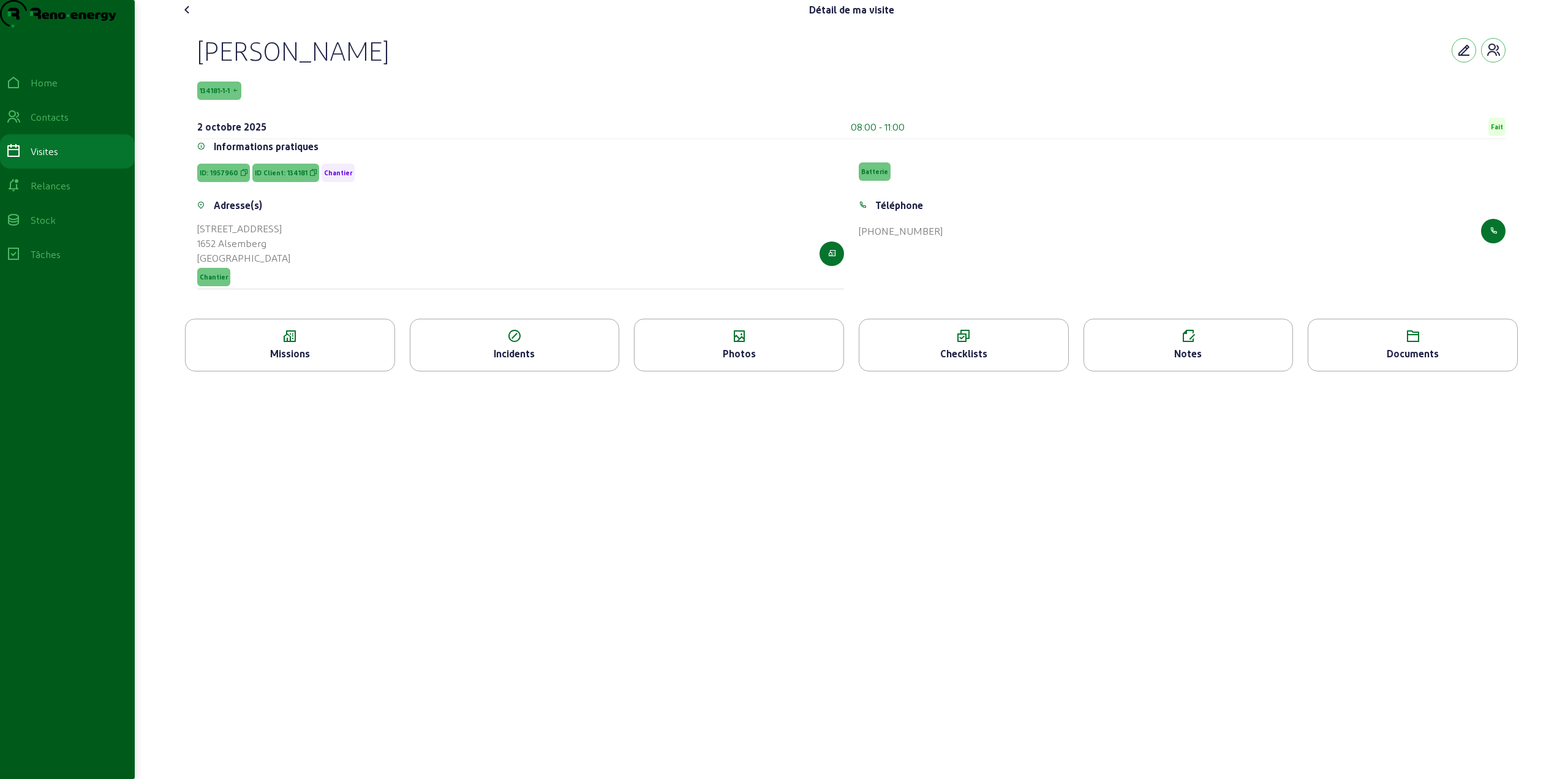
click at [709, 344] on icon at bounding box center [739, 336] width 209 height 15
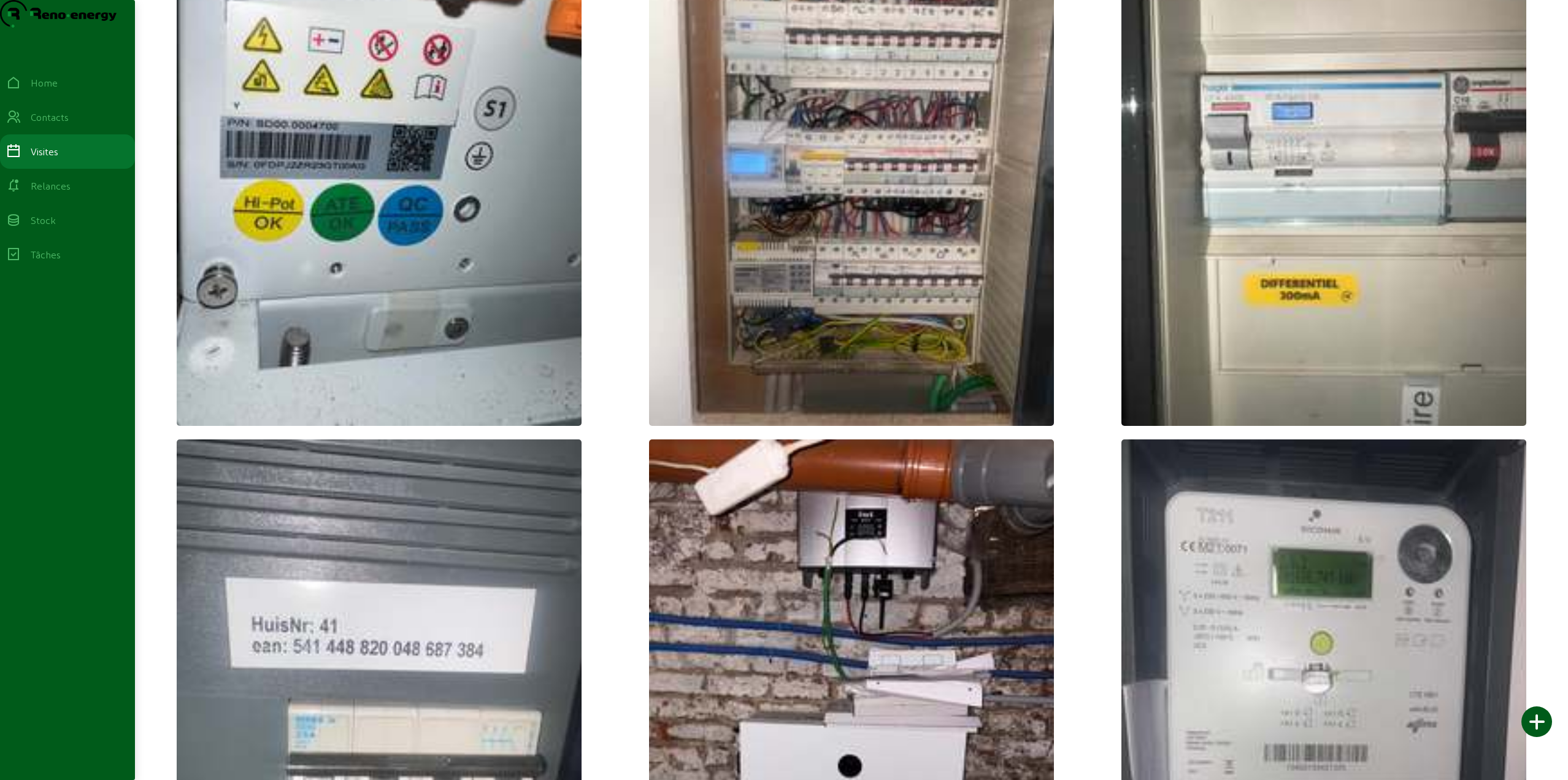
scroll to position [2392, 0]
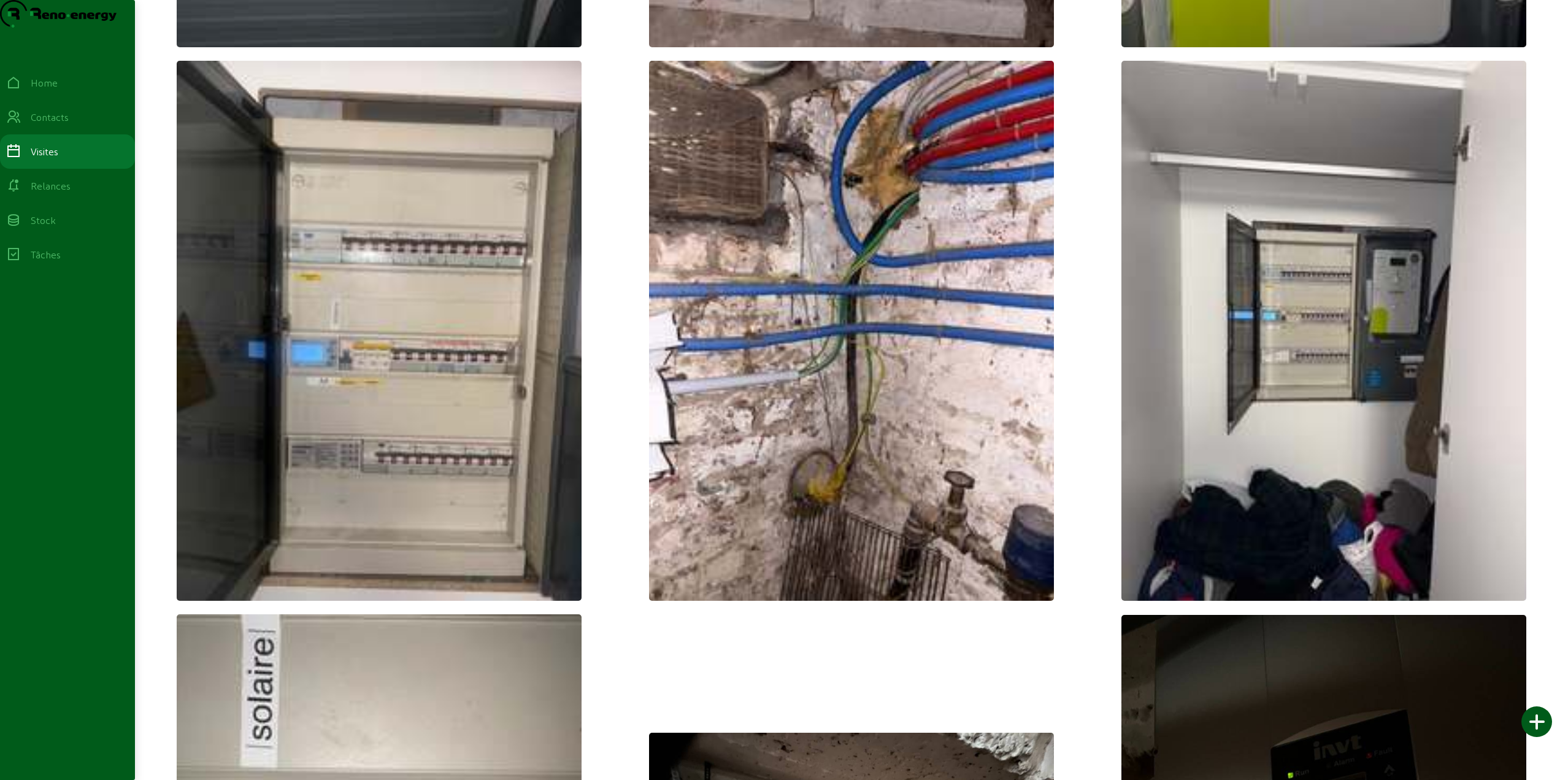
click at [486, 376] on img at bounding box center [379, 330] width 405 height 540
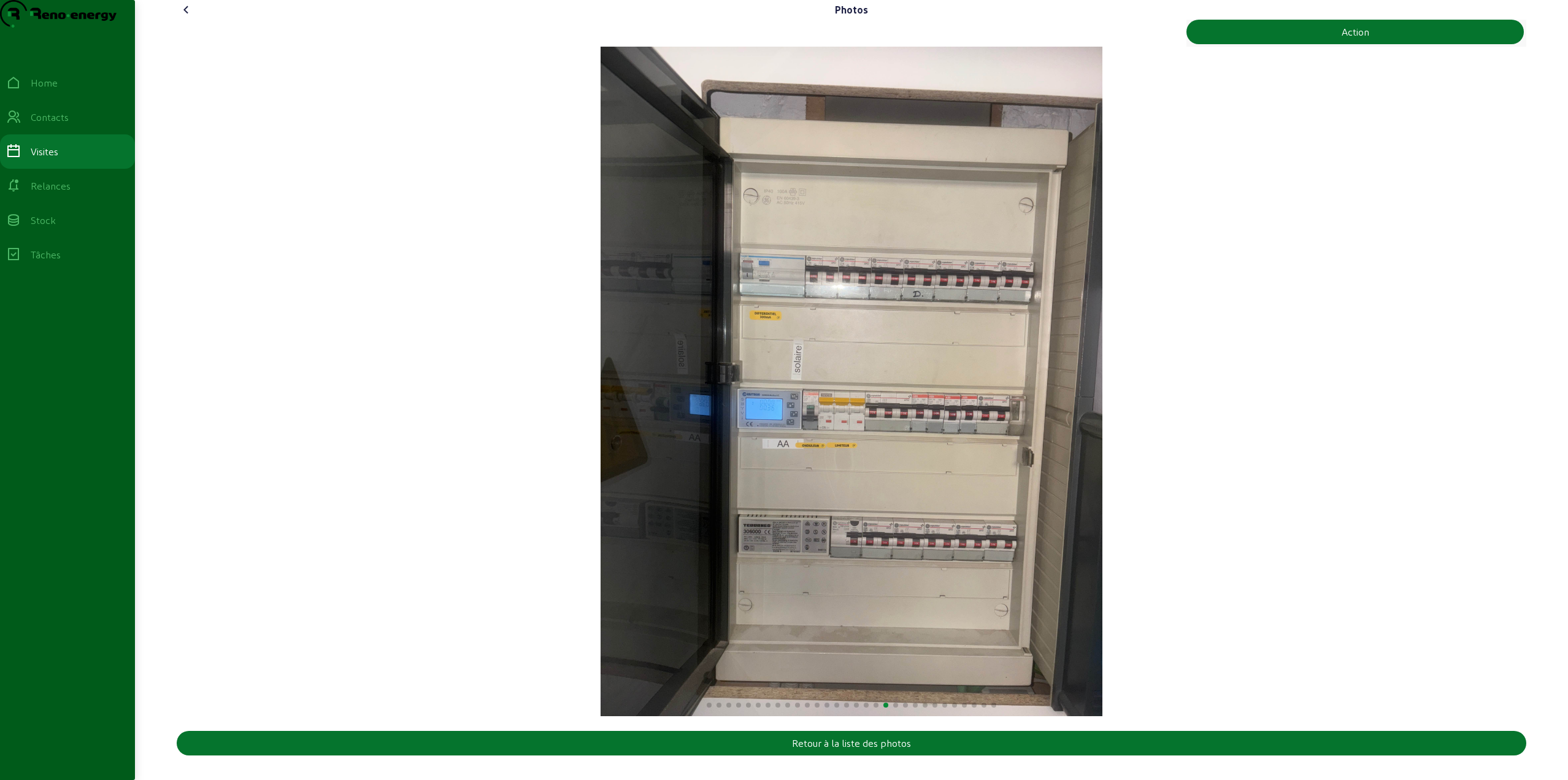
click at [176, 19] on cam-font-icon at bounding box center [186, 9] width 19 height 19
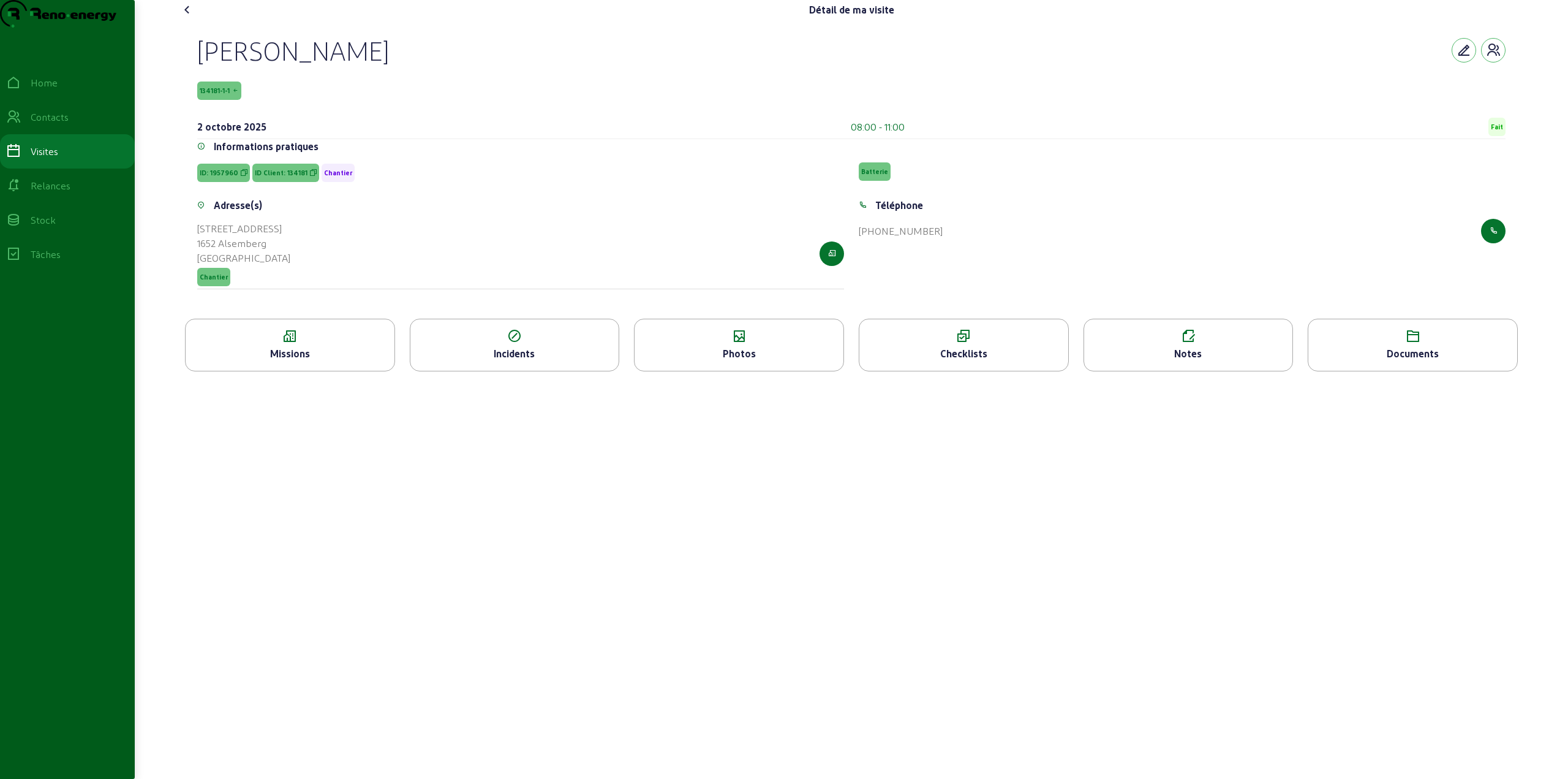
click at [744, 361] on div "Photos" at bounding box center [739, 353] width 209 height 15
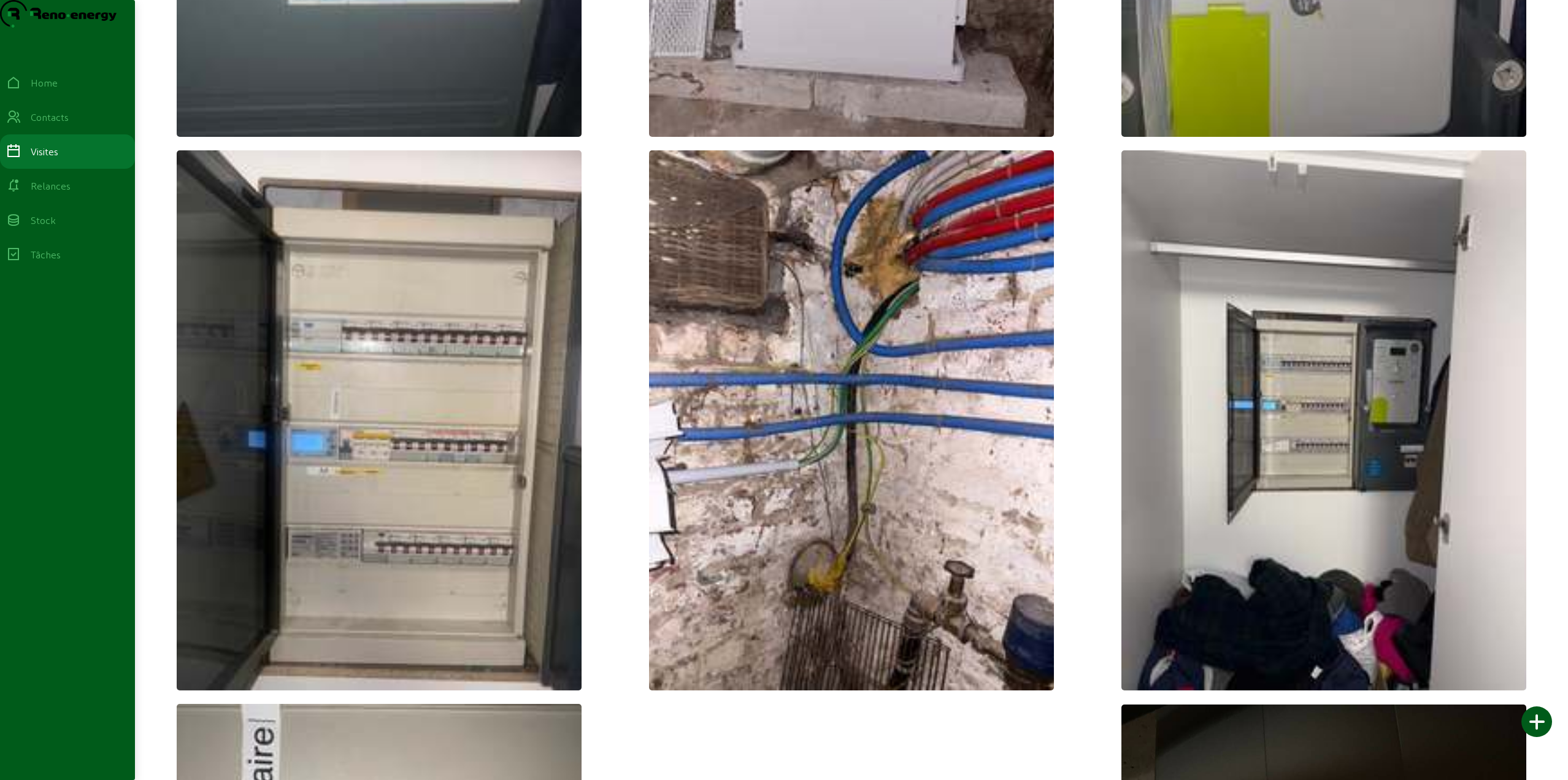
scroll to position [3312, 0]
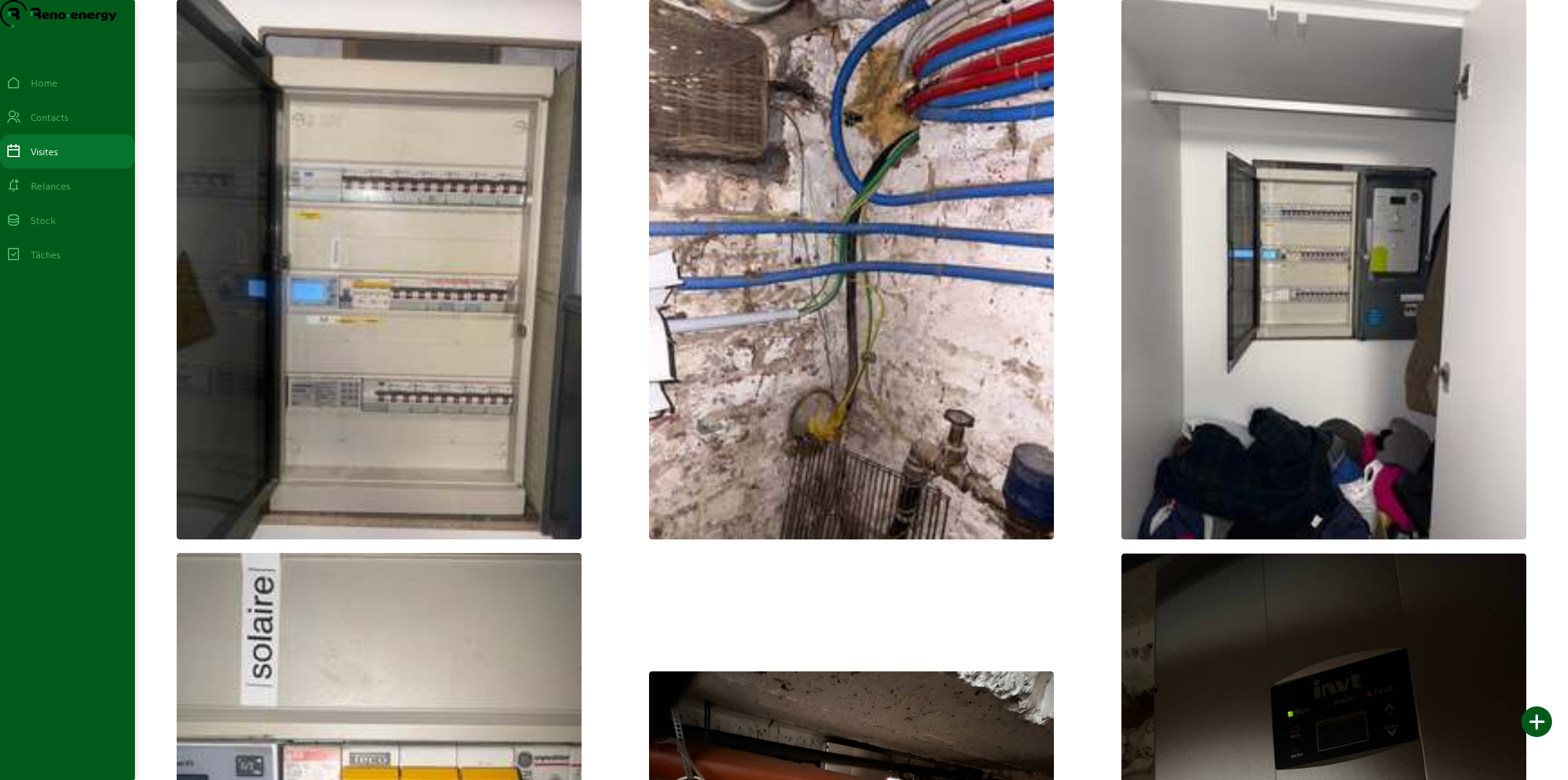
click at [548, 343] on img at bounding box center [379, 269] width 405 height 540
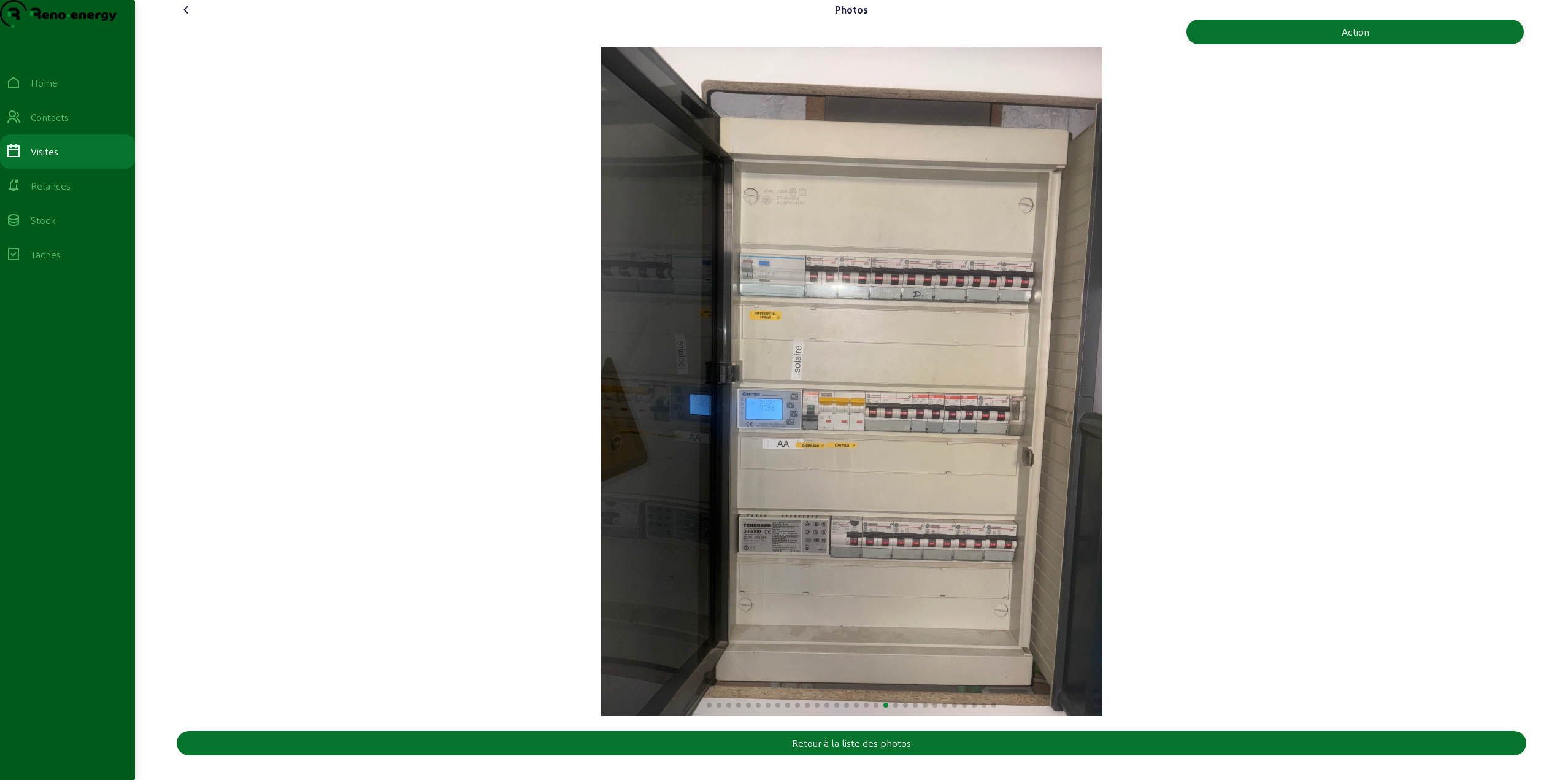
scroll to position [5, 0]
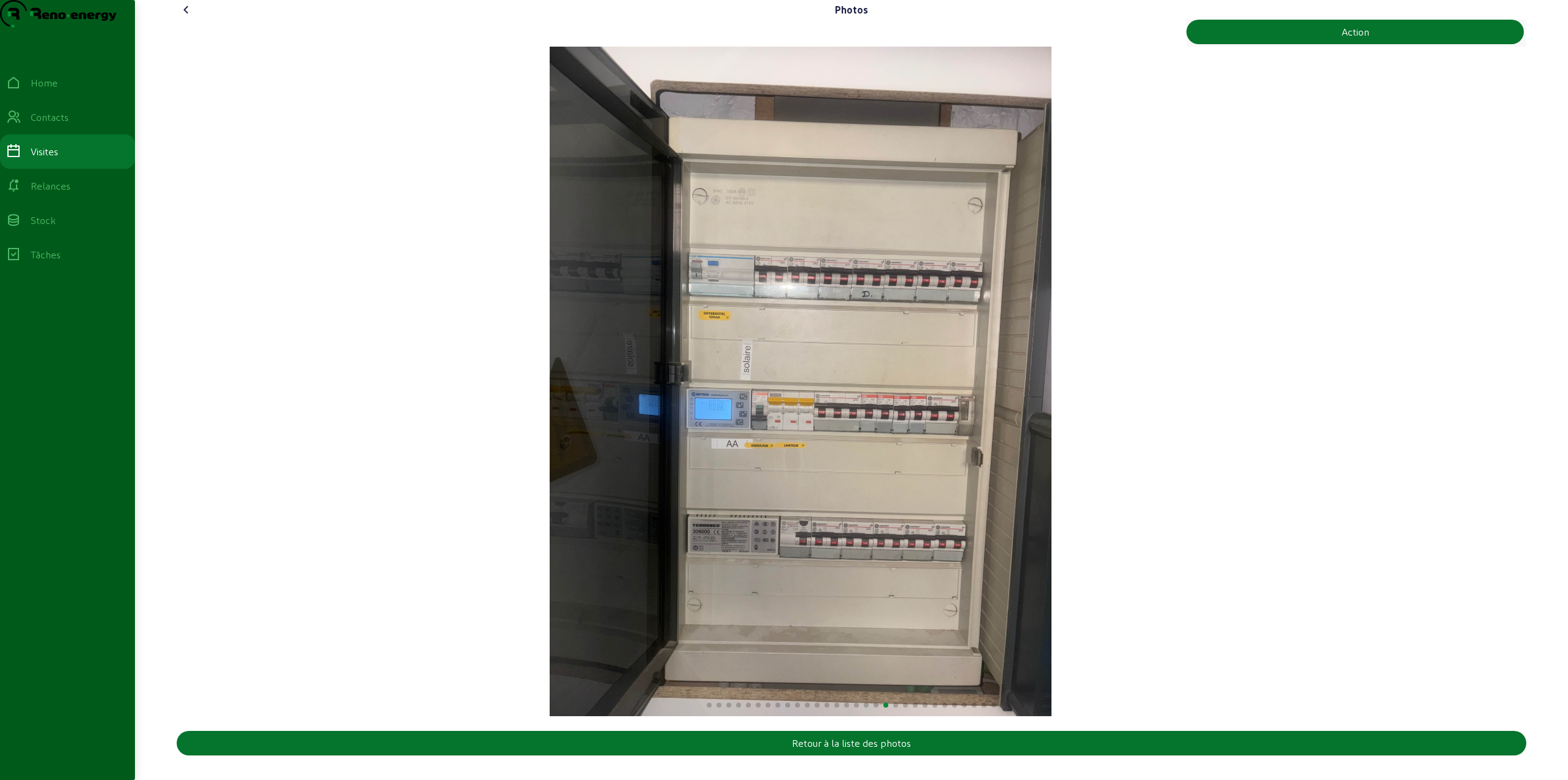
click at [721, 500] on img "19 / 30" at bounding box center [801, 381] width 502 height 669
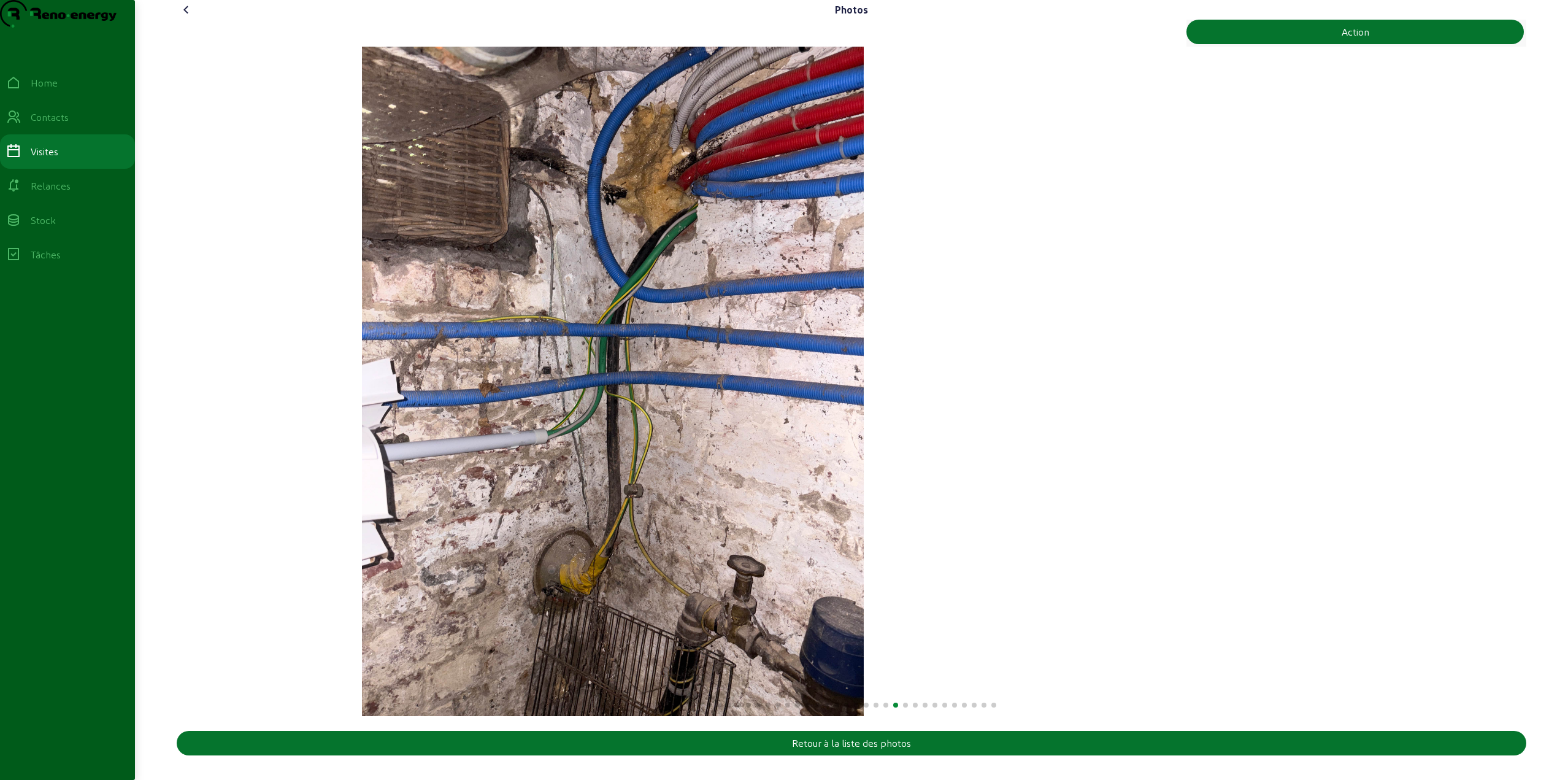
click at [651, 511] on img "20 / 30" at bounding box center [613, 381] width 502 height 669
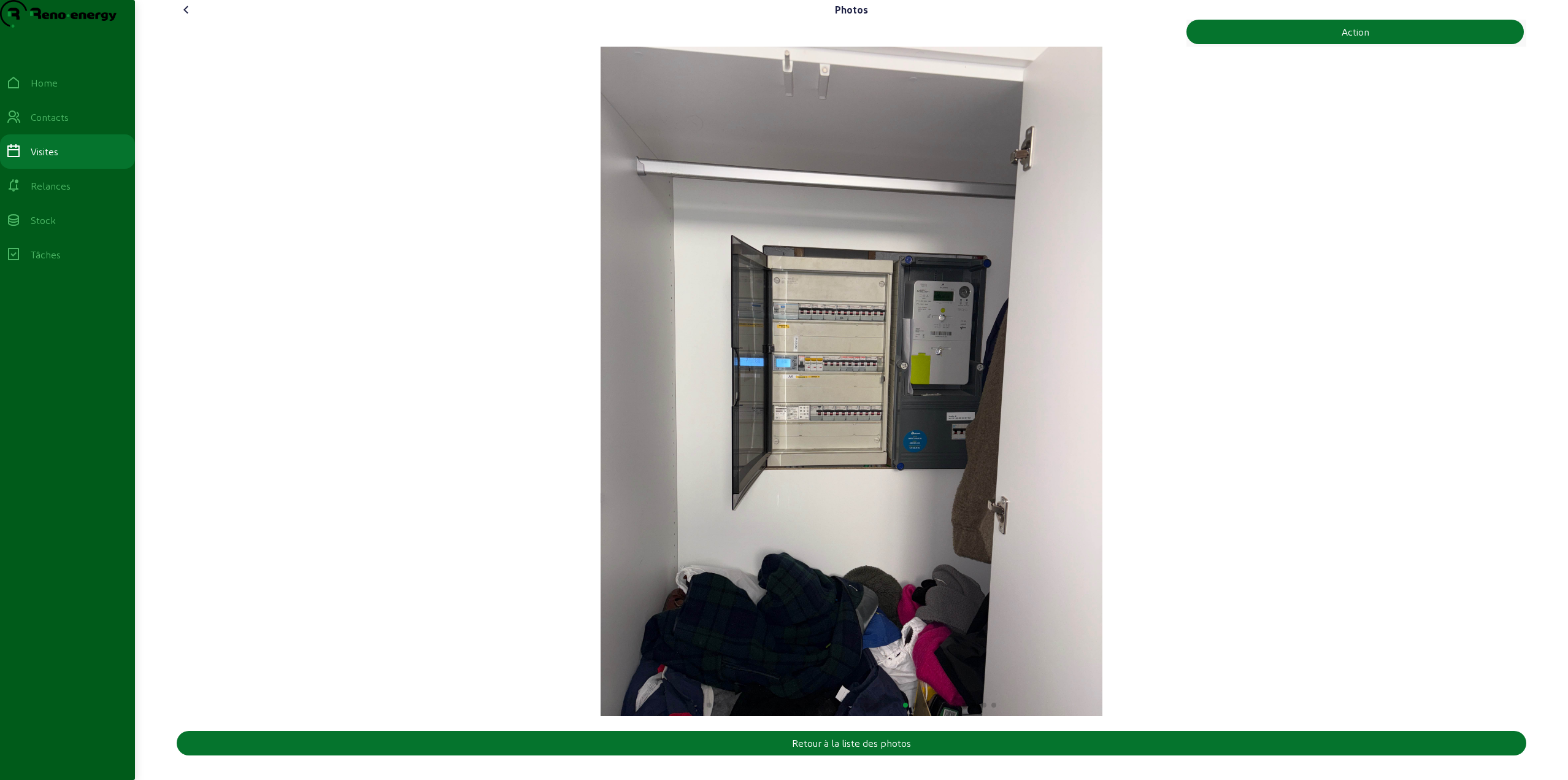
click at [632, 467] on img "21 / 30" at bounding box center [852, 381] width 502 height 669
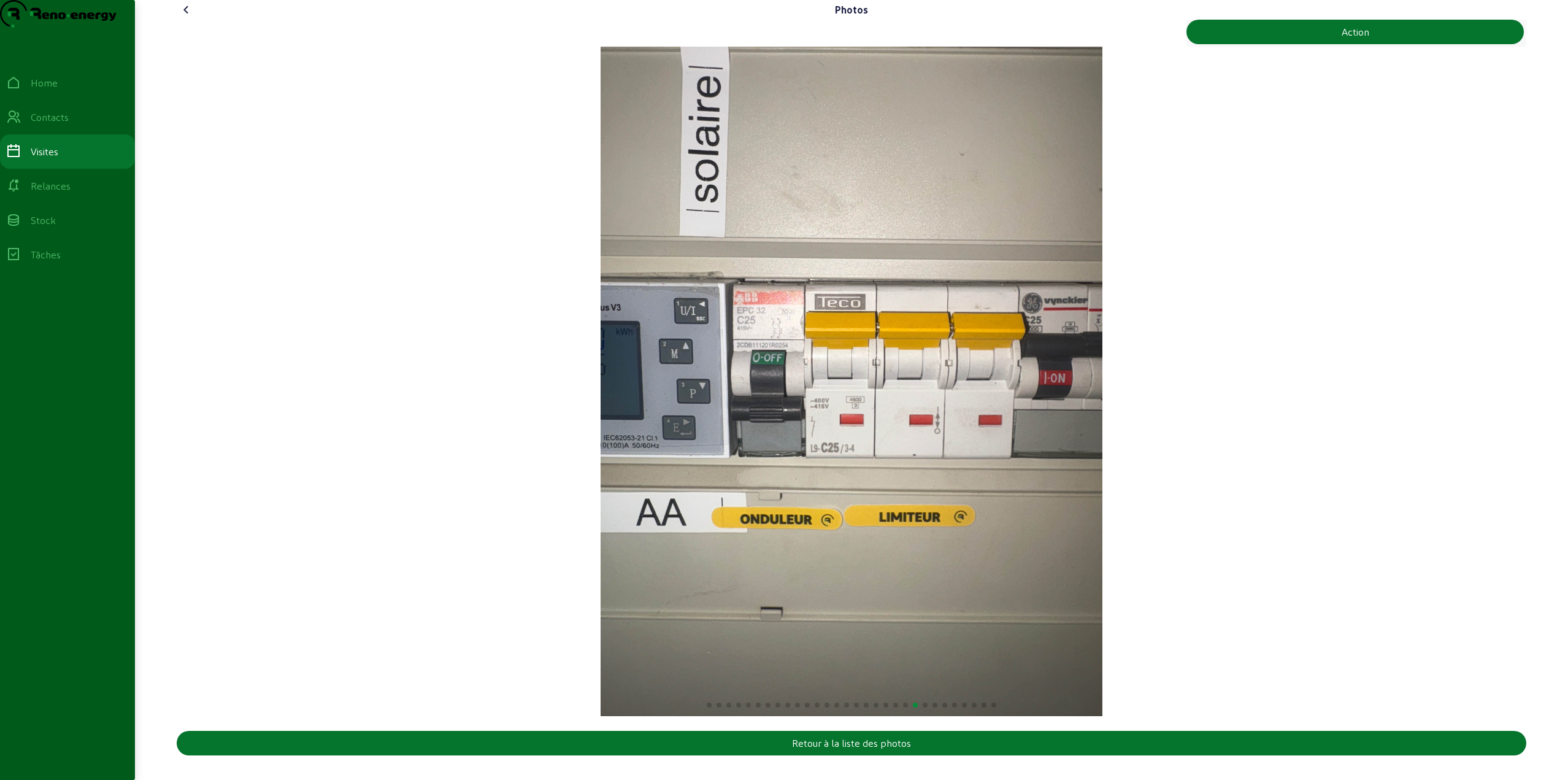
click at [868, 461] on img "22 / 30" at bounding box center [852, 381] width 502 height 669
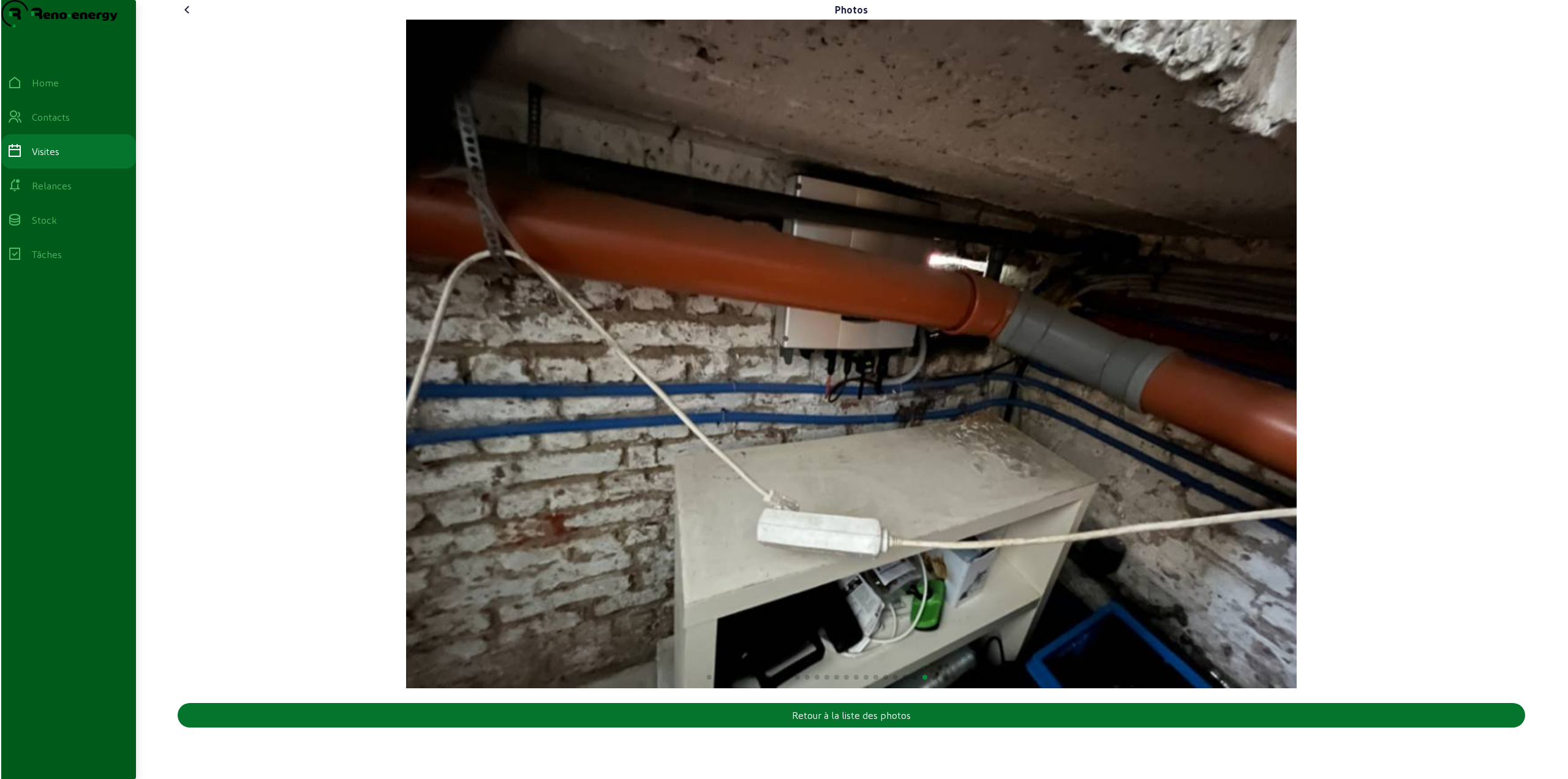
scroll to position [0, 0]
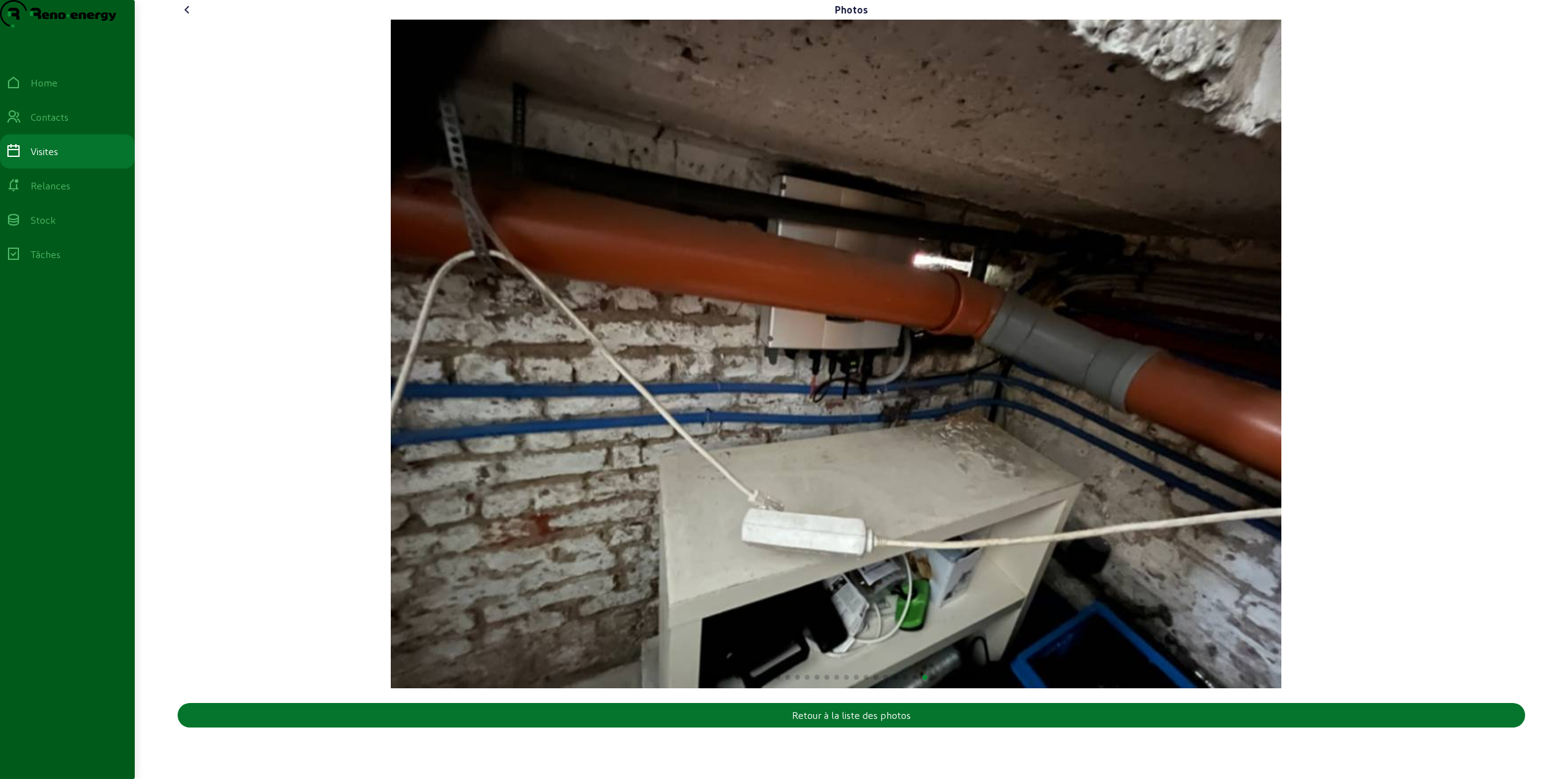
click at [767, 457] on img "23 / 30" at bounding box center [835, 353] width 891 height 668
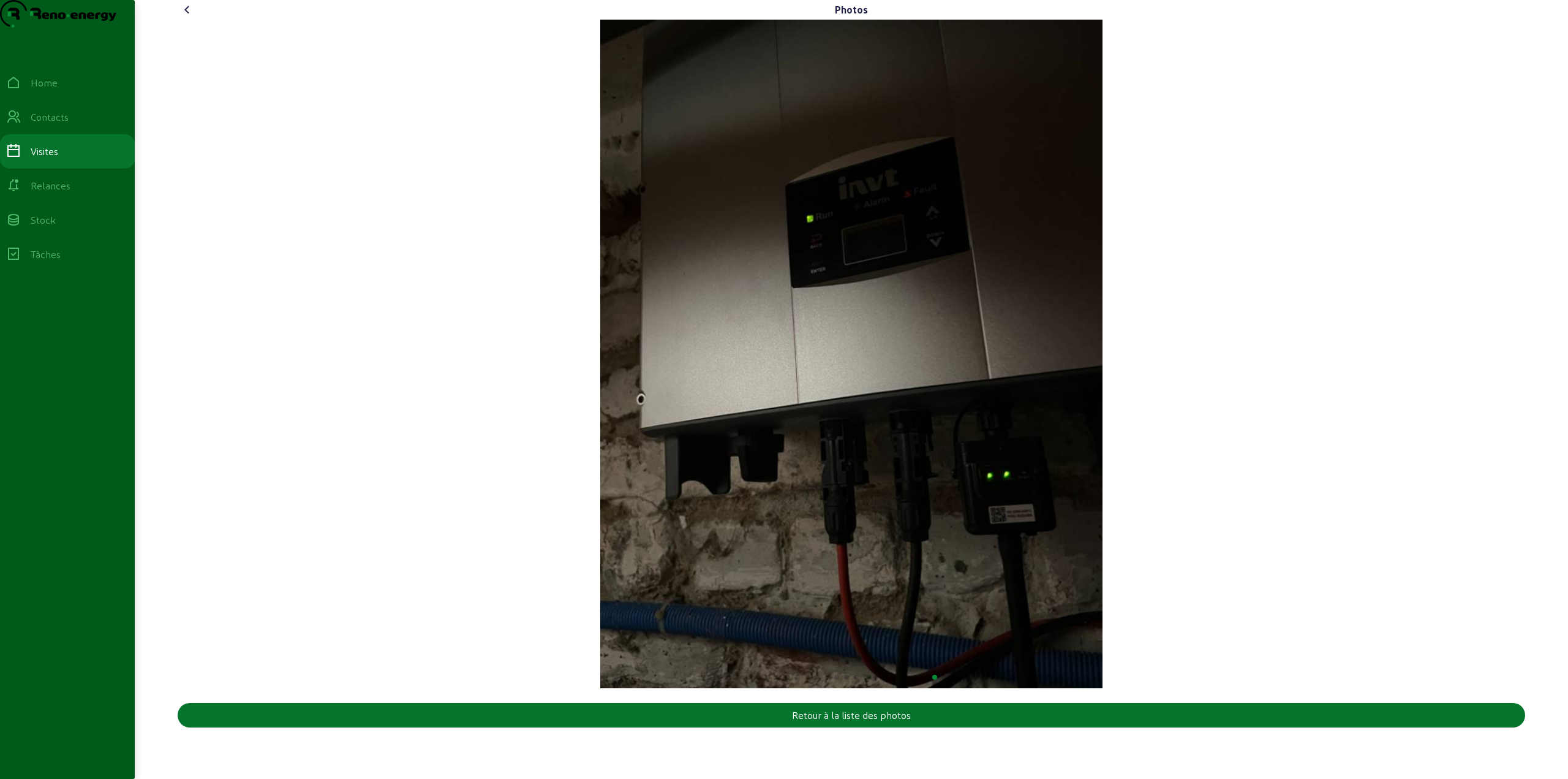
click at [723, 452] on img "24 / 30" at bounding box center [851, 353] width 502 height 668
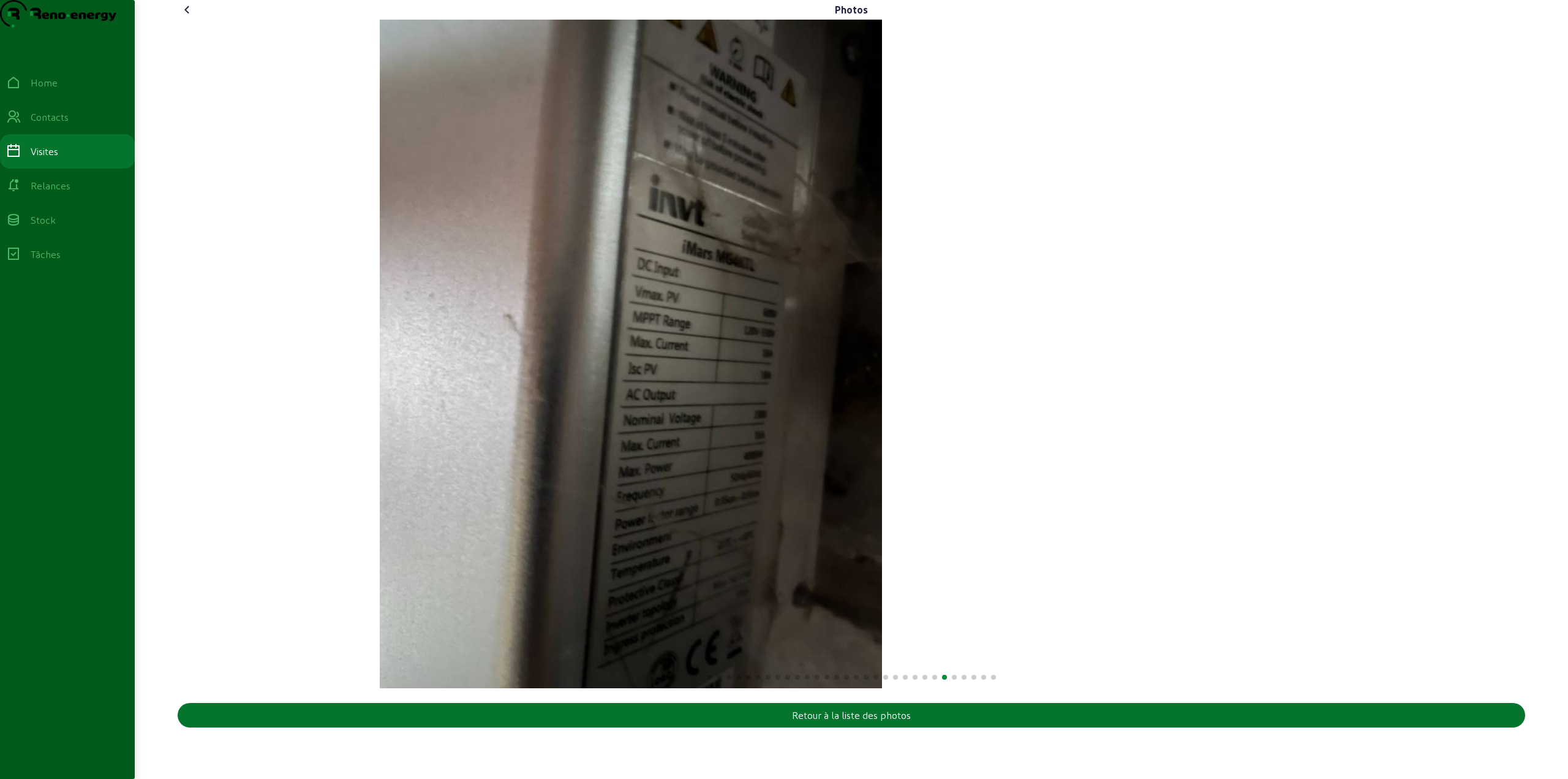
click at [625, 444] on img "25 / 30" at bounding box center [630, 353] width 502 height 668
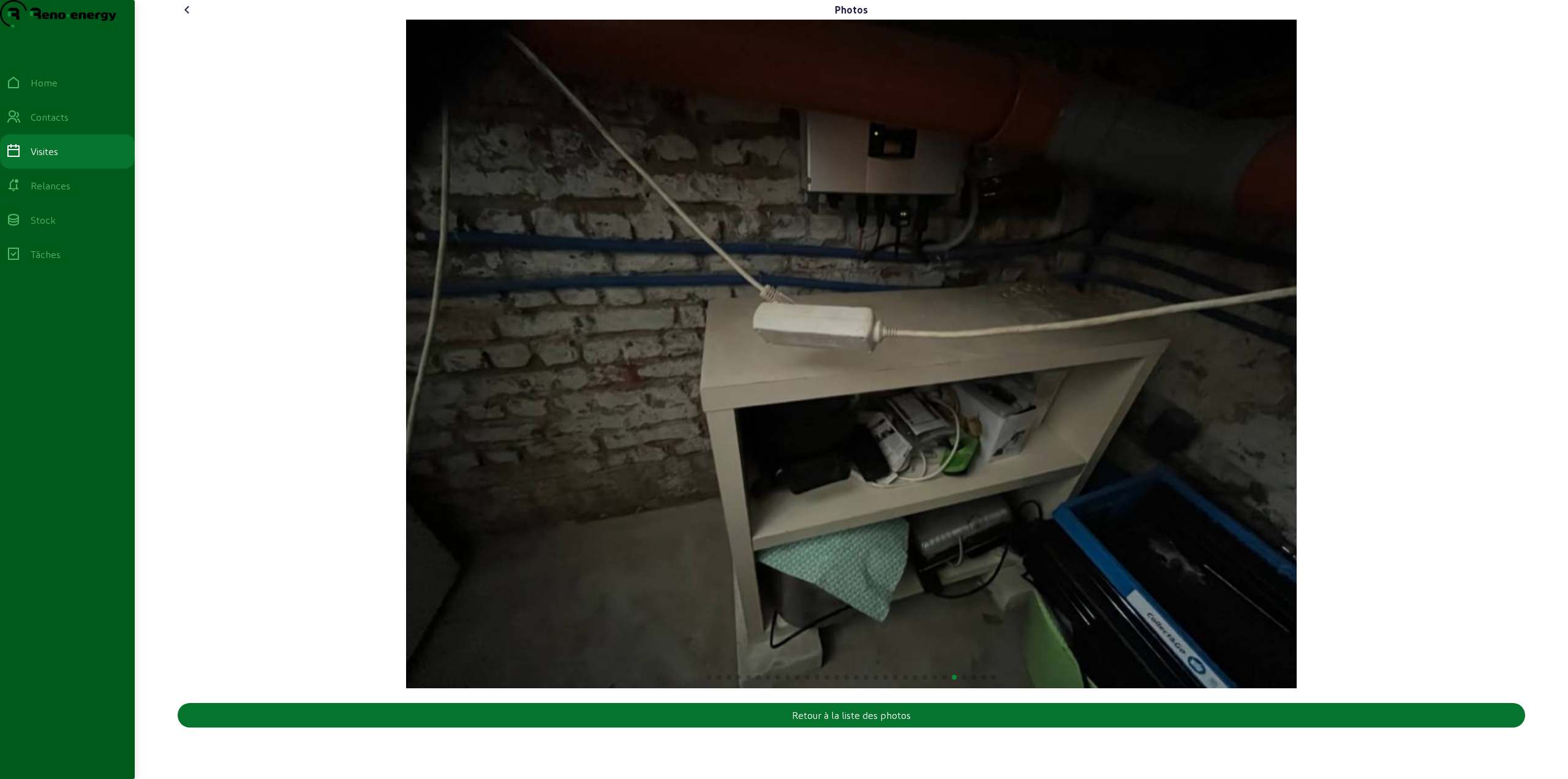
click at [596, 436] on img "26 / 30" at bounding box center [851, 353] width 891 height 668
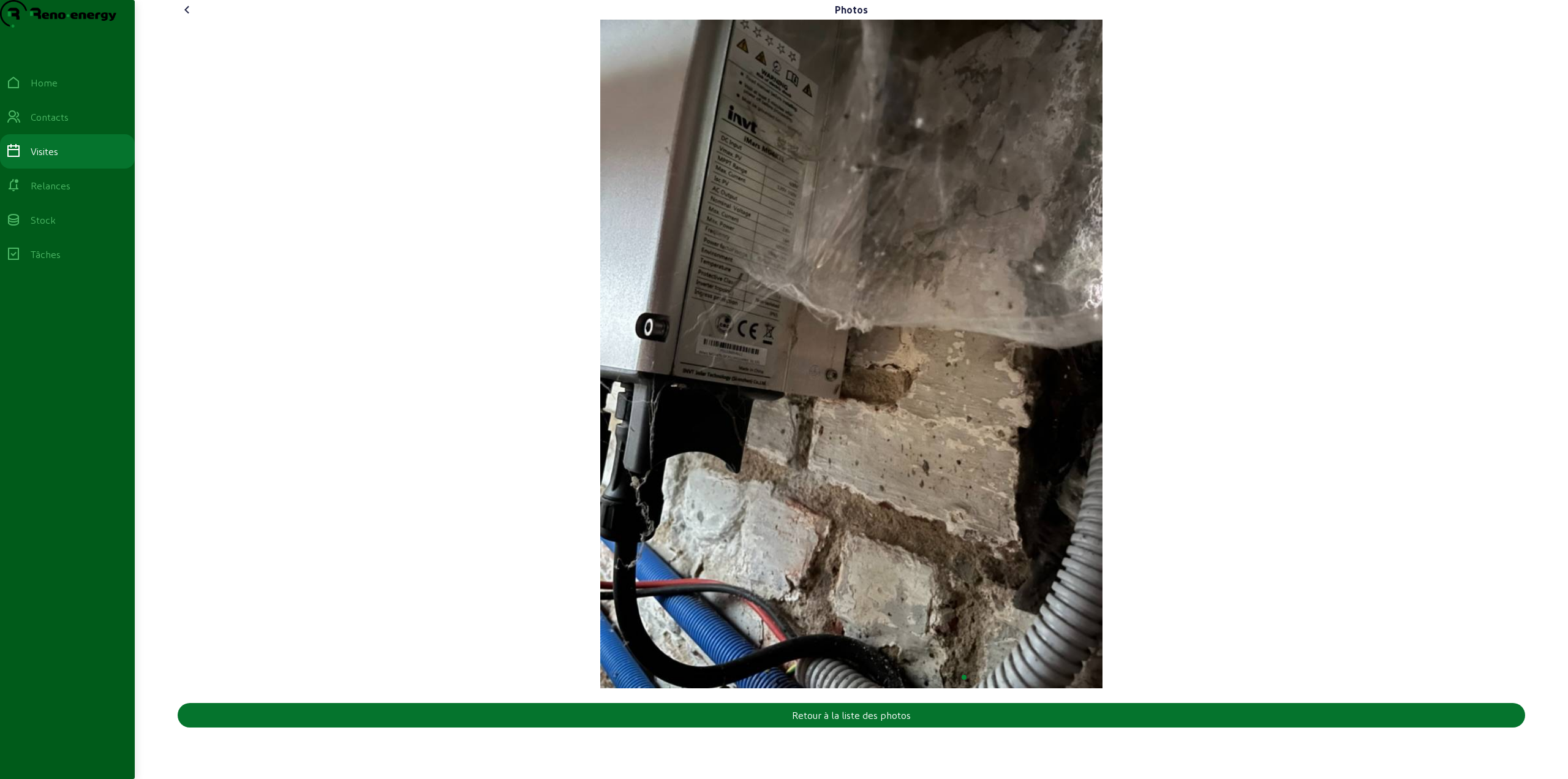
click at [600, 439] on img "27 / 30" at bounding box center [851, 353] width 502 height 668
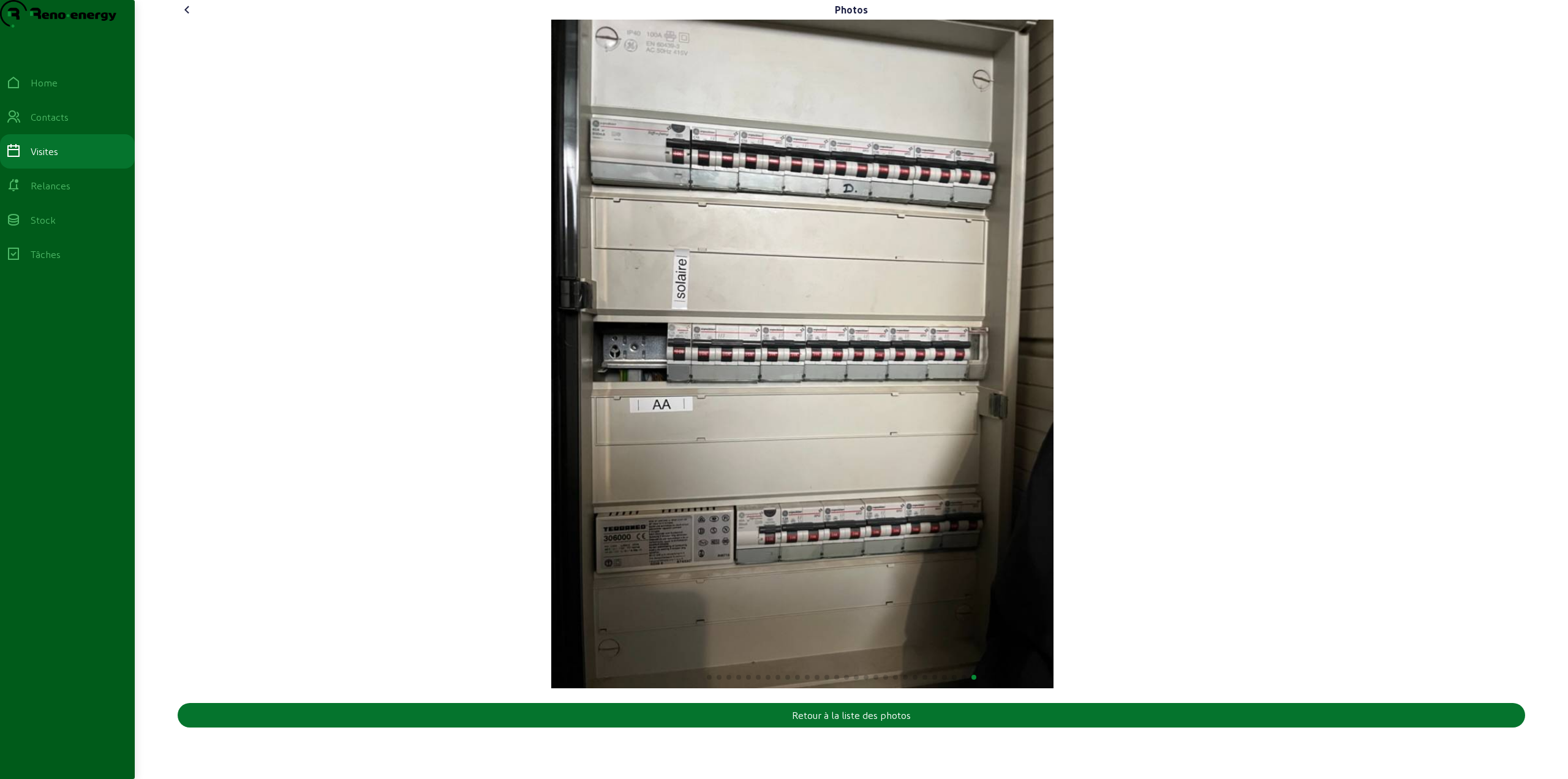
click at [599, 430] on img "28 / 30" at bounding box center [802, 353] width 502 height 668
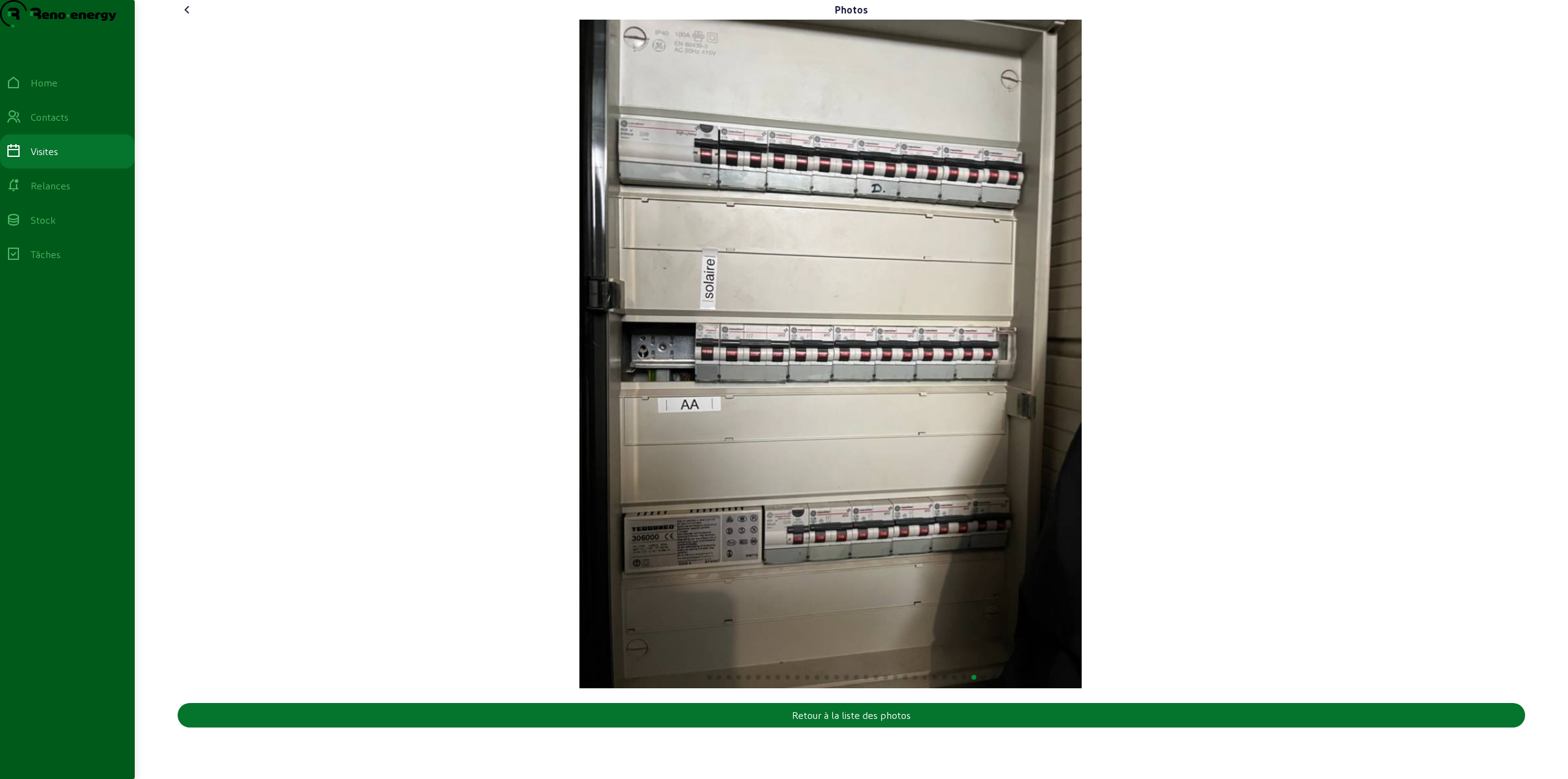
click at [580, 434] on img "28 / 30" at bounding box center [830, 353] width 502 height 668
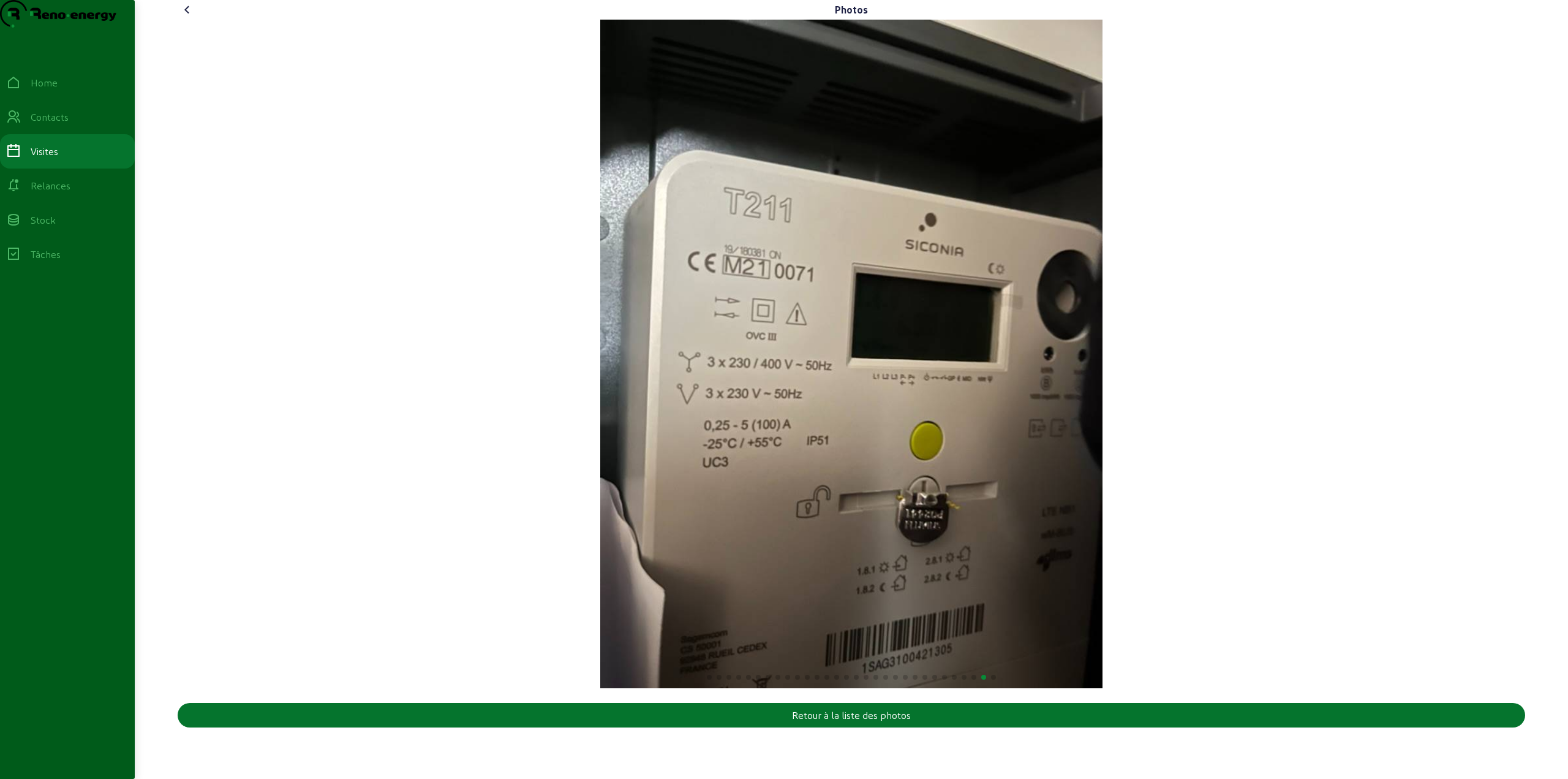
click at [600, 428] on img "29 / 30" at bounding box center [851, 353] width 502 height 668
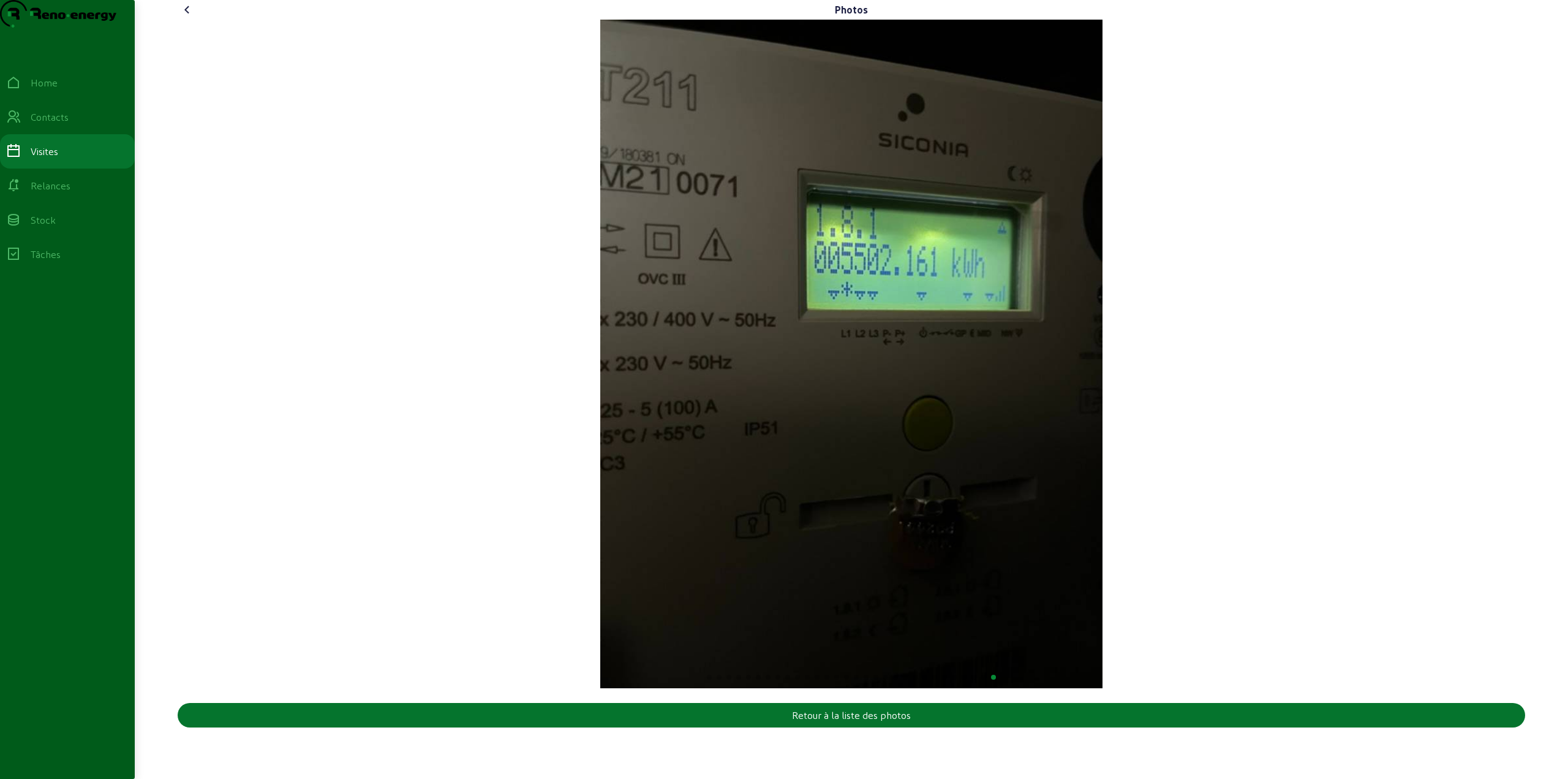
click at [643, 415] on img "30 / 30" at bounding box center [851, 353] width 502 height 668
click at [420, 417] on div "30 / 30" at bounding box center [851, 353] width 1347 height 668
click at [132, 393] on div "Photos Retour à la liste des photos Home Contacts Visites Relances Stock Tâches" at bounding box center [784, 389] width 1568 height 779
click at [1061, 411] on img "30 / 30" at bounding box center [851, 353] width 502 height 668
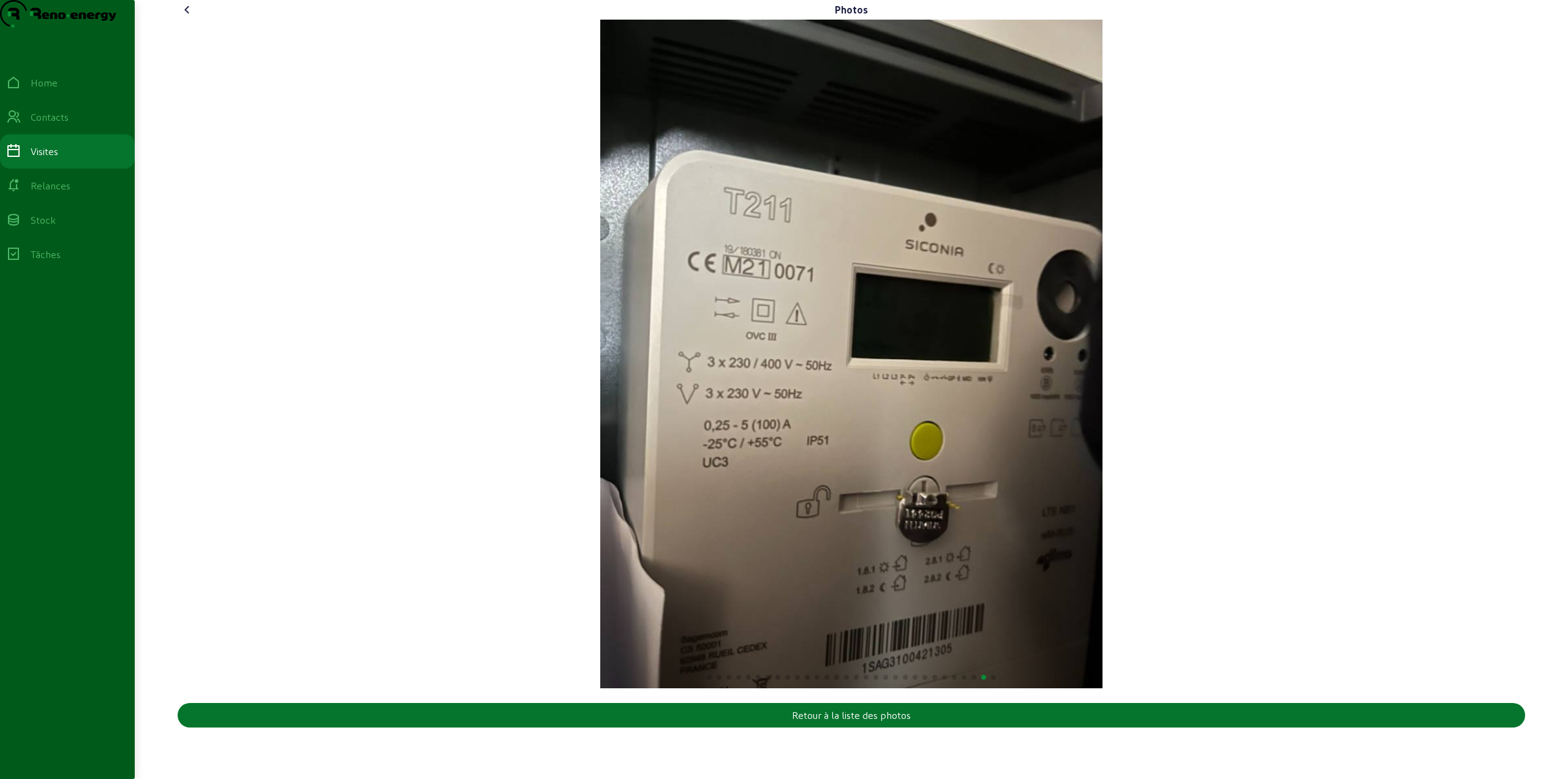
click at [1030, 398] on div "29 / 30" at bounding box center [851, 353] width 1347 height 668
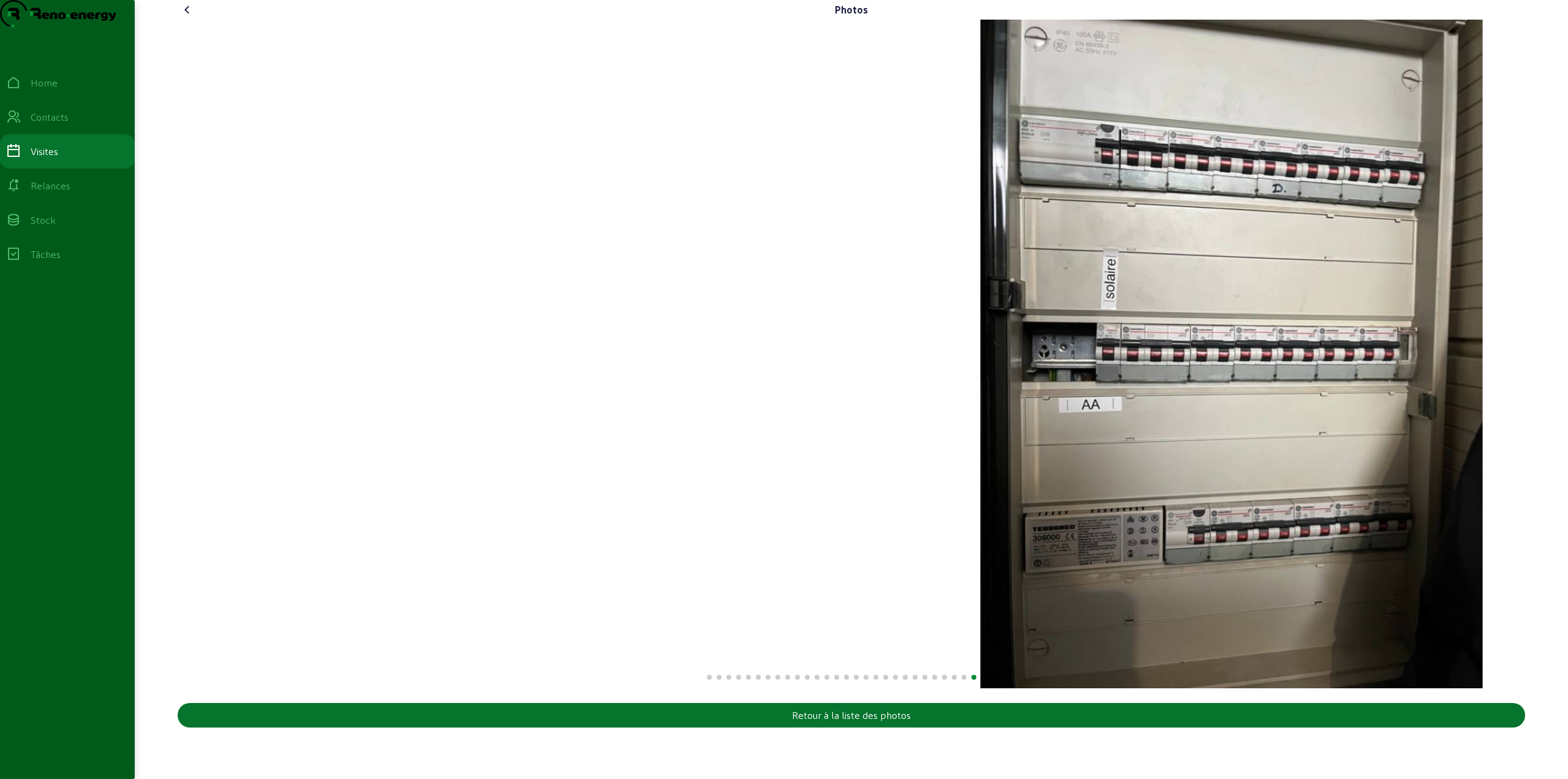
click at [1051, 385] on div "28 / 30" at bounding box center [1231, 353] width 1347 height 668
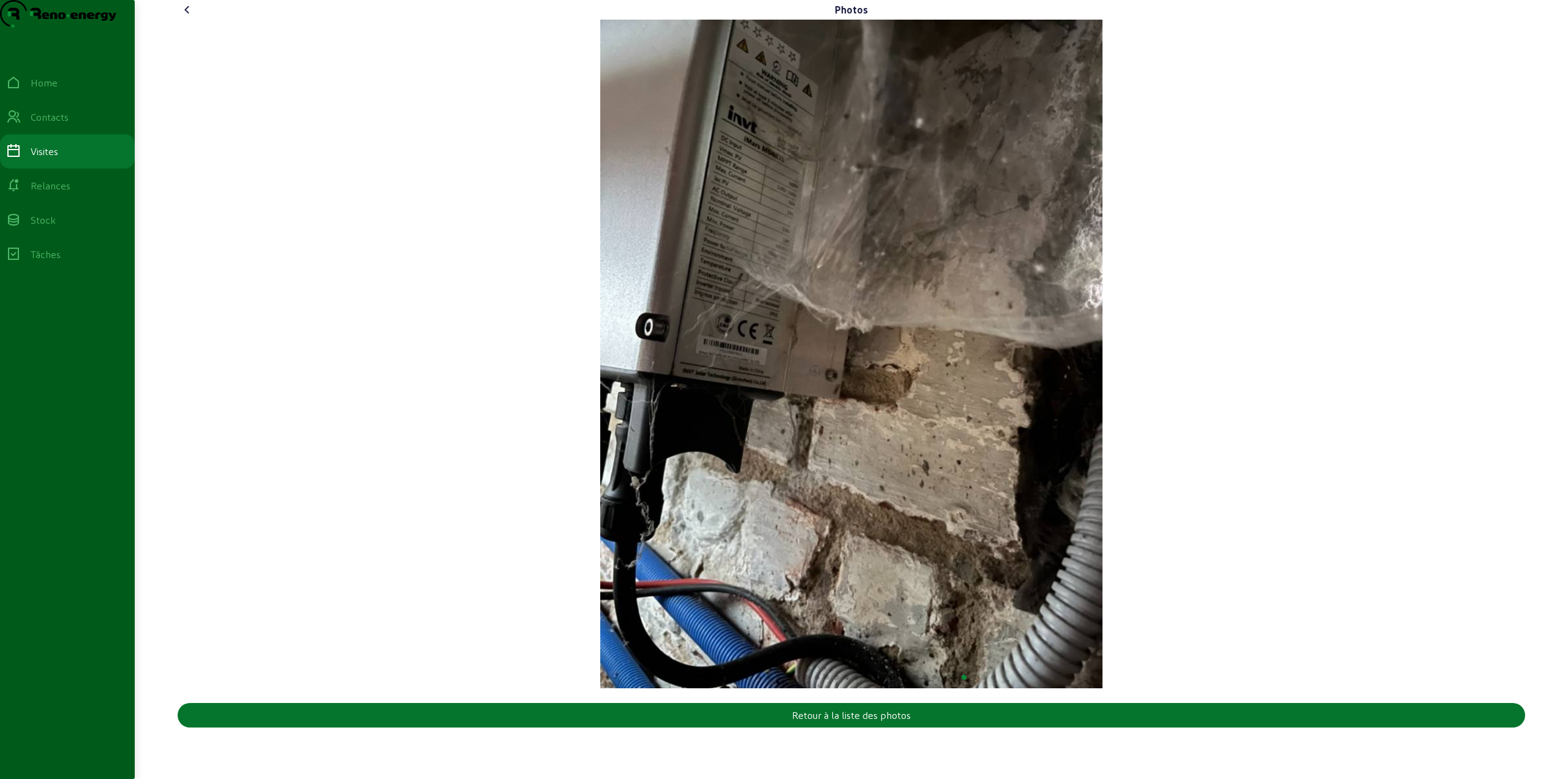
click at [1014, 402] on div "27 / 30" at bounding box center [851, 353] width 1347 height 668
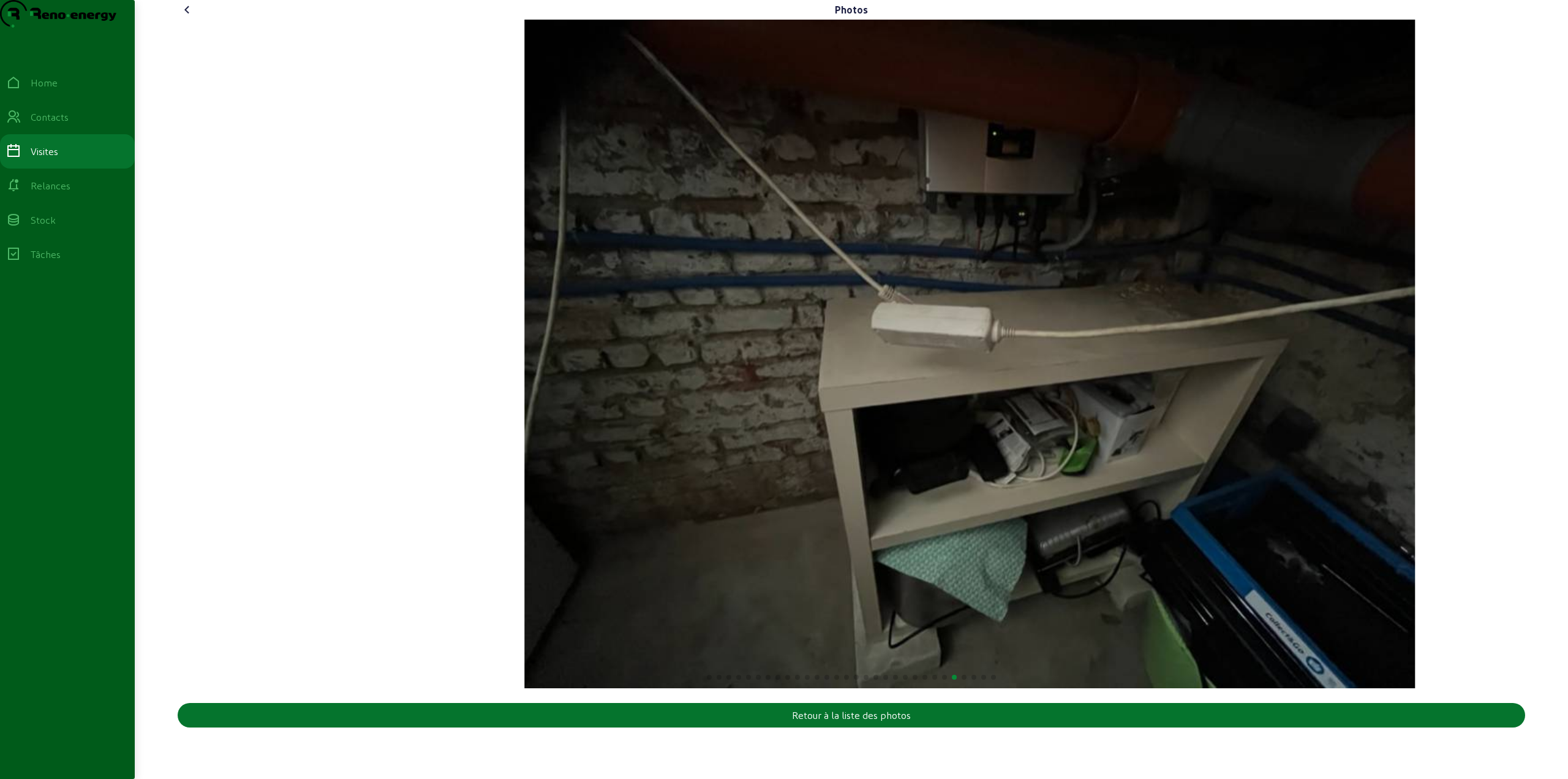
click at [902, 402] on img "26 / 30" at bounding box center [969, 353] width 891 height 668
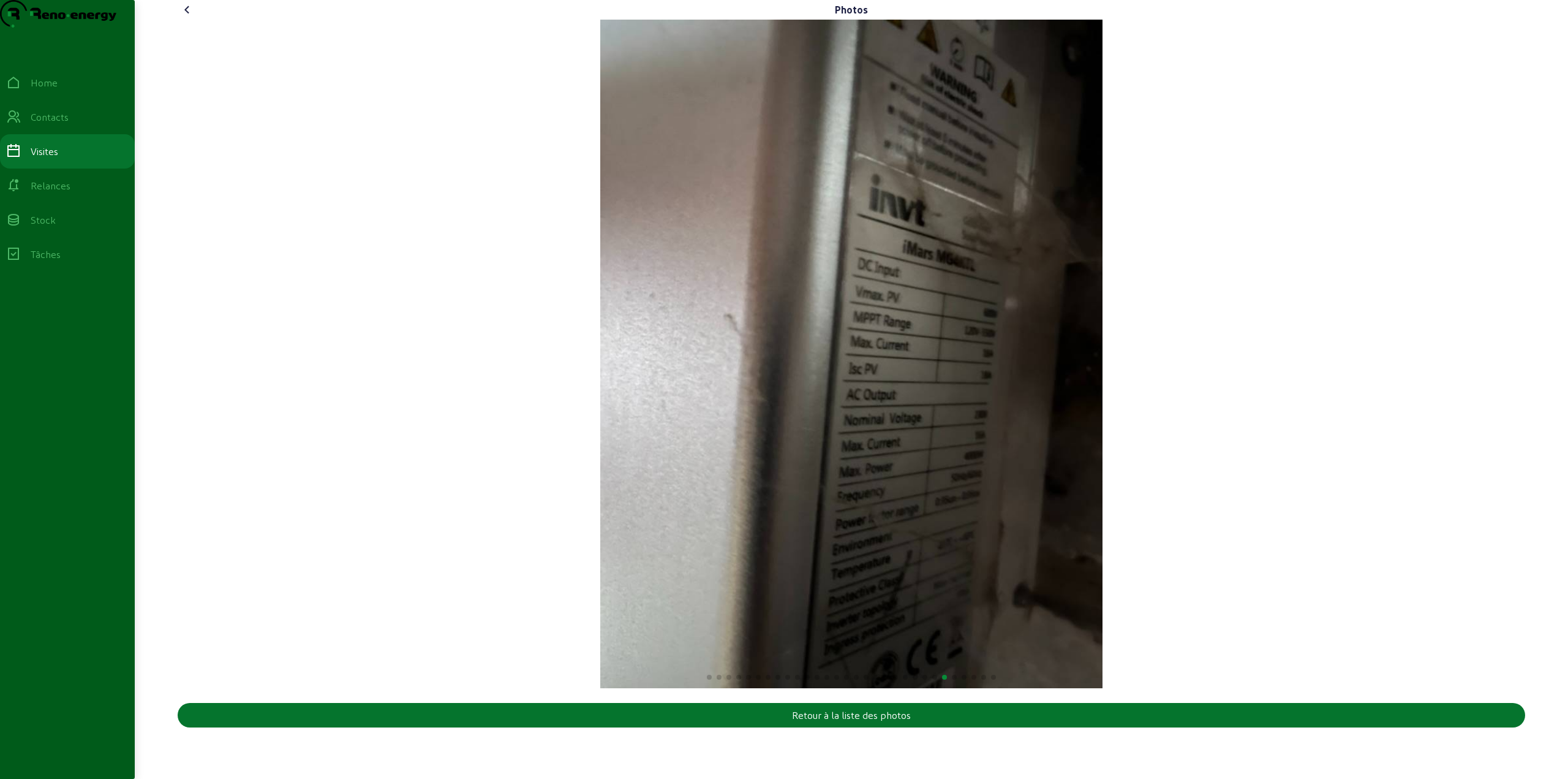
click at [884, 411] on div "25 / 30" at bounding box center [851, 353] width 1347 height 668
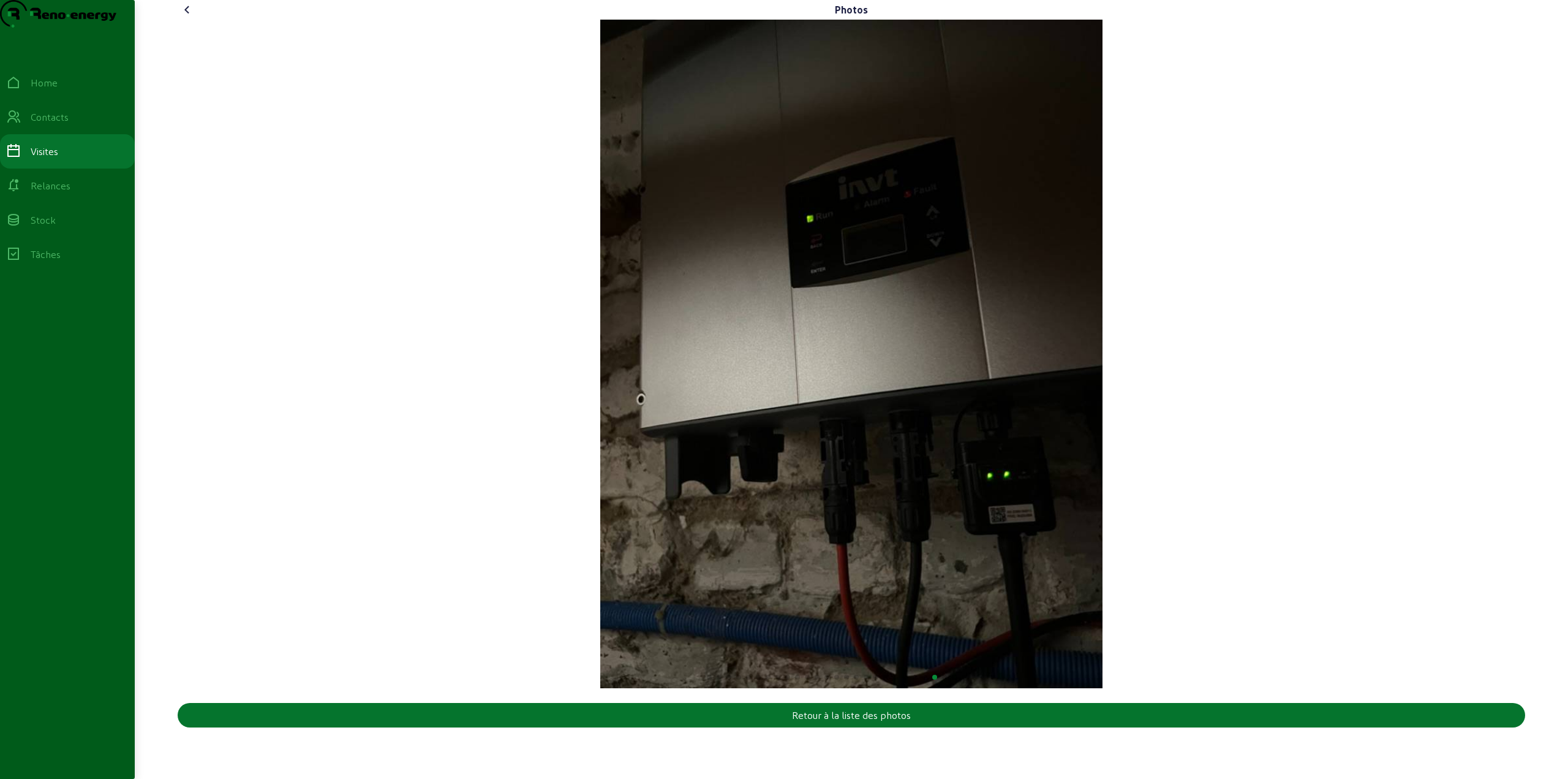
click at [889, 421] on div "24 / 30" at bounding box center [851, 353] width 1347 height 668
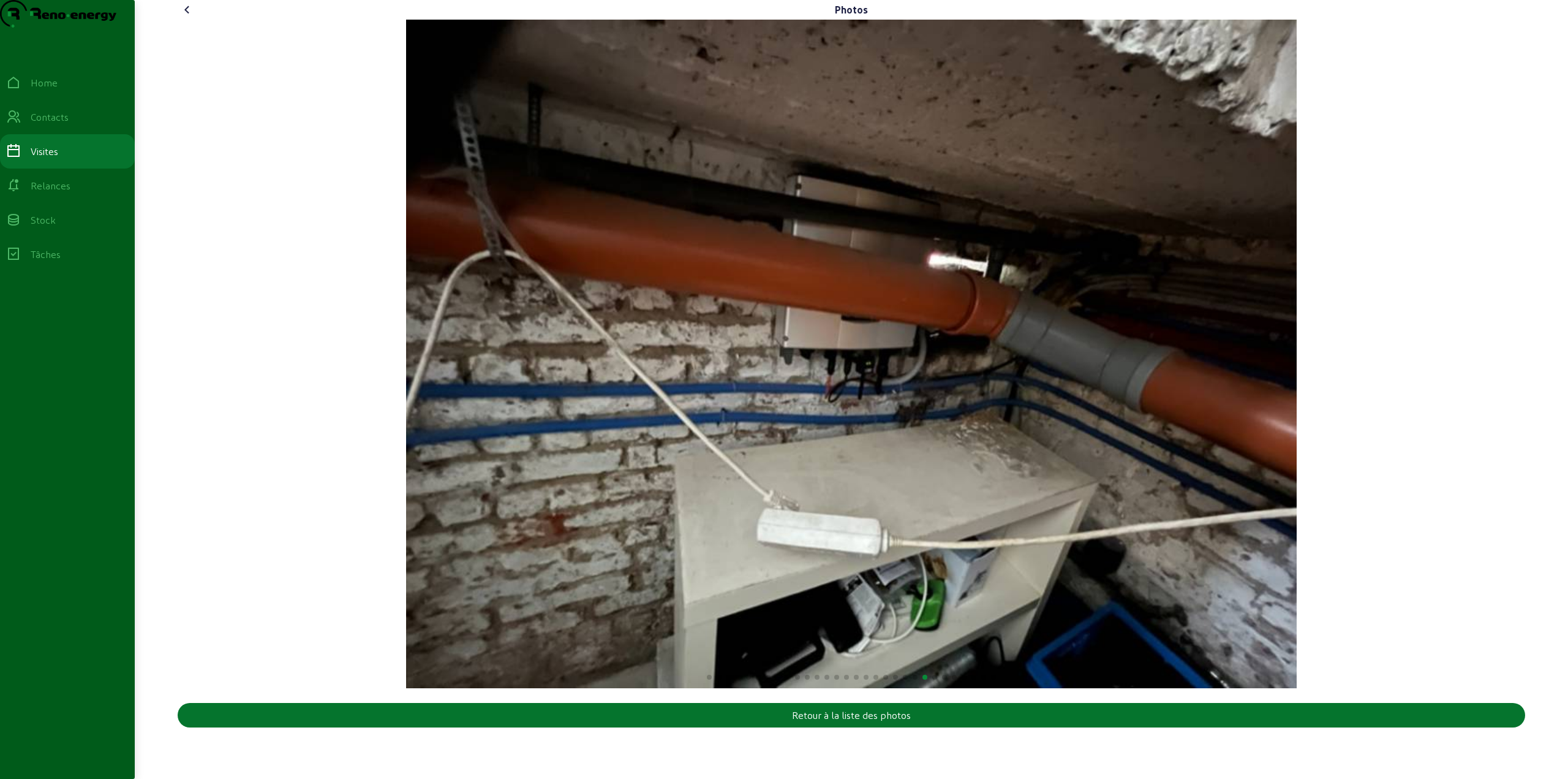
click at [1071, 414] on img "23 / 30" at bounding box center [851, 353] width 891 height 668
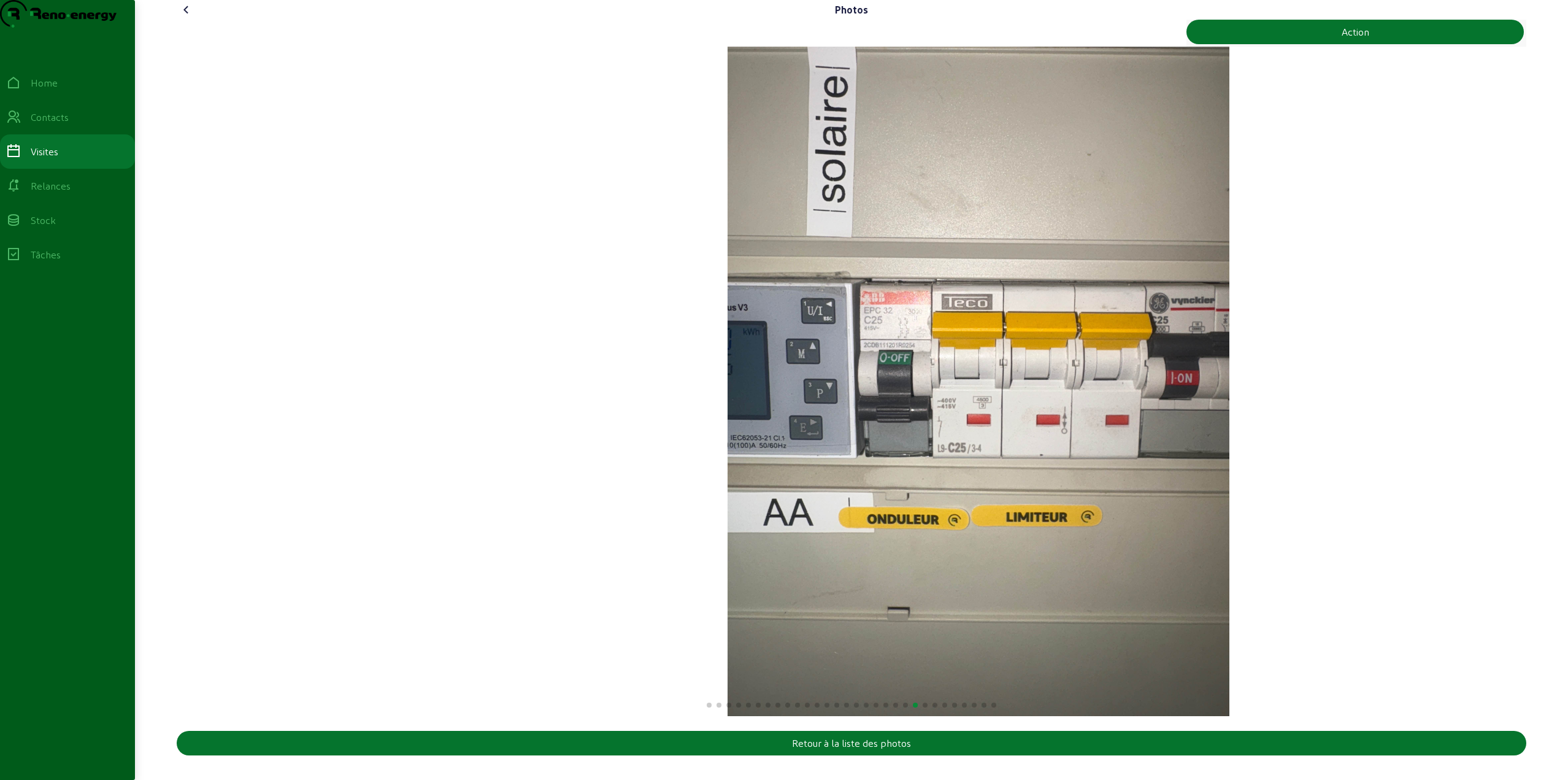
click at [1045, 448] on div "22 / 30" at bounding box center [978, 381] width 1350 height 669
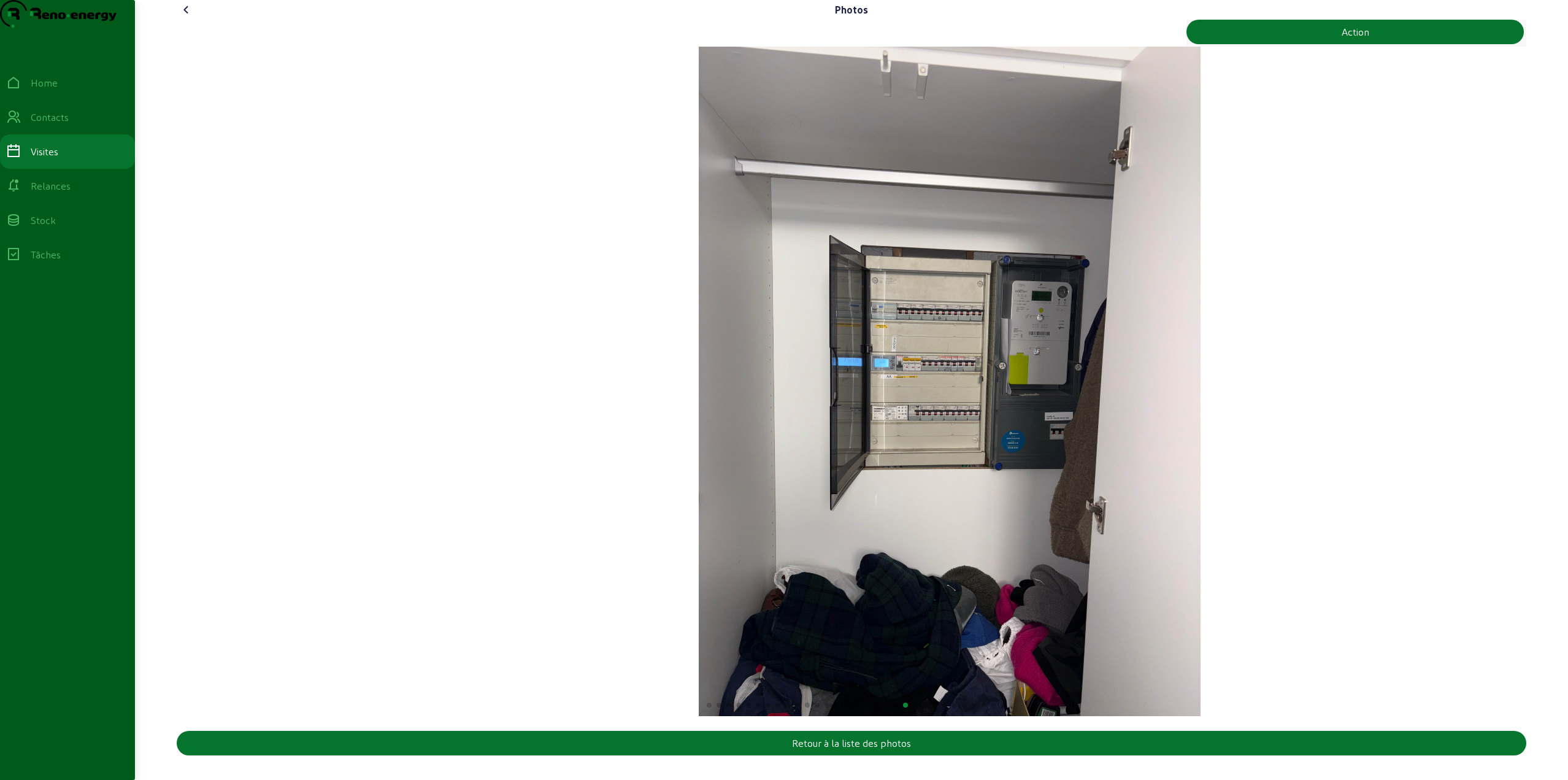
click at [995, 436] on img "21 / 30" at bounding box center [950, 381] width 502 height 669
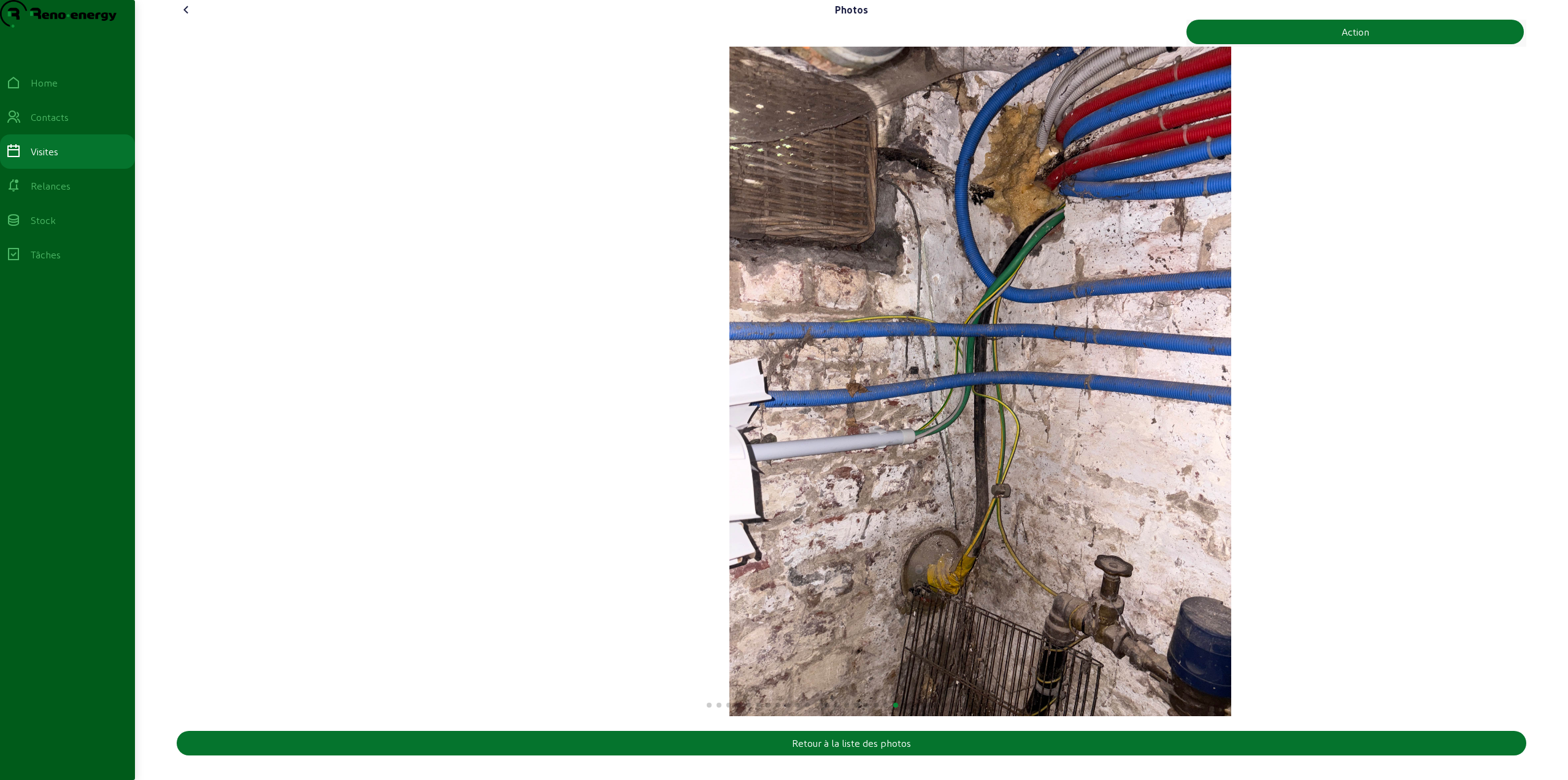
click at [973, 442] on img "20 / 30" at bounding box center [980, 381] width 502 height 669
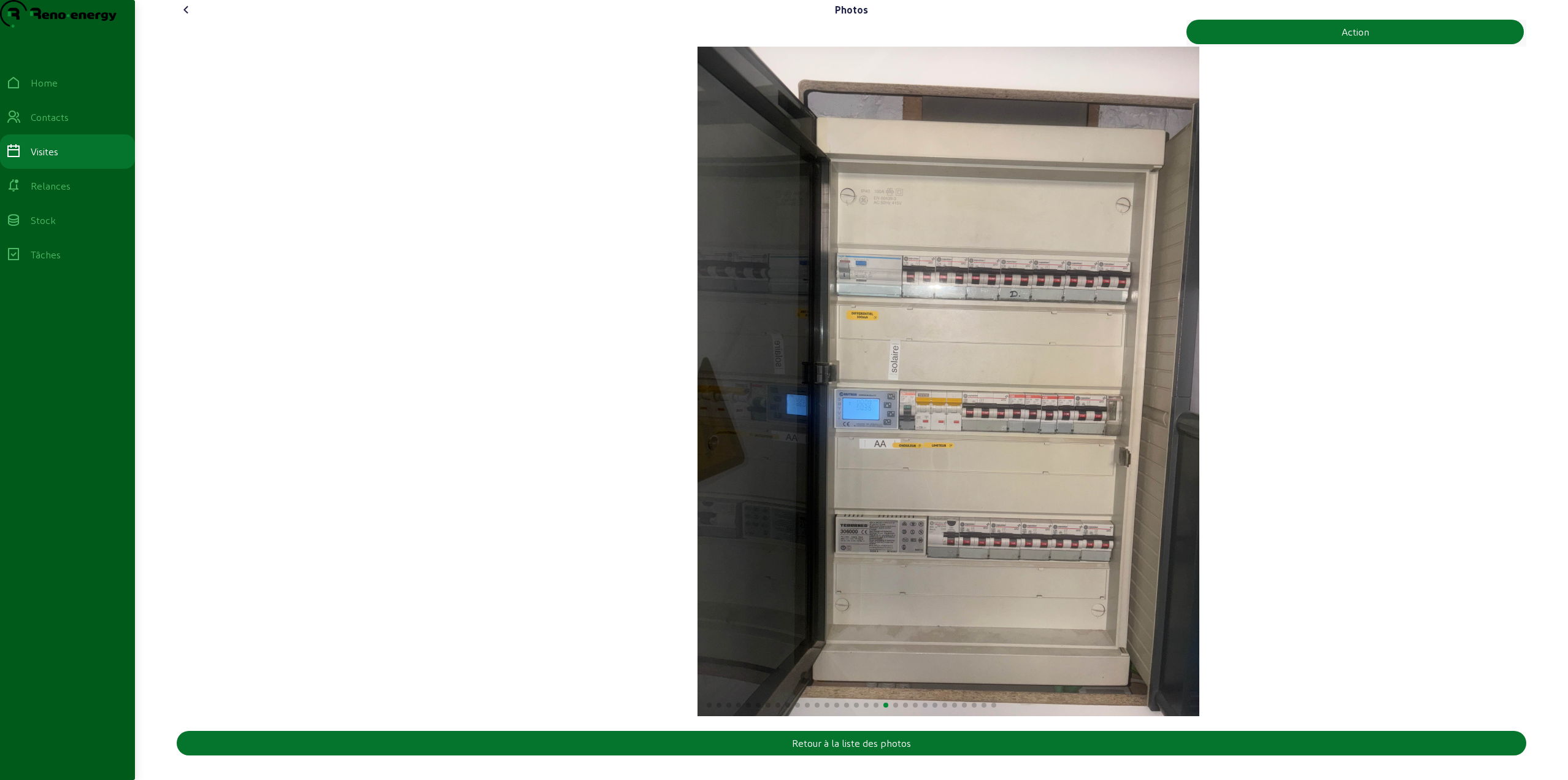
click at [969, 442] on img "19 / 30" at bounding box center [949, 381] width 502 height 669
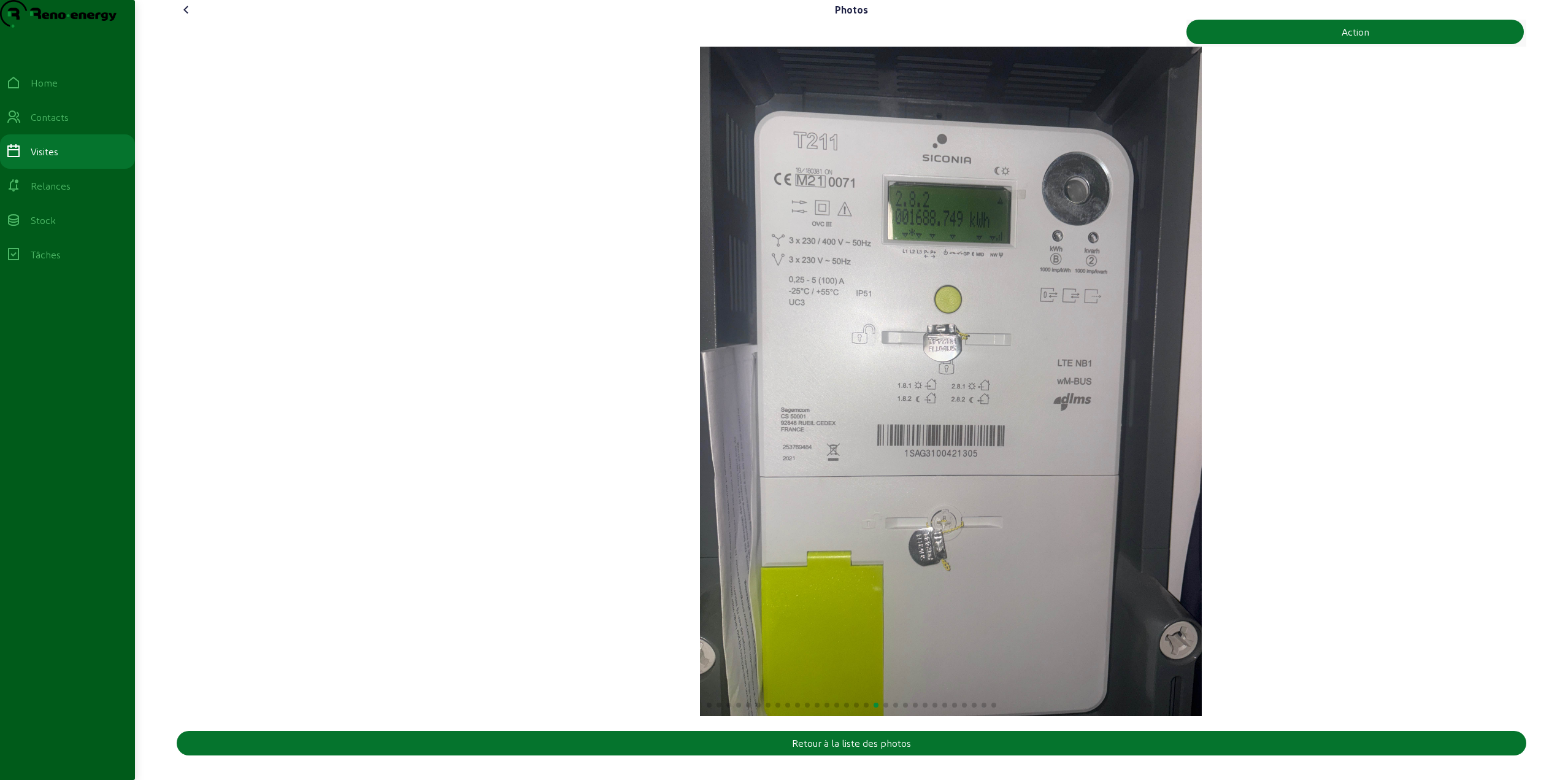
click at [987, 445] on img "18 / 30" at bounding box center [951, 381] width 502 height 669
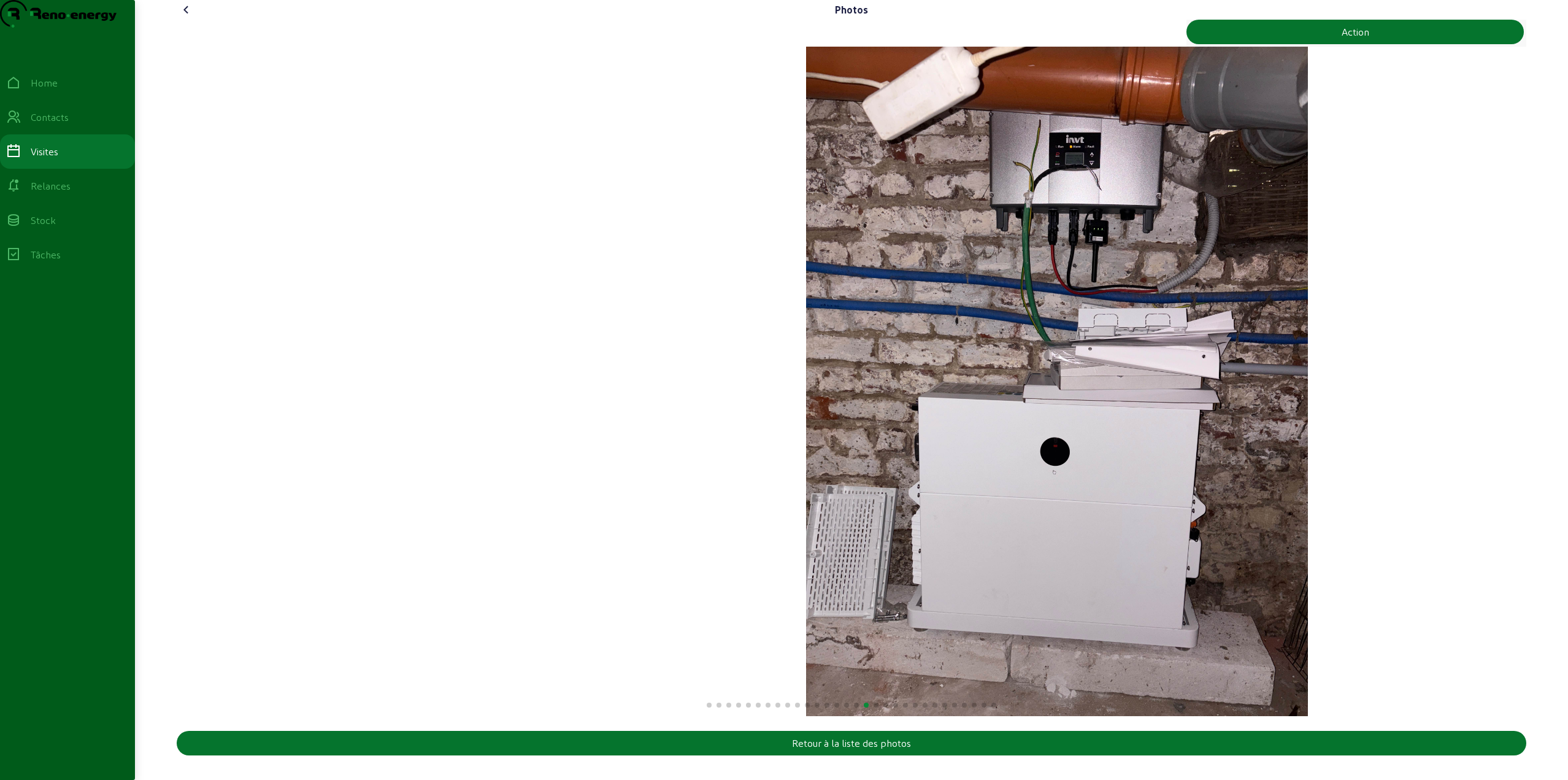
click at [997, 443] on img "17 / 30" at bounding box center [1057, 381] width 502 height 669
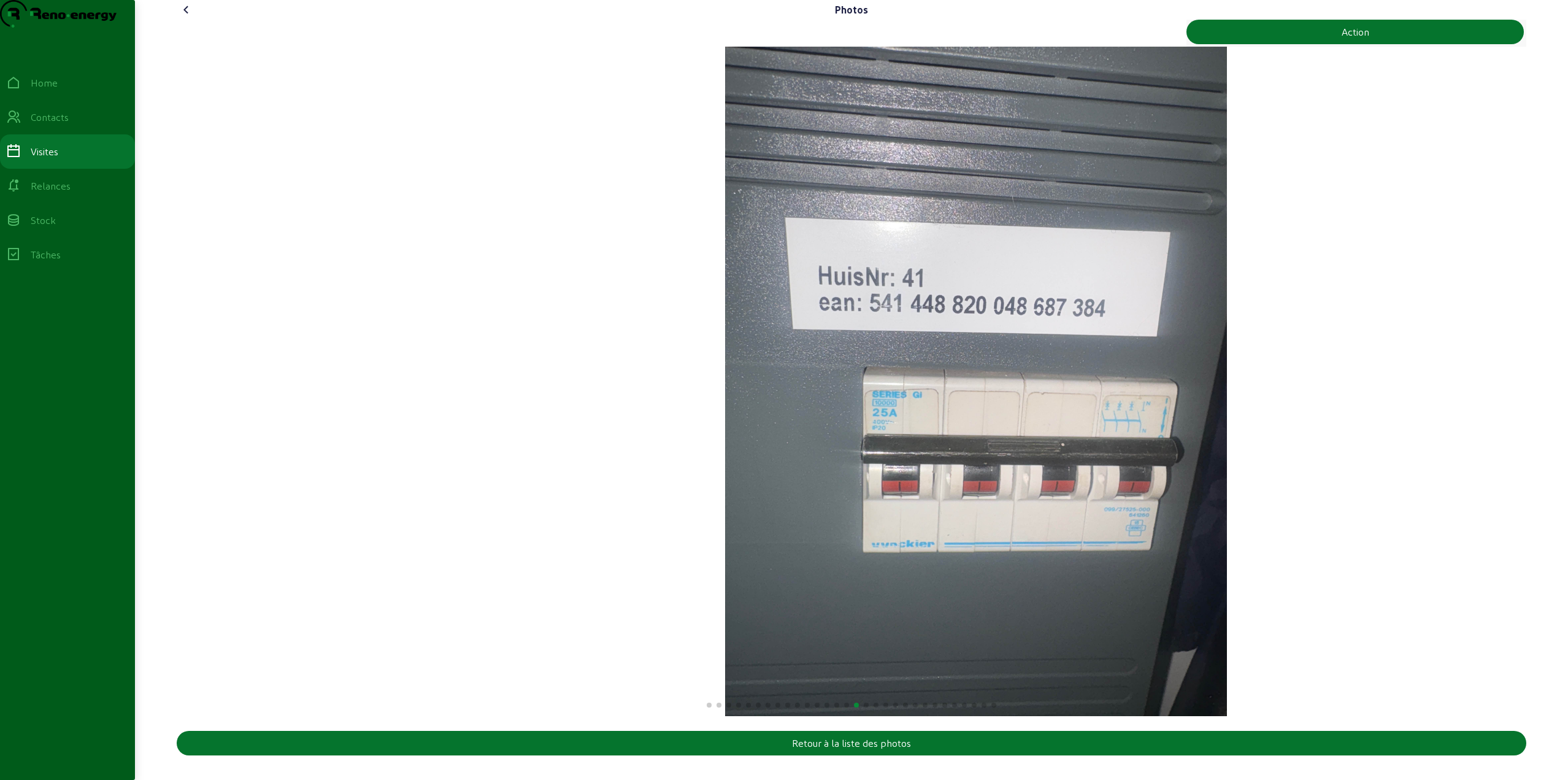
click at [950, 439] on img "16 / 30" at bounding box center [977, 381] width 502 height 669
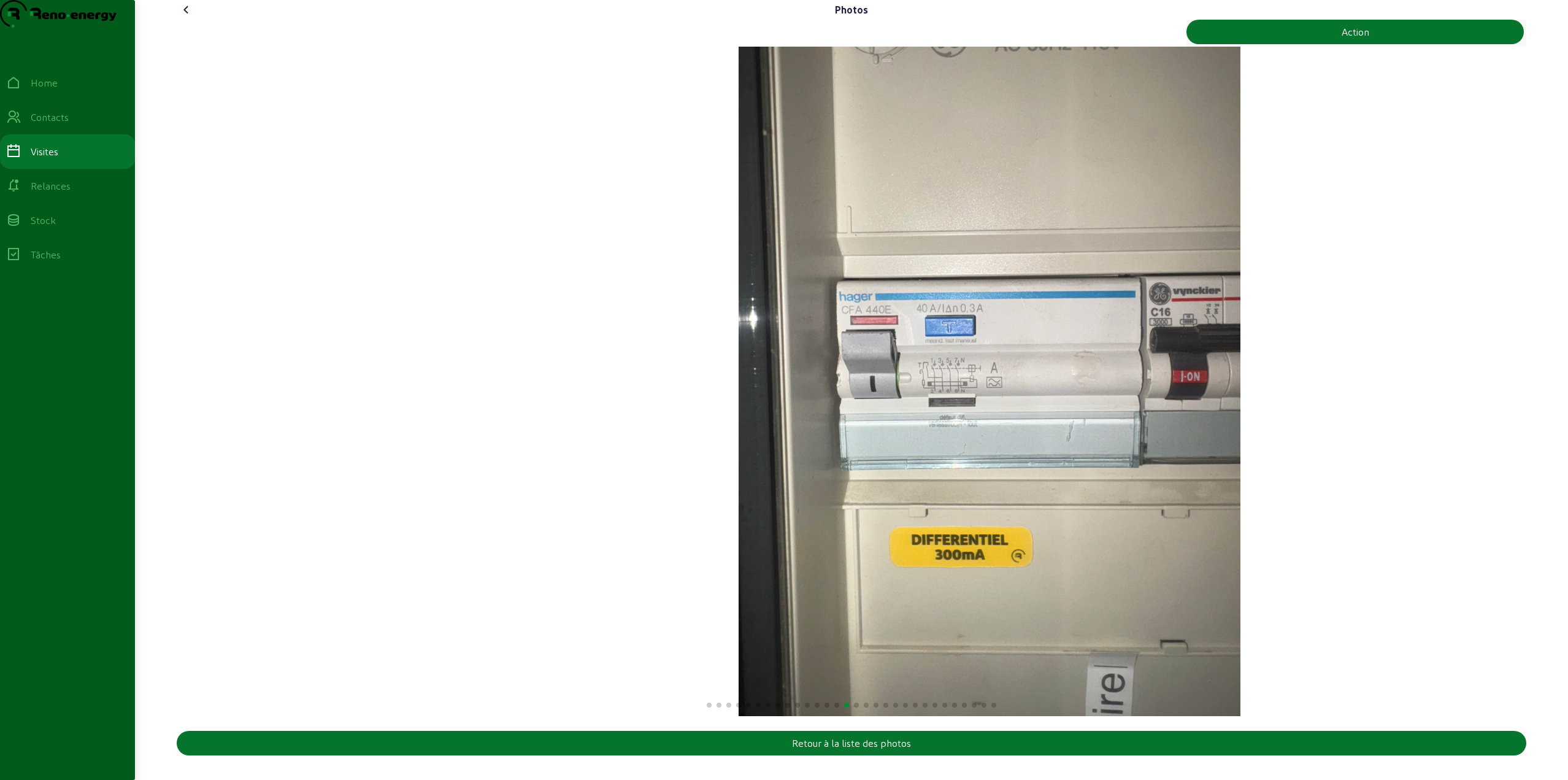
click at [930, 435] on img "15 / 30" at bounding box center [990, 381] width 502 height 669
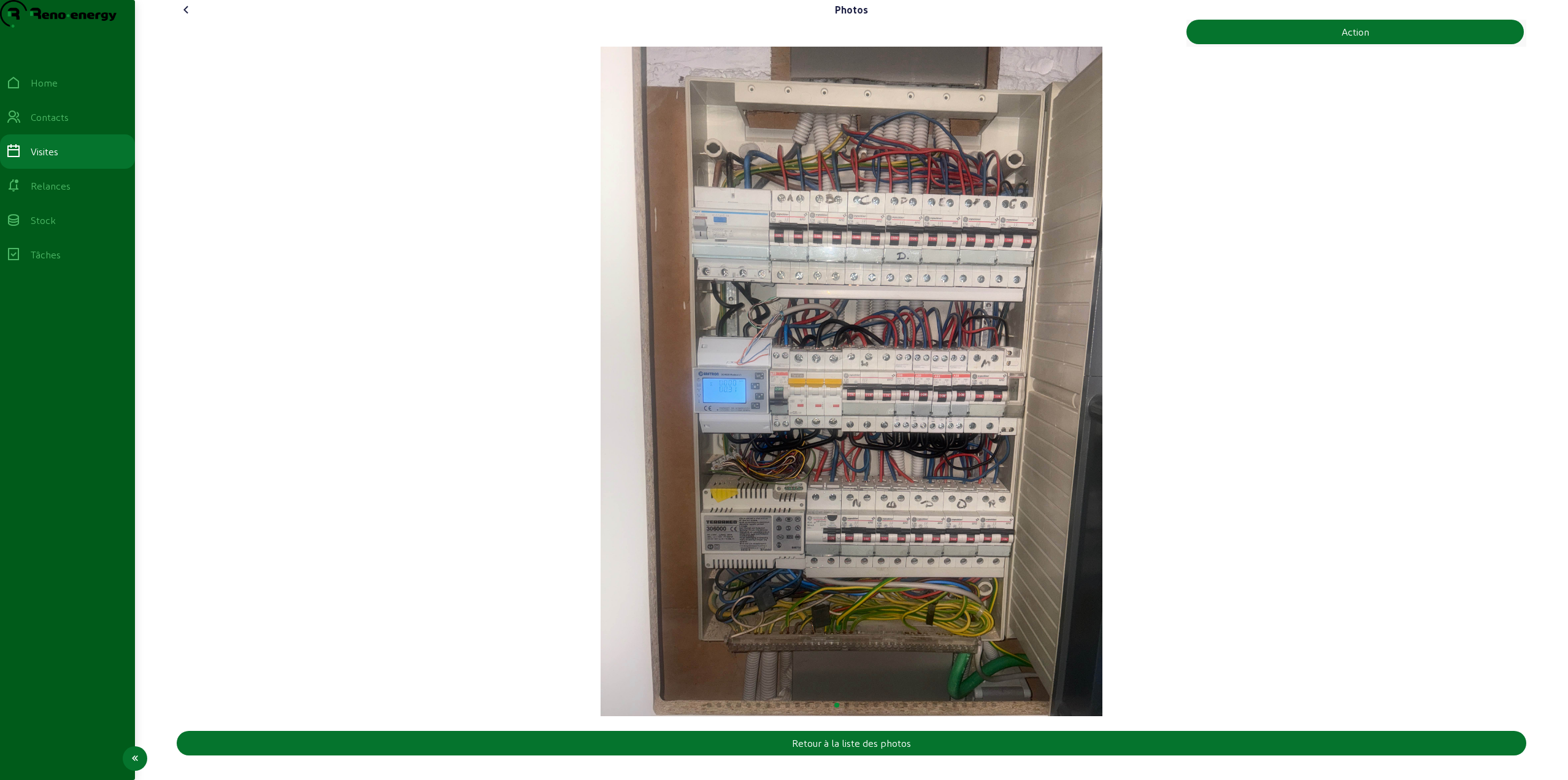
click at [55, 90] on div "Home" at bounding box center [44, 82] width 27 height 15
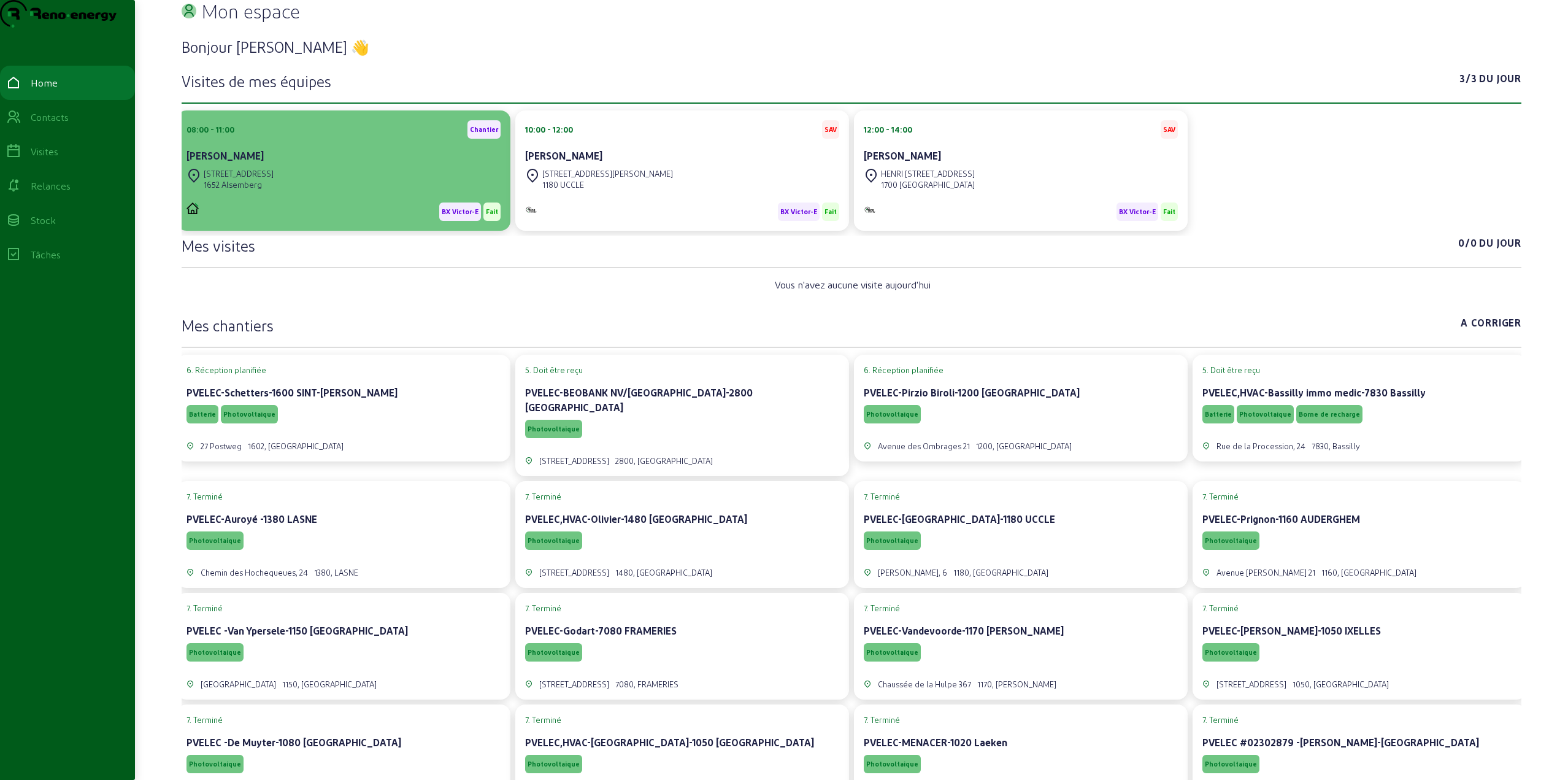
click at [340, 192] on div "[STREET_ADDRESS]" at bounding box center [343, 179] width 314 height 27
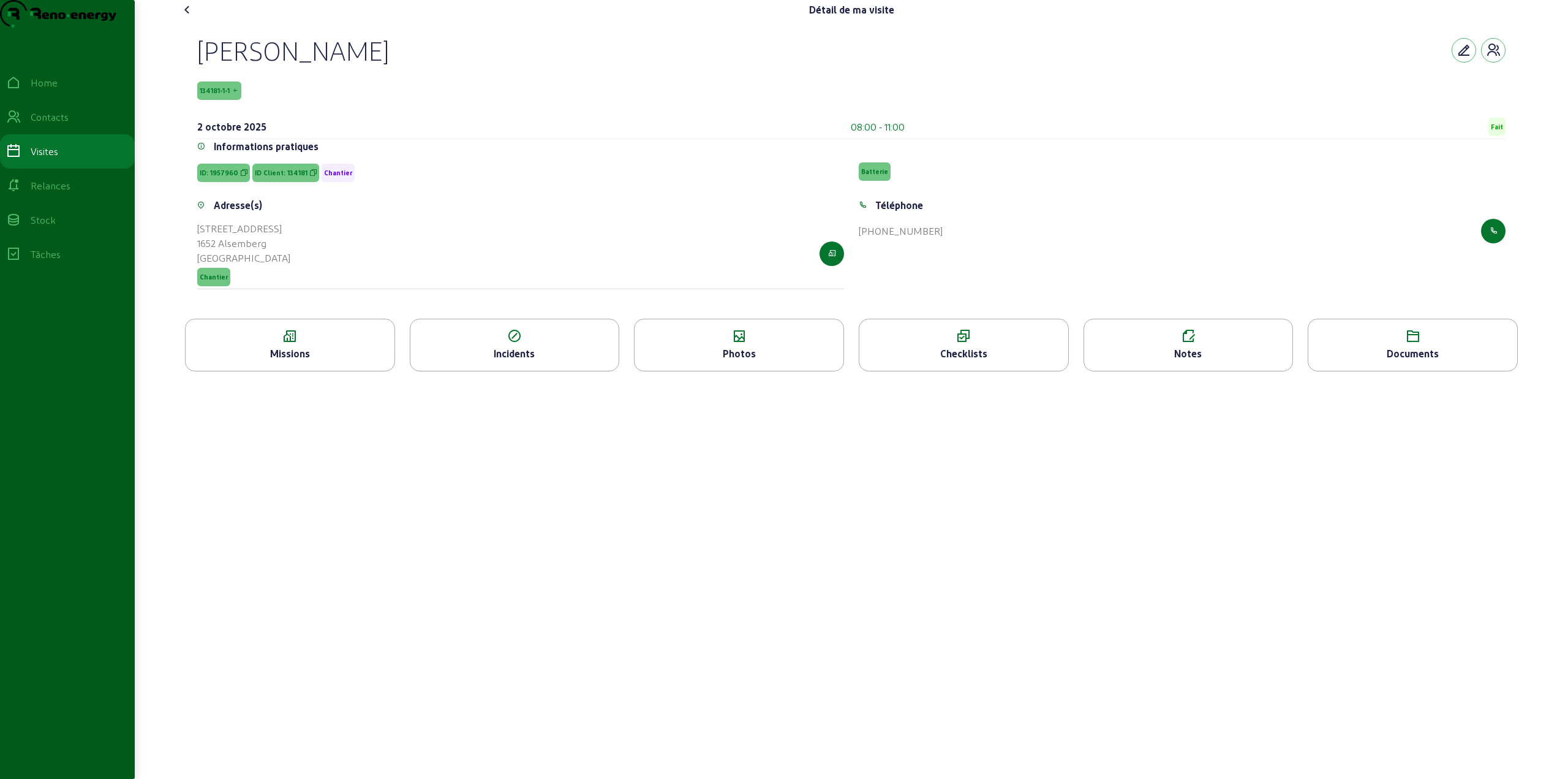
click at [1170, 344] on icon at bounding box center [1188, 336] width 209 height 15
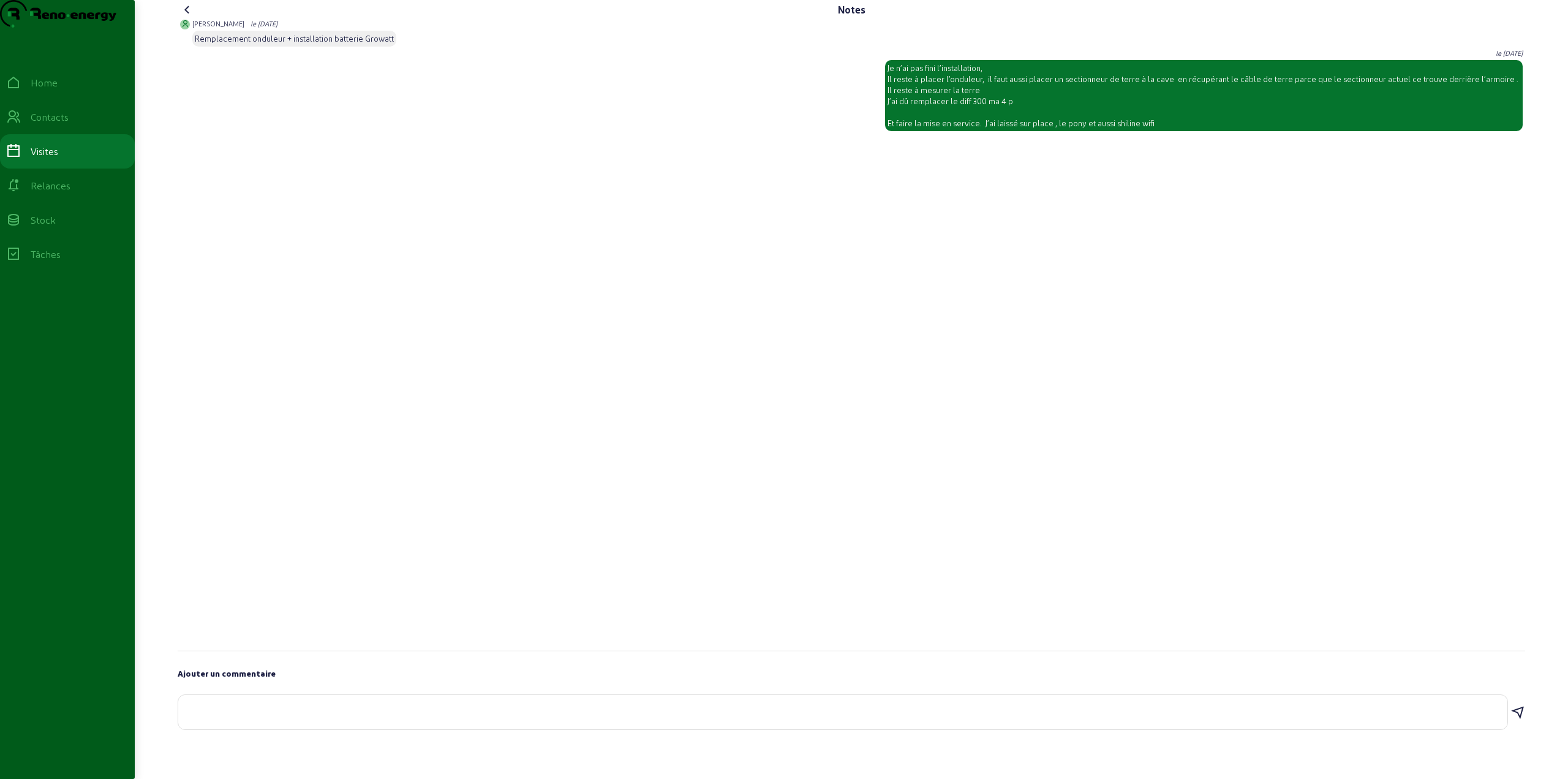
click at [405, 717] on textarea at bounding box center [842, 709] width 1309 height 15
click at [348, 729] on div at bounding box center [842, 711] width 1309 height 35
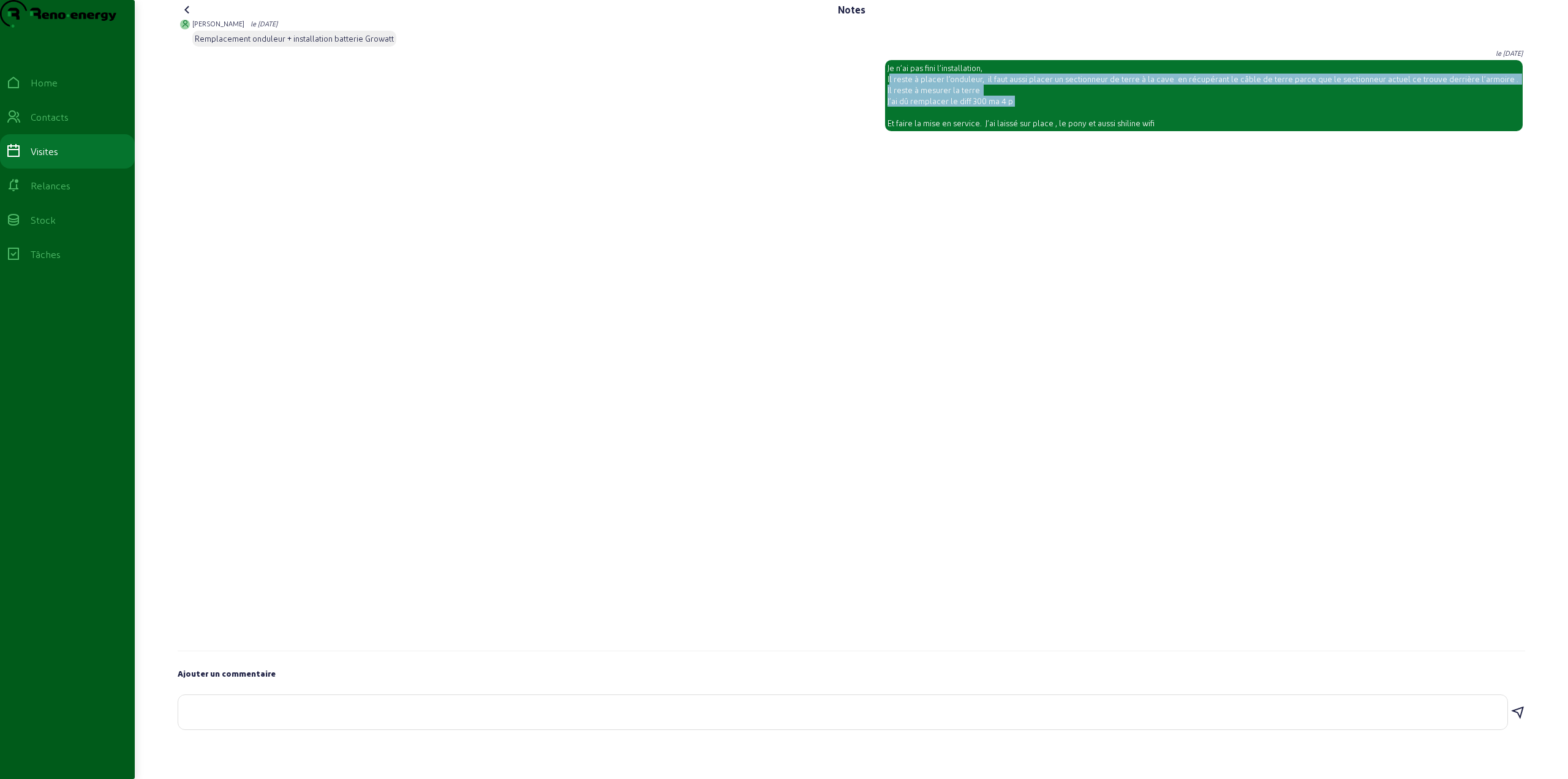
drag, startPoint x: 909, startPoint y: 100, endPoint x: 1141, endPoint y: 124, distance: 233.2
click at [1141, 124] on div "Je n’ai pas fini l’installation, Il reste à placer l’onduleur, il faut aussi pl…" at bounding box center [1203, 95] width 633 height 66
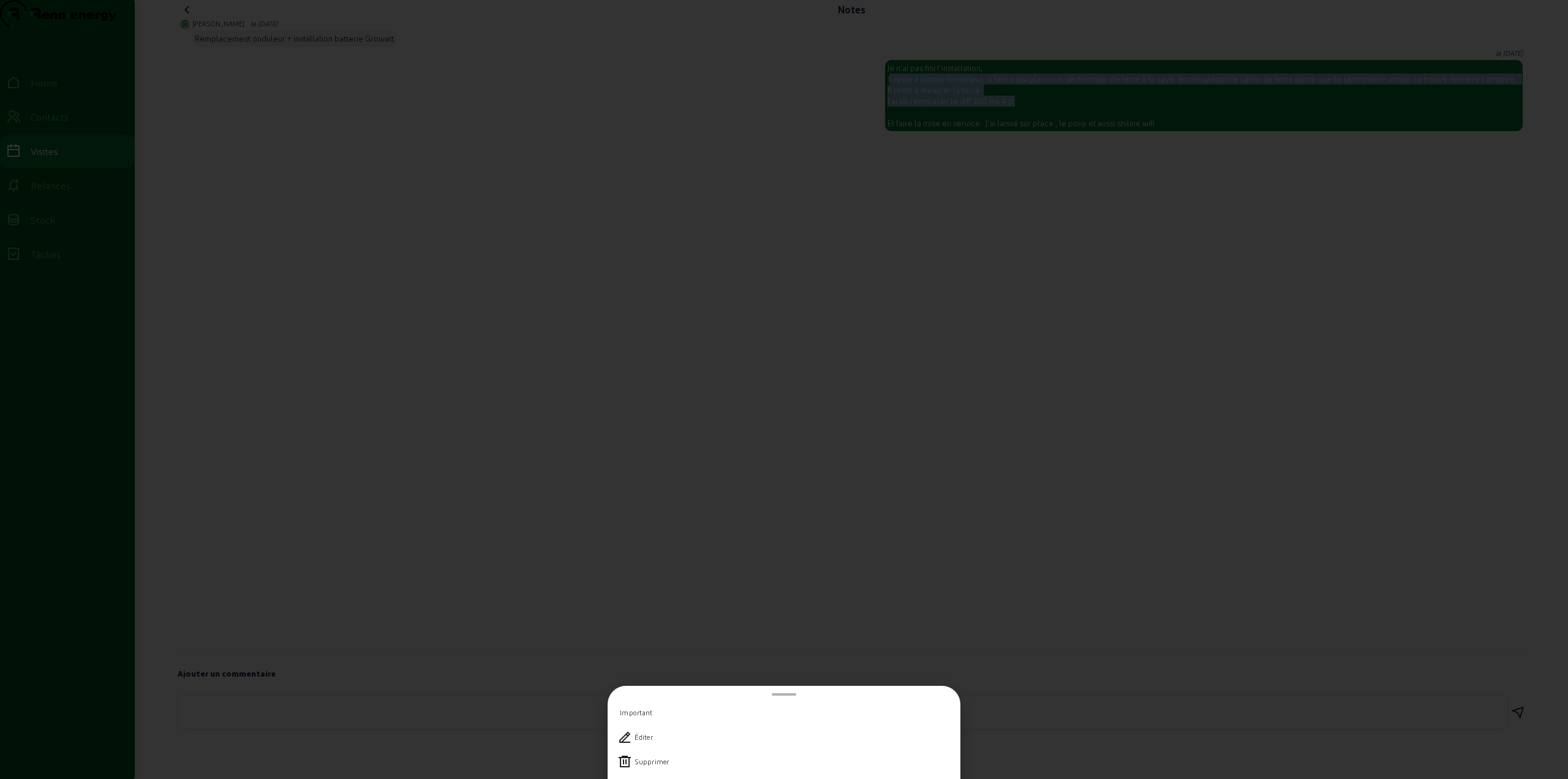
click at [1109, 126] on div at bounding box center [784, 389] width 1568 height 779
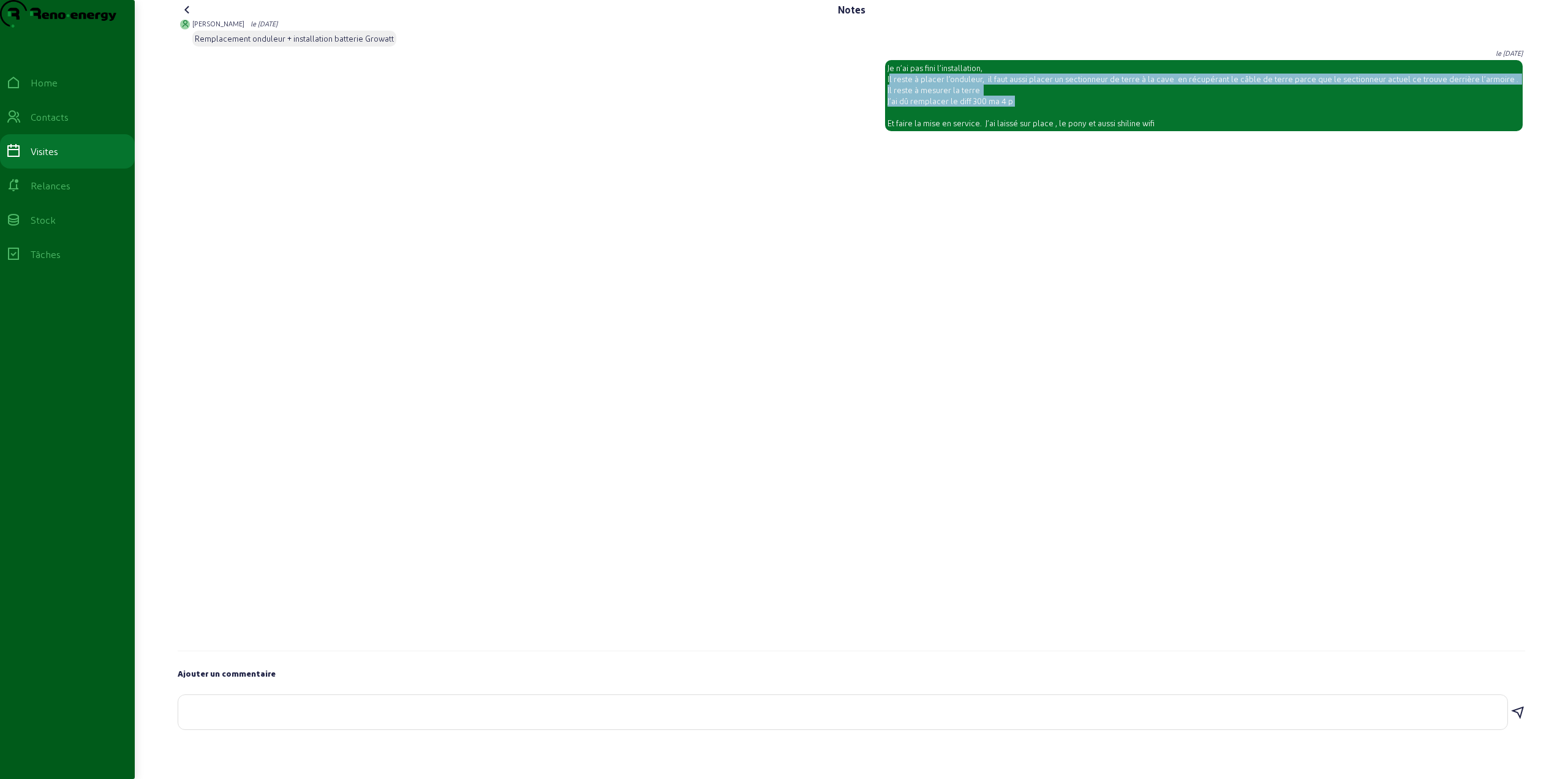
drag, startPoint x: 1204, startPoint y: 104, endPoint x: 1427, endPoint y: 115, distance: 223.3
click at [1427, 115] on div "Je n’ai pas fini l’installation, Il reste à placer l’onduleur, il faut aussi pl…" at bounding box center [1203, 95] width 633 height 66
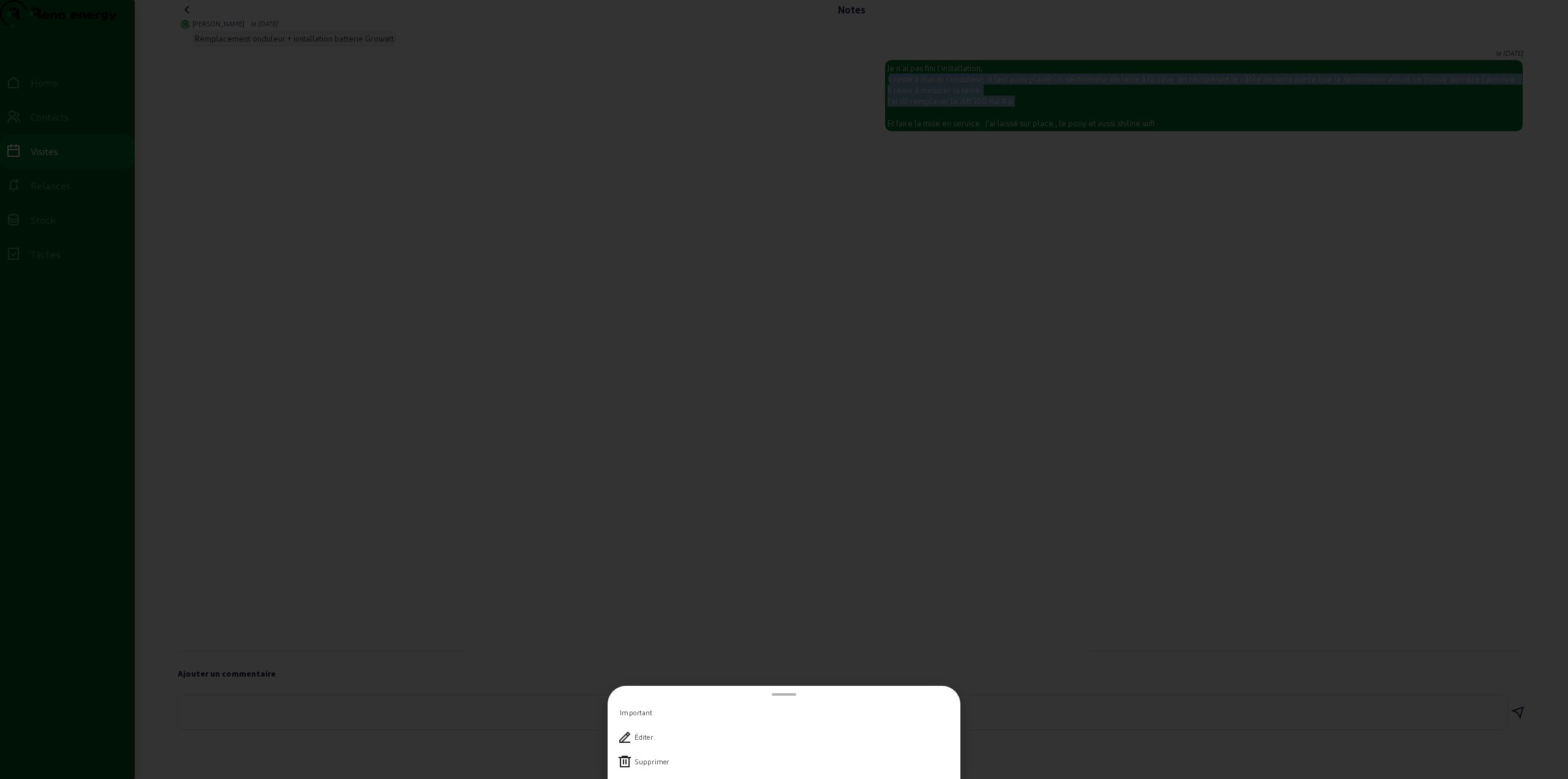
click at [1023, 122] on div at bounding box center [784, 389] width 1568 height 779
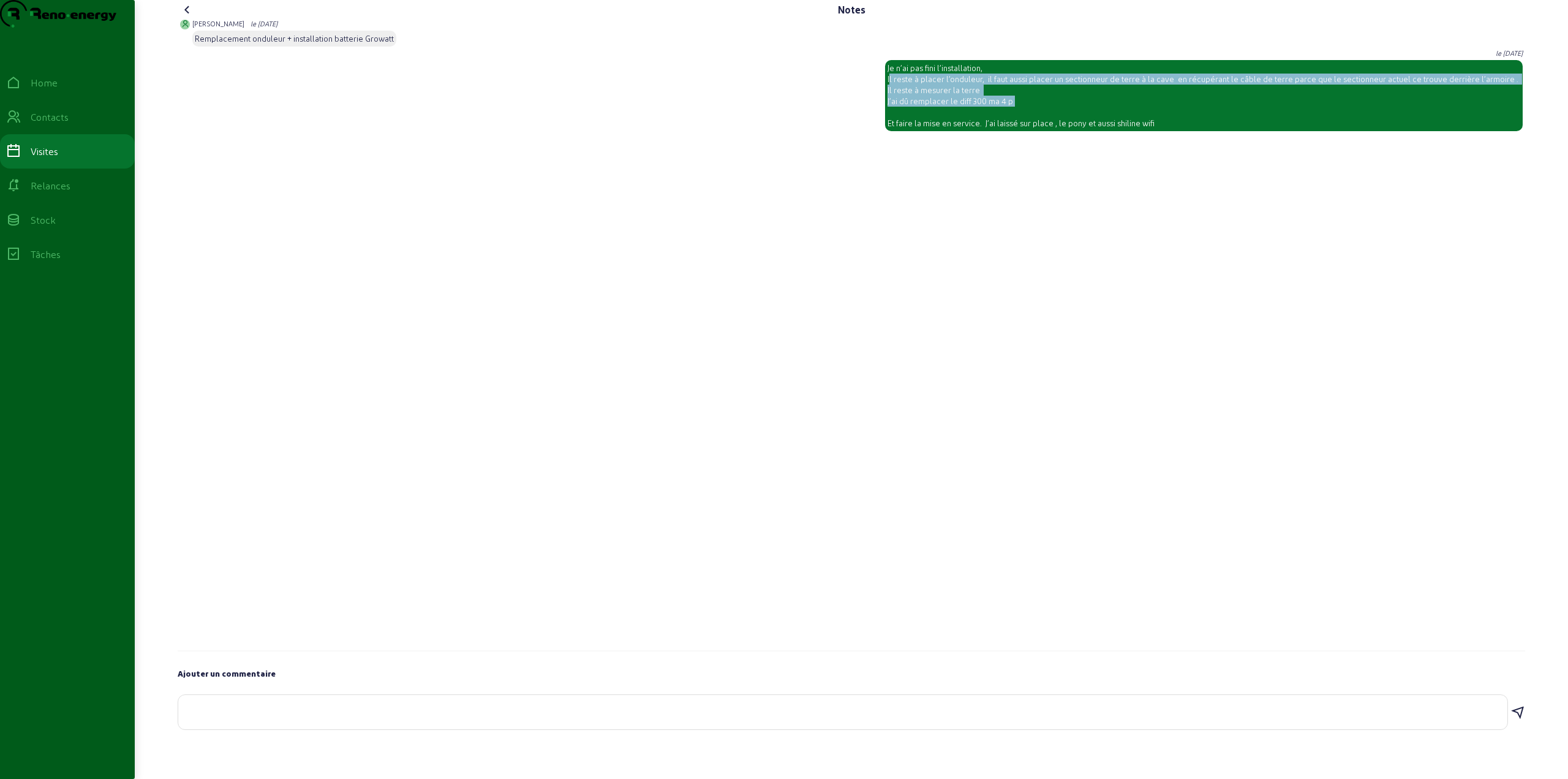
drag, startPoint x: 909, startPoint y: 128, endPoint x: 1045, endPoint y: 125, distance: 136.0
click at [1045, 125] on div "Je n’ai pas fini l’installation, Il reste à placer l’onduleur, il faut aussi pl…" at bounding box center [1203, 95] width 633 height 66
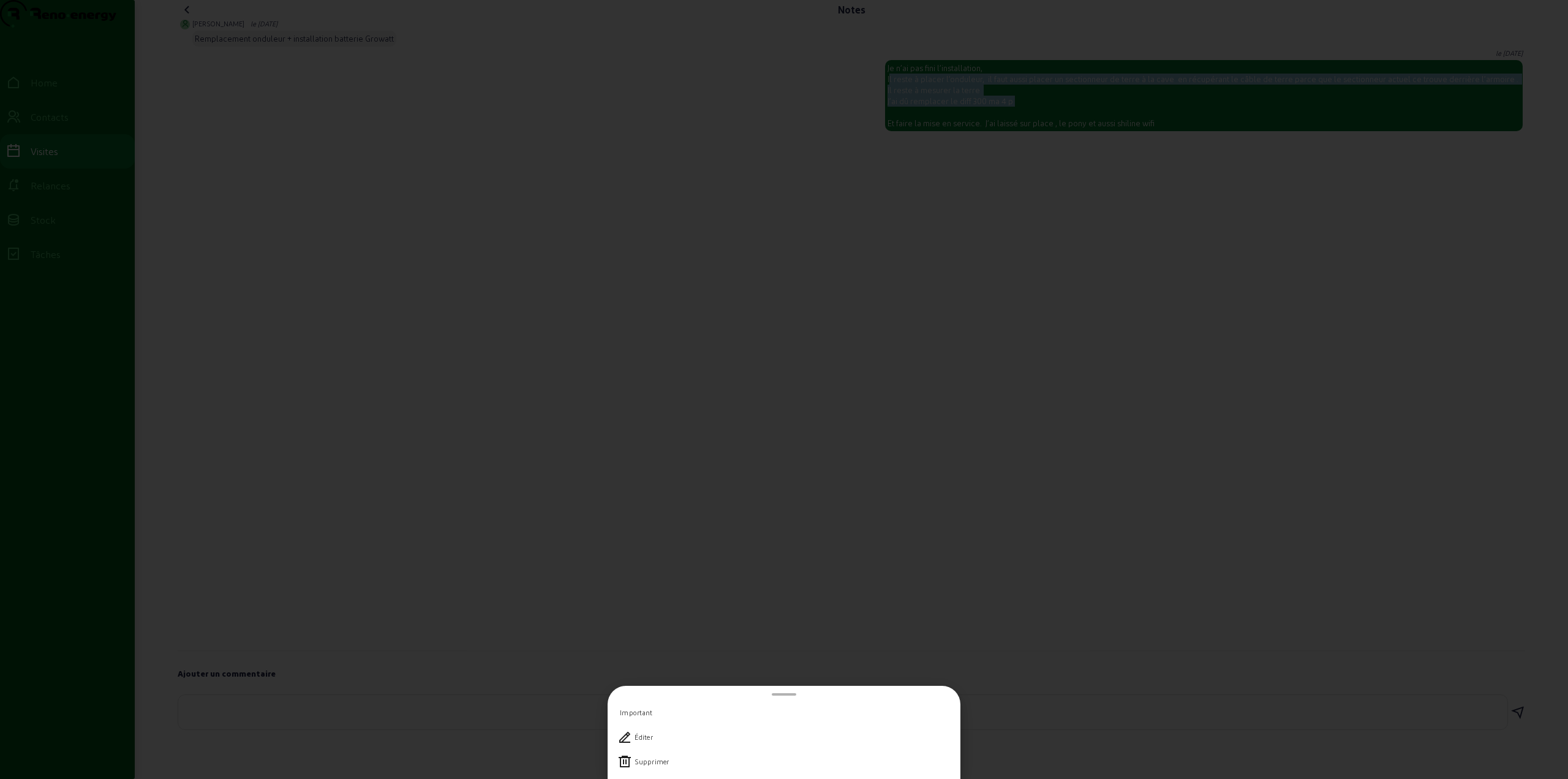
click at [928, 152] on div at bounding box center [784, 389] width 1568 height 779
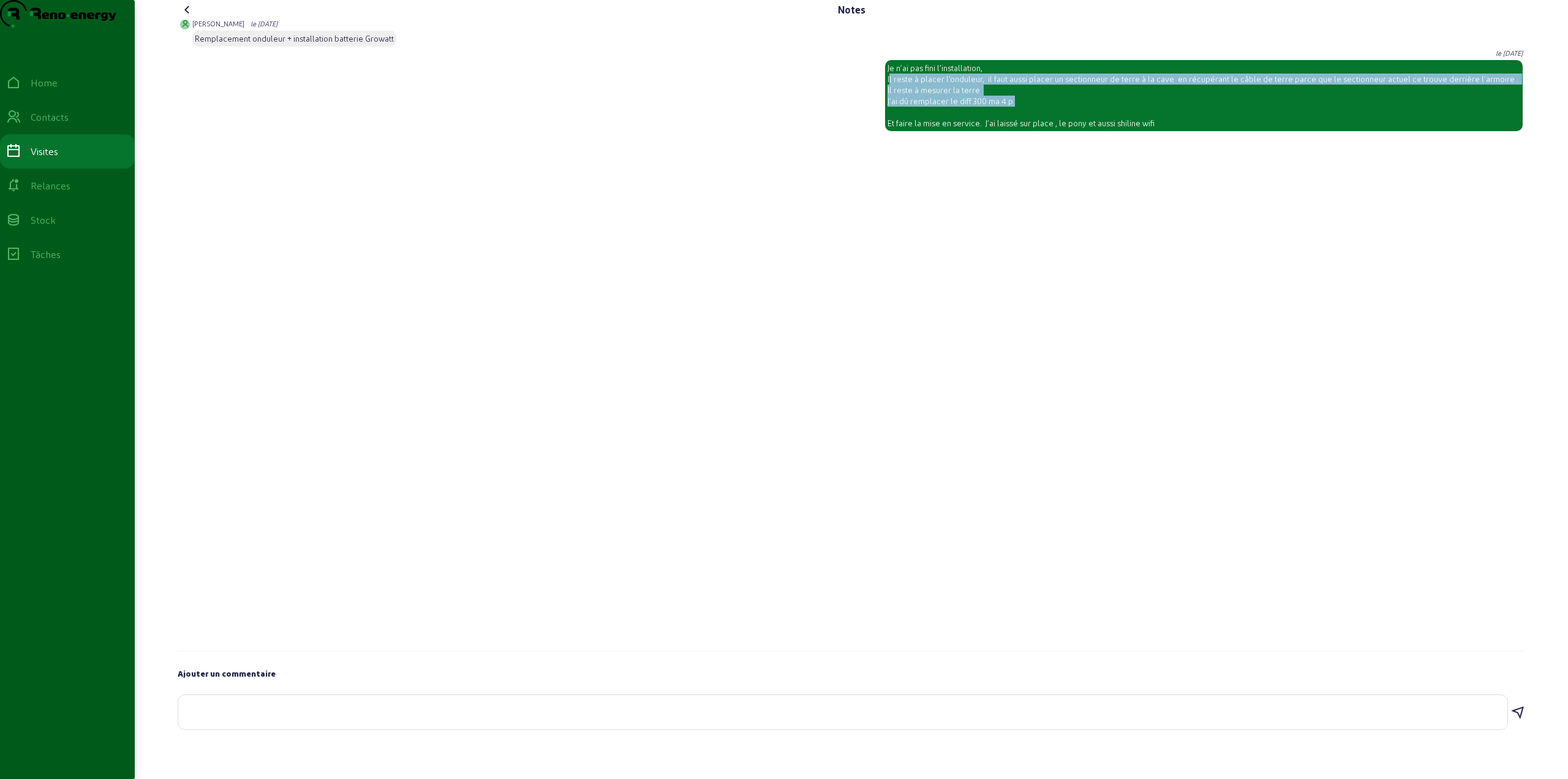
drag, startPoint x: 1038, startPoint y: 148, endPoint x: 1105, endPoint y: 148, distance: 67.0
click at [1105, 128] on div "Je n’ai pas fini l’installation, Il reste à placer l’onduleur, il faut aussi pl…" at bounding box center [1203, 95] width 633 height 66
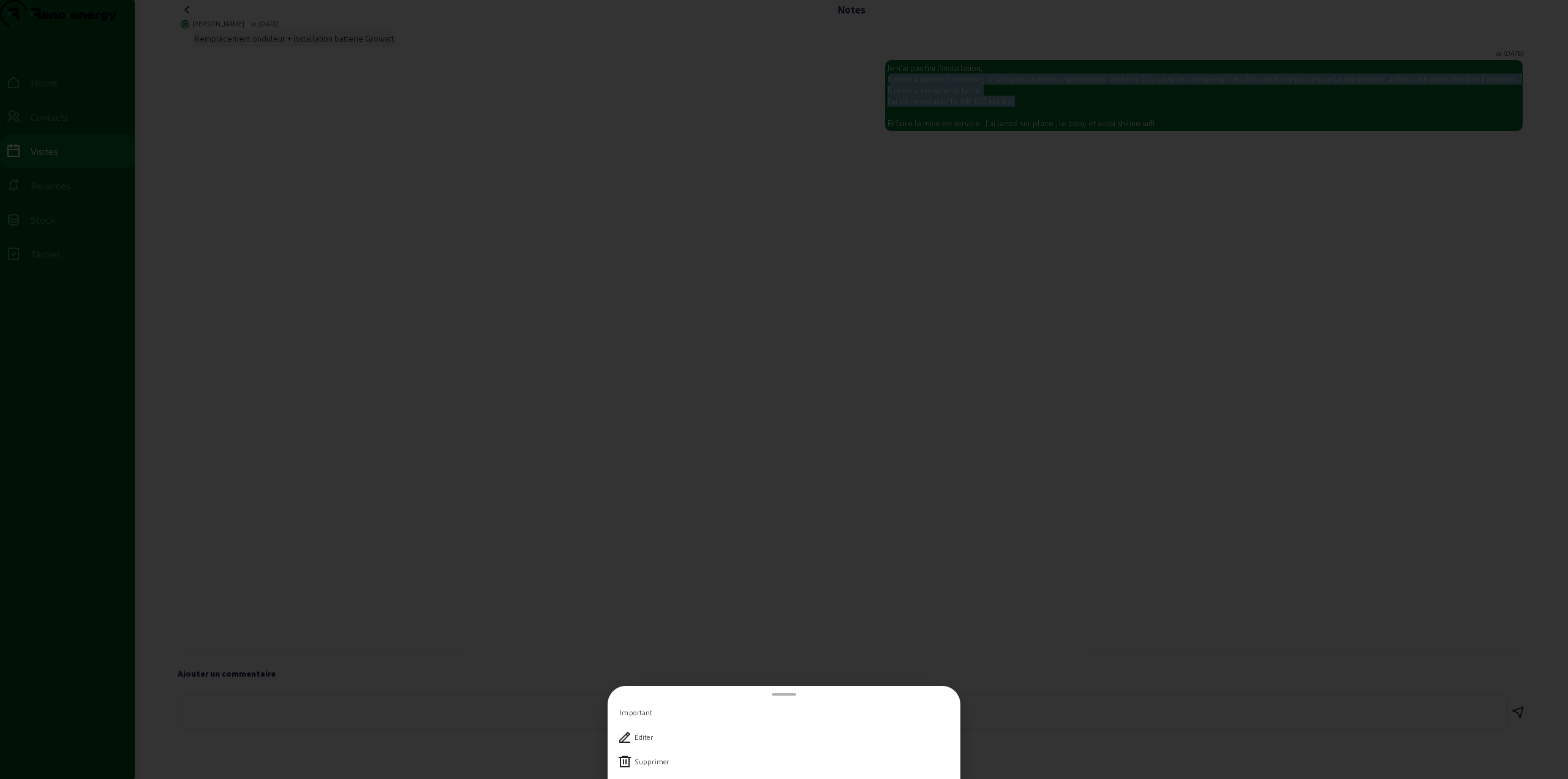
click at [1118, 151] on div at bounding box center [784, 389] width 1568 height 779
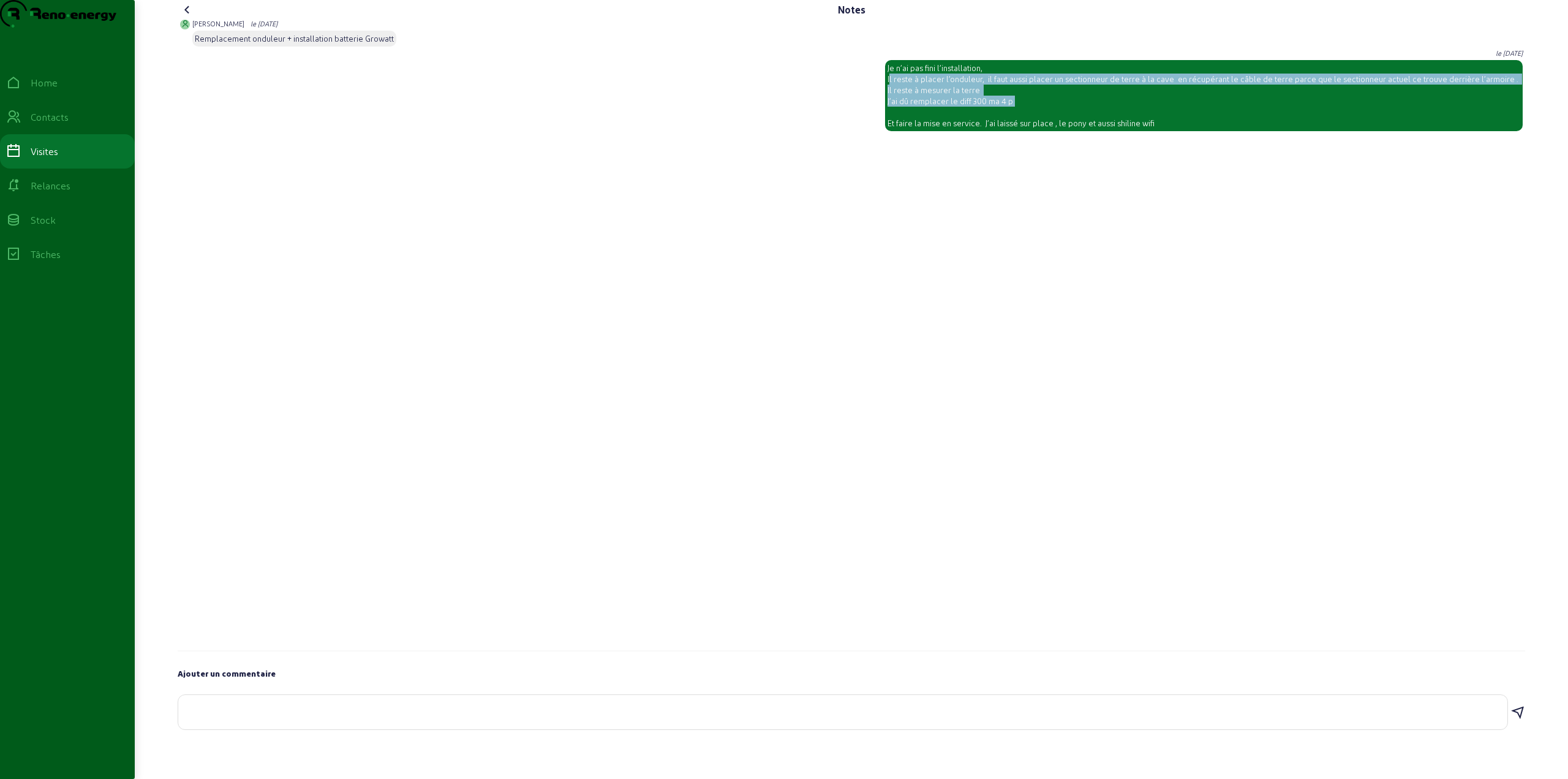
drag, startPoint x: 1080, startPoint y: 148, endPoint x: 1179, endPoint y: 149, distance: 99.0
click at [1179, 128] on div "Je n’ai pas fini l’installation, Il reste à placer l’onduleur, il faut aussi pl…" at bounding box center [1203, 95] width 633 height 66
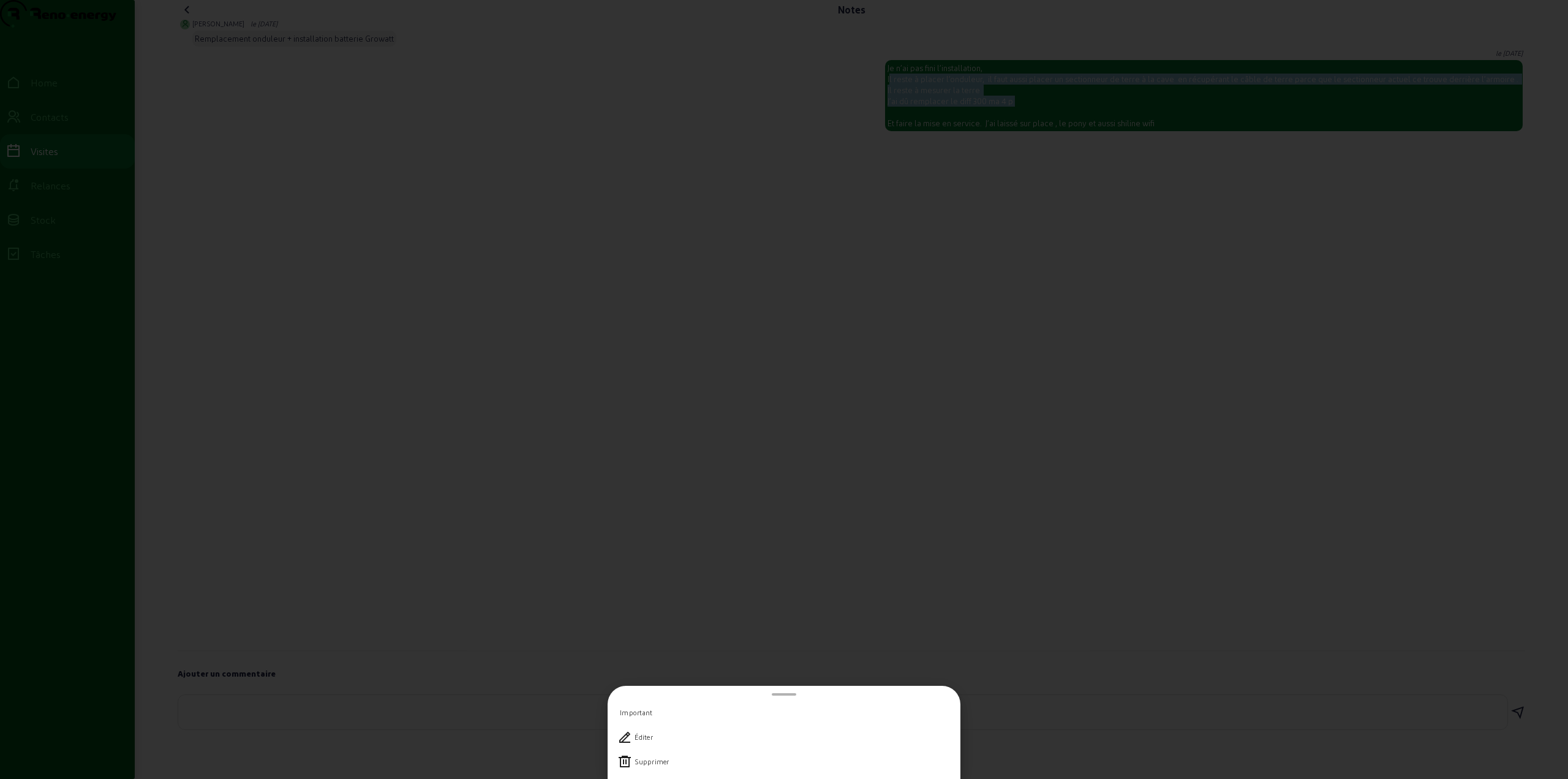
click at [1188, 147] on div at bounding box center [784, 389] width 1568 height 779
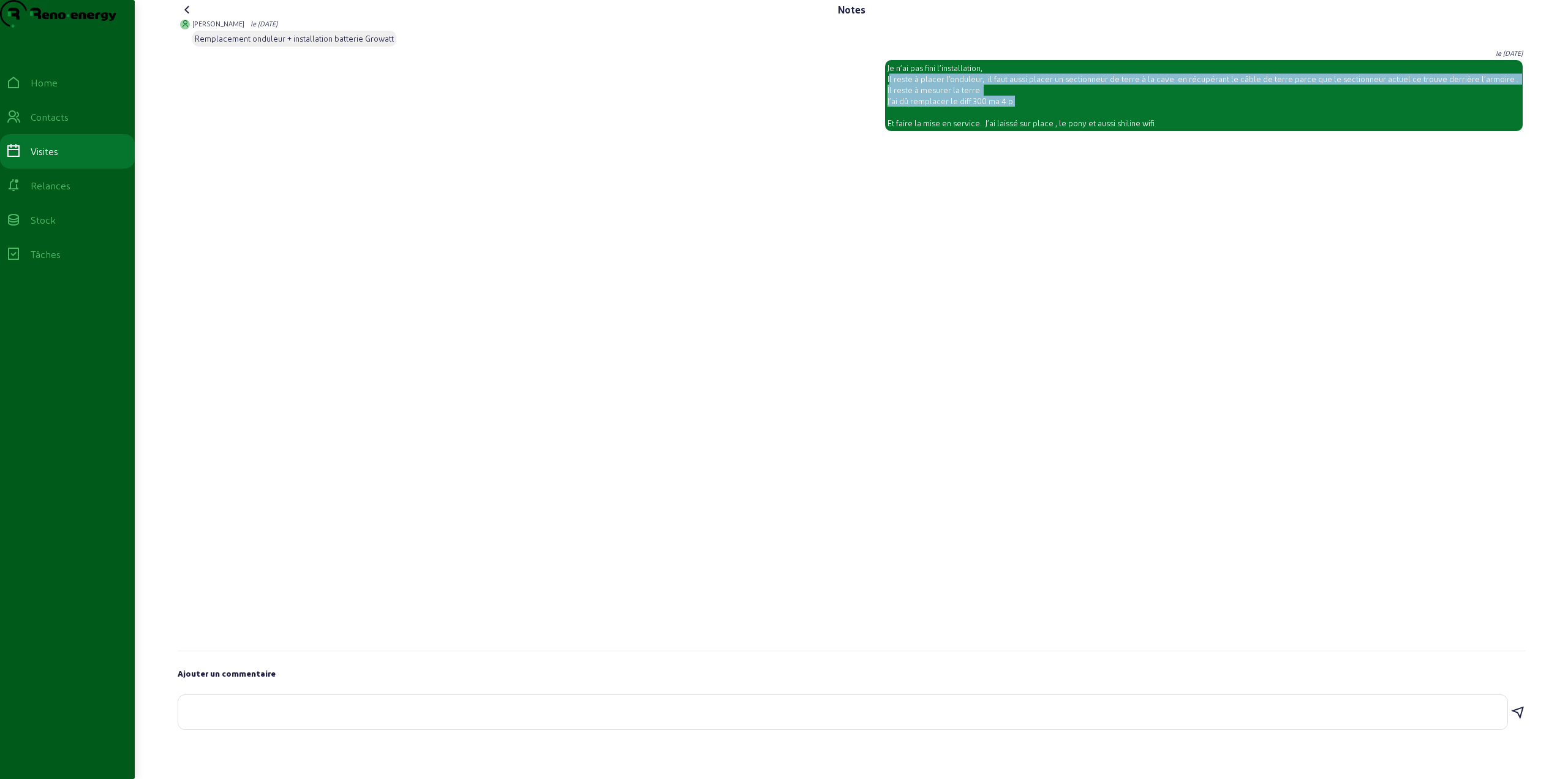
click at [231, 717] on textarea at bounding box center [842, 709] width 1309 height 15
drag, startPoint x: 905, startPoint y: 92, endPoint x: 1224, endPoint y: 165, distance: 327.2
click at [1224, 165] on div "[PERSON_NAME] le [DATE] Remplacement onduleur + installation batterie Growatt […" at bounding box center [851, 335] width 1347 height 631
click at [1205, 128] on div "Je n’ai pas fini l’installation, Il reste à placer l’onduleur, il faut aussi pl…" at bounding box center [1203, 95] width 633 height 66
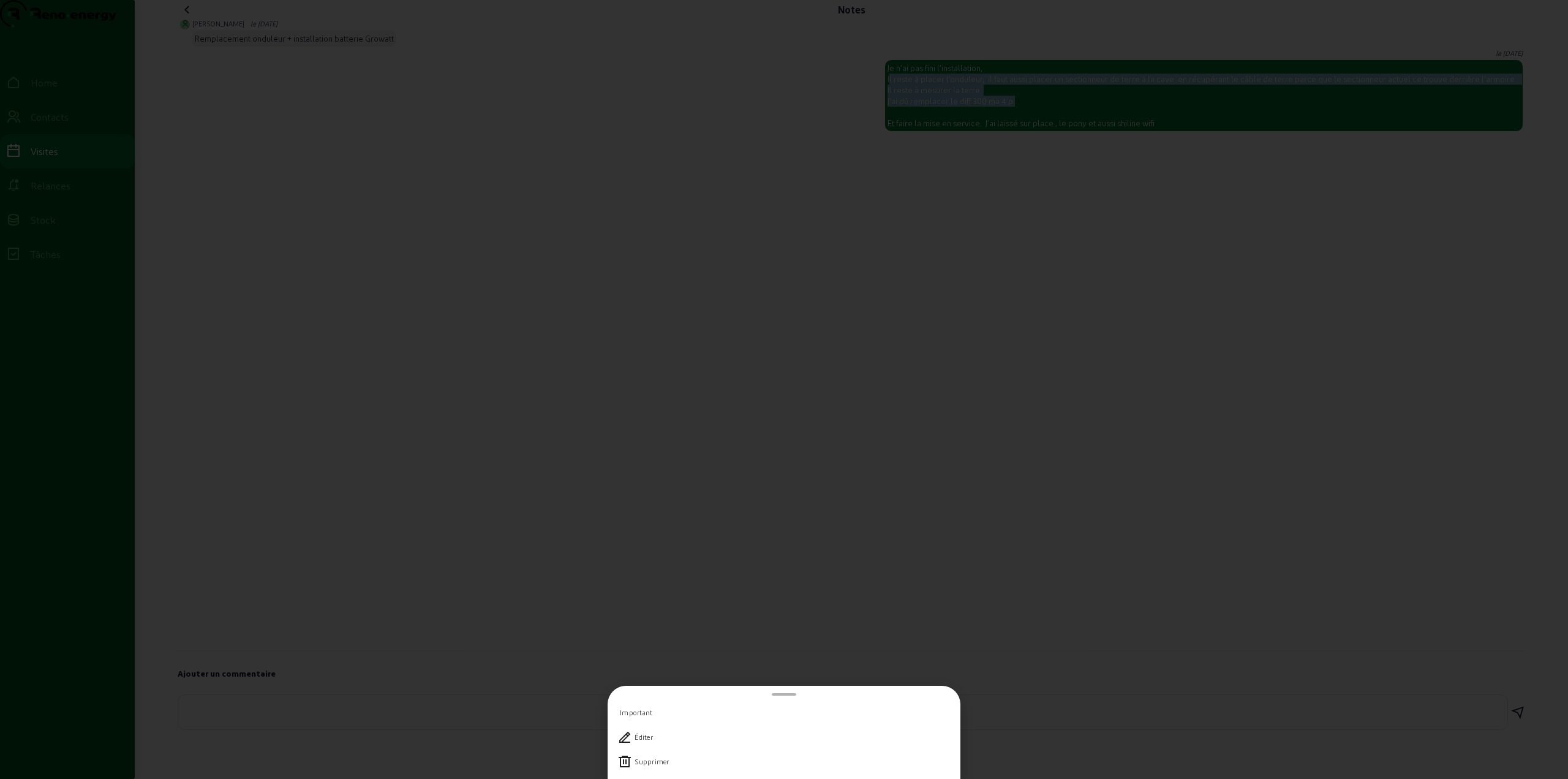
click at [1135, 143] on div at bounding box center [784, 389] width 1568 height 779
